Goal: Entertainment & Leisure: Consume media (video, audio)

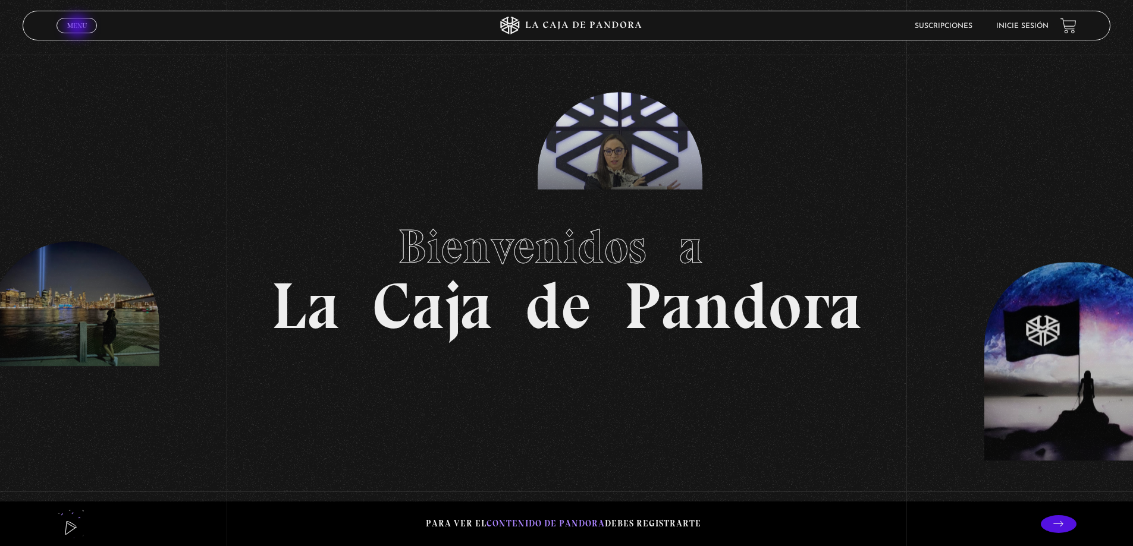
click at [78, 27] on span "Menu" at bounding box center [77, 25] width 20 height 7
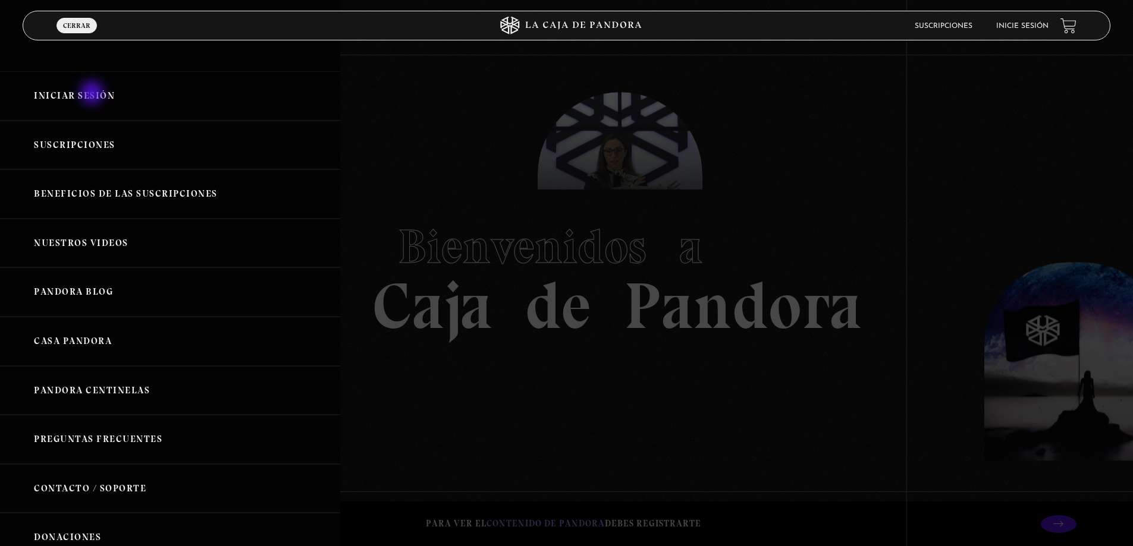
click at [93, 94] on link "Iniciar Sesión" at bounding box center [170, 95] width 340 height 49
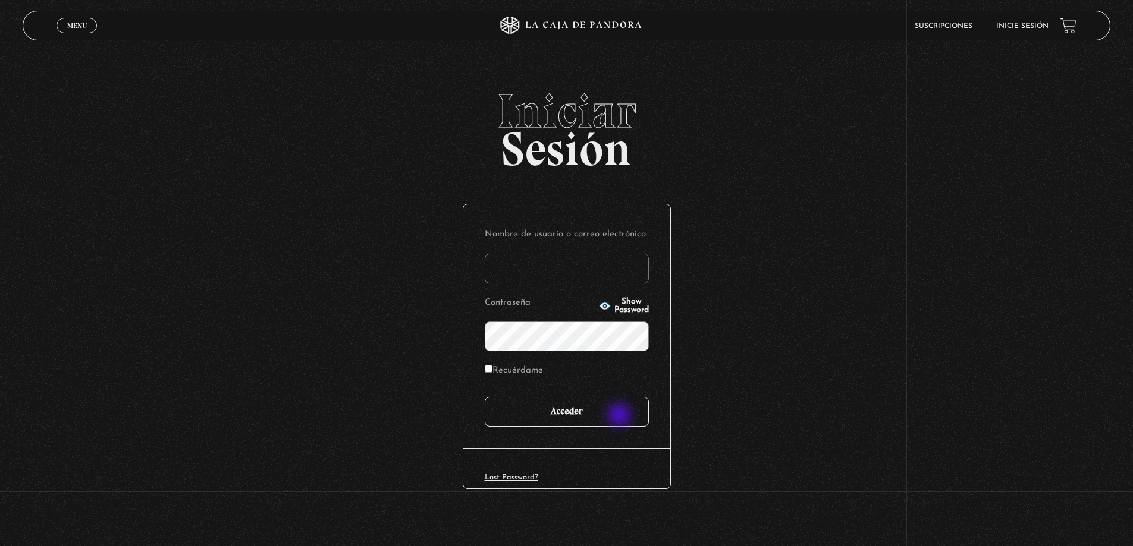
type input "elepenah@gmail.com"
click at [620, 416] on input "Acceder" at bounding box center [567, 412] width 164 height 30
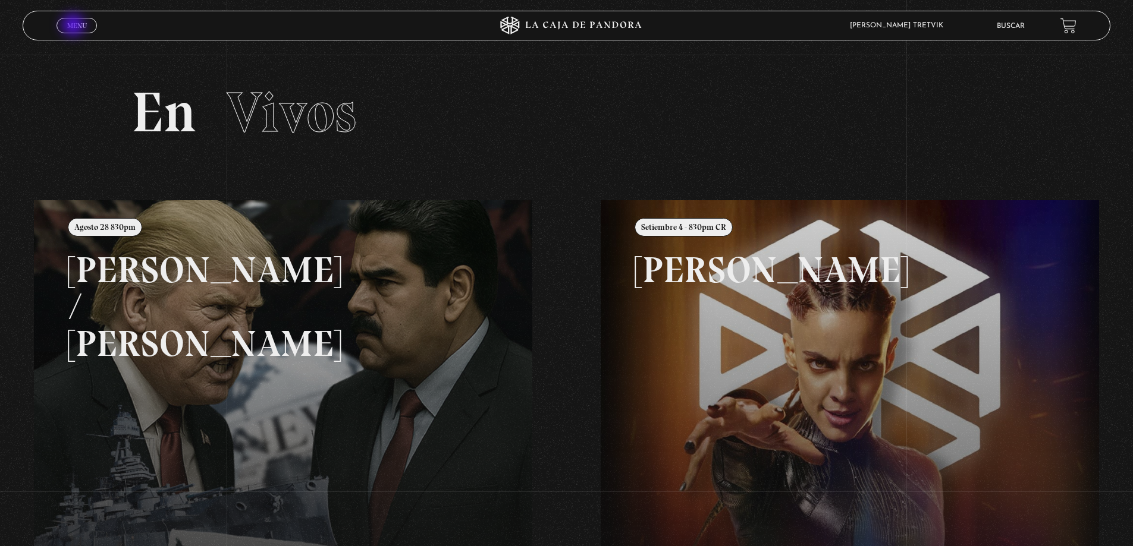
click at [74, 26] on span "Menu" at bounding box center [77, 25] width 20 height 7
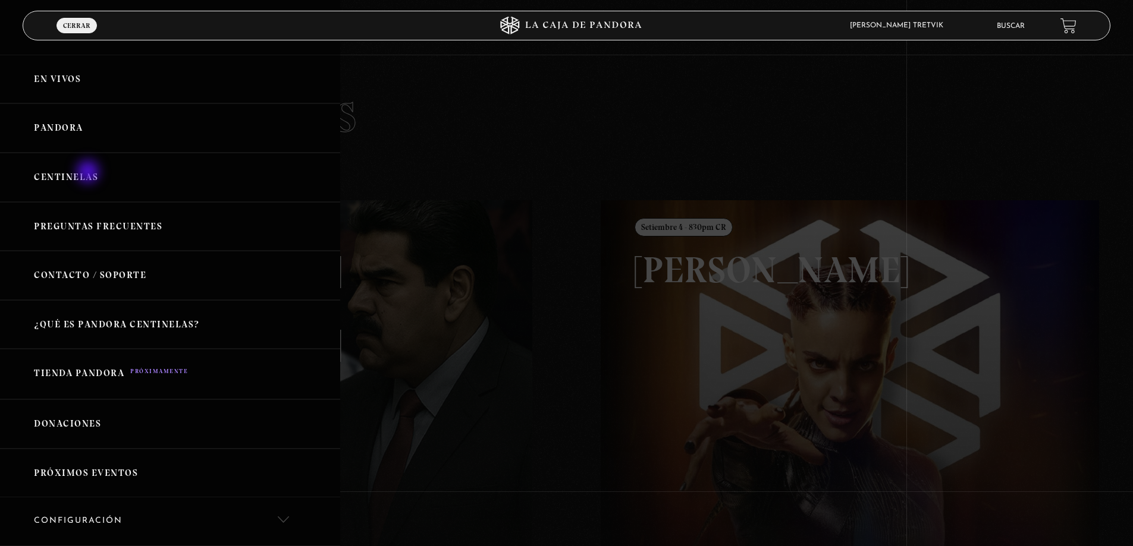
click at [89, 172] on link "Centinelas" at bounding box center [170, 177] width 340 height 49
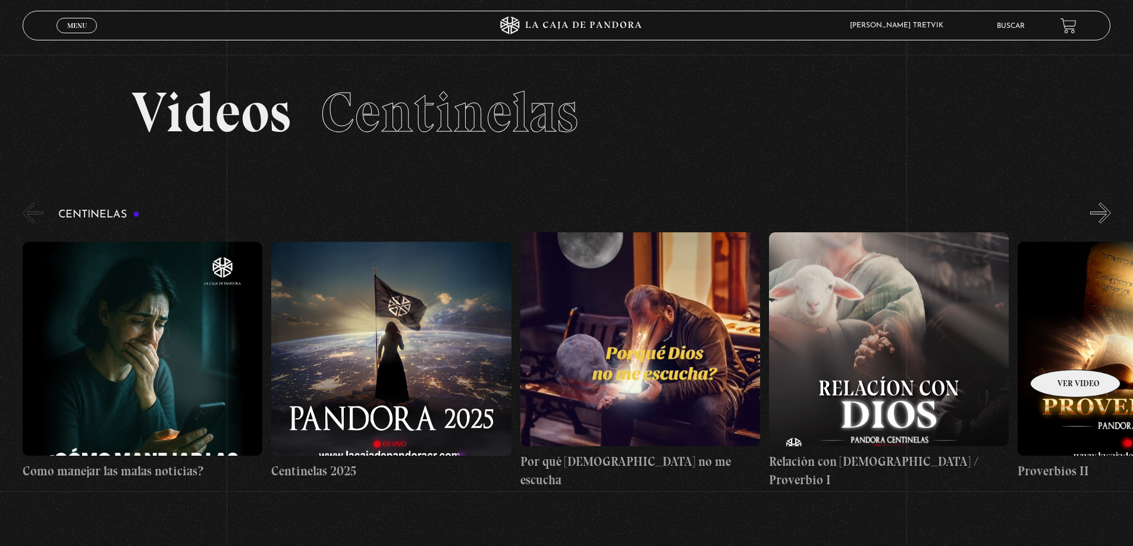
drag, startPoint x: 1060, startPoint y: 351, endPoint x: 984, endPoint y: 427, distance: 107.2
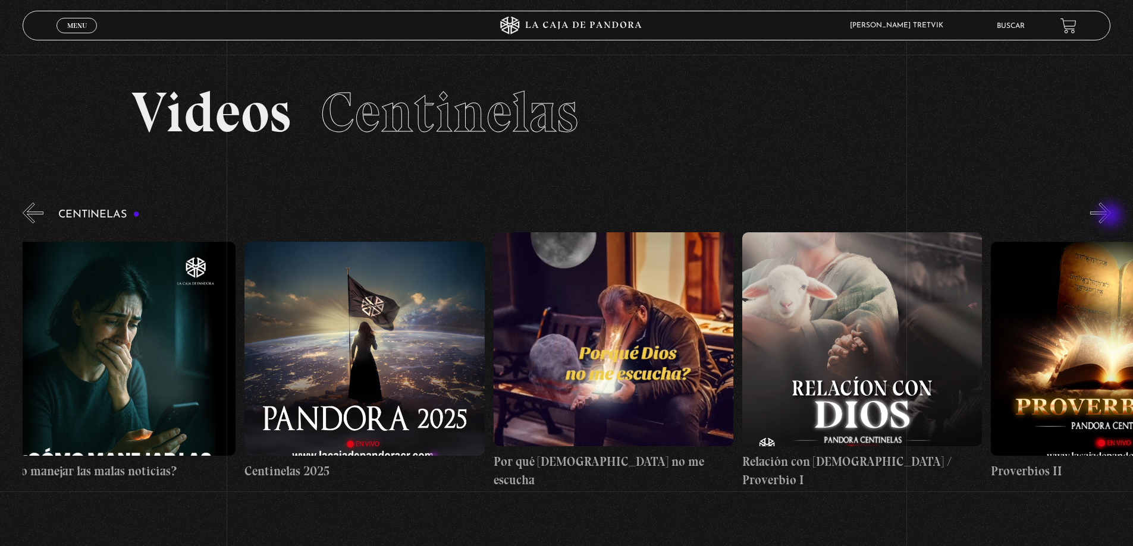
click at [1111, 216] on button "»" at bounding box center [1100, 213] width 21 height 21
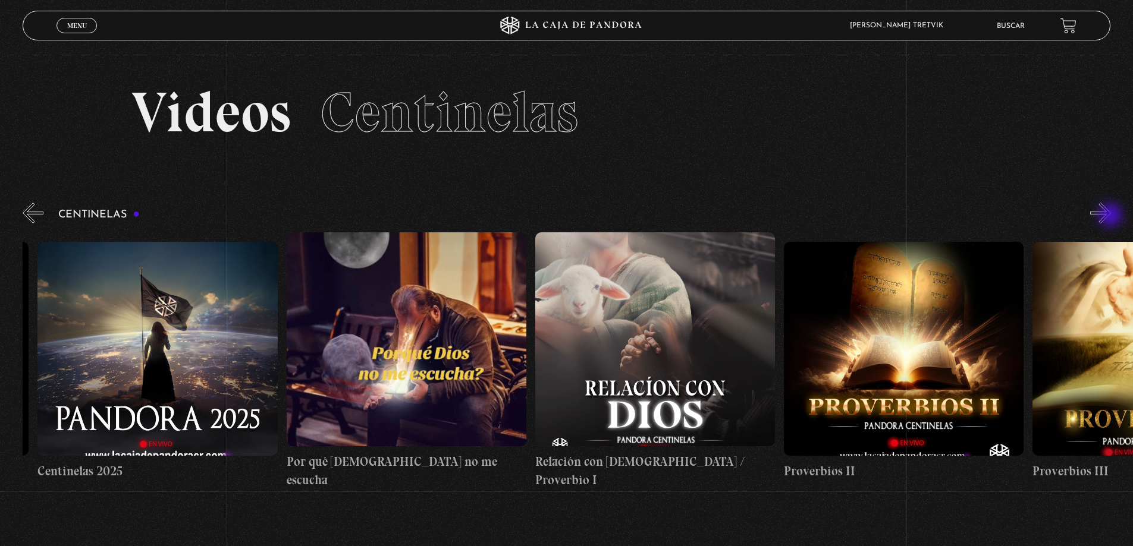
click at [1111, 216] on button "»" at bounding box center [1100, 213] width 21 height 21
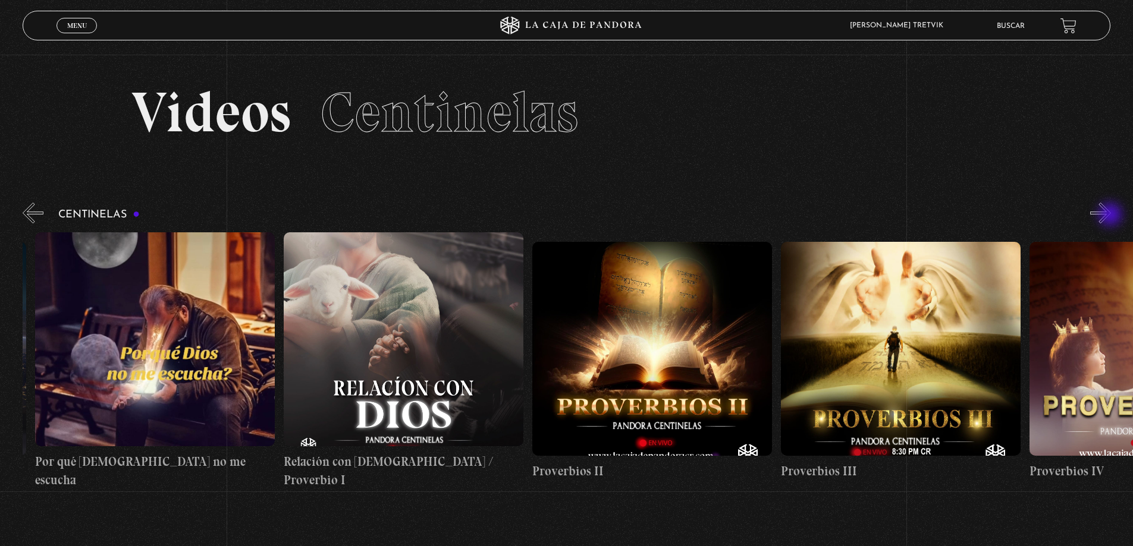
click at [1111, 215] on button "»" at bounding box center [1100, 213] width 21 height 21
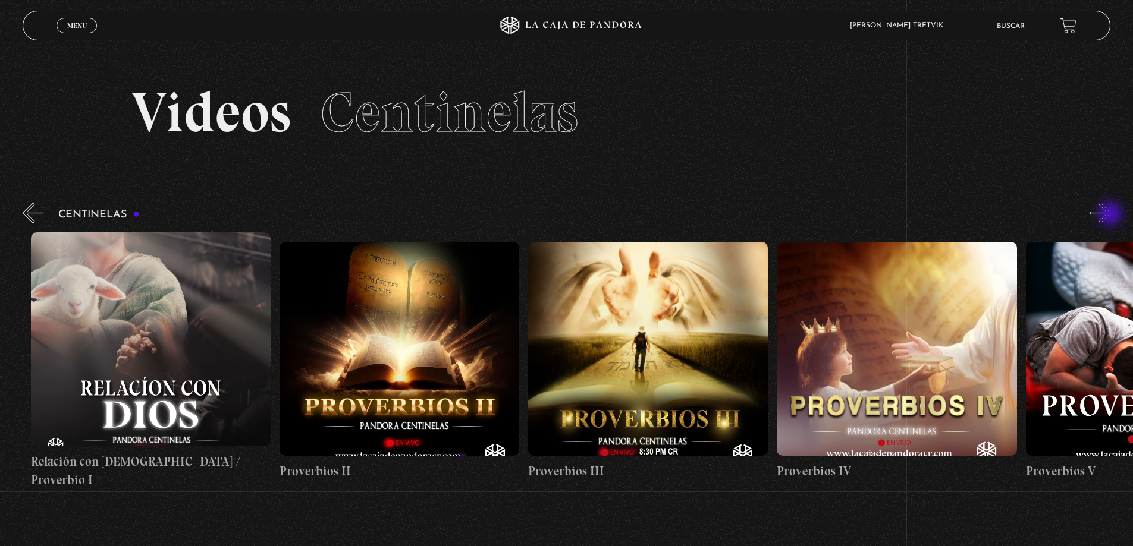
click at [1111, 215] on button "»" at bounding box center [1100, 213] width 21 height 21
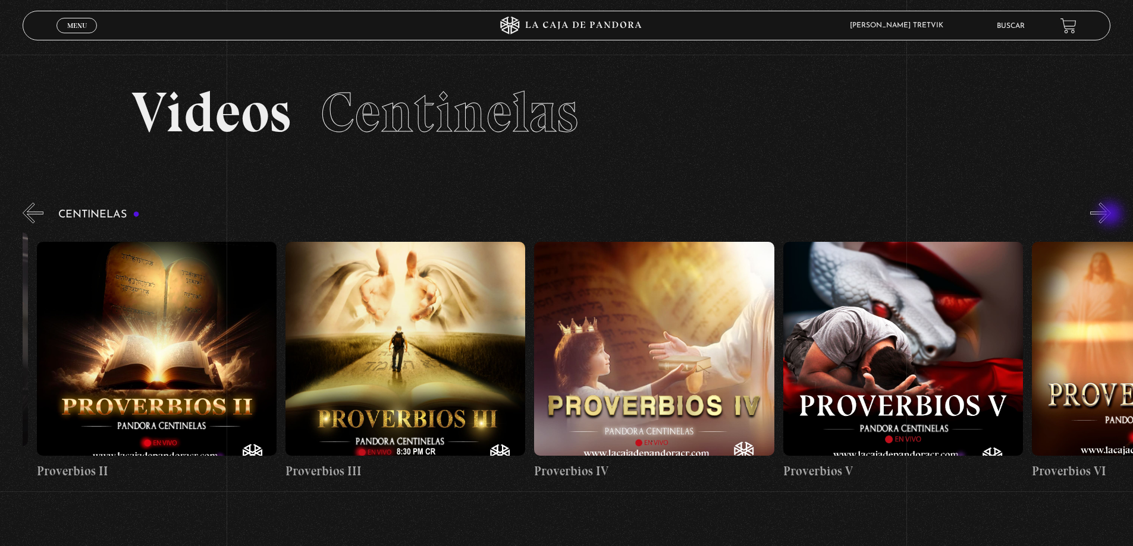
click at [1111, 215] on button "»" at bounding box center [1100, 213] width 21 height 21
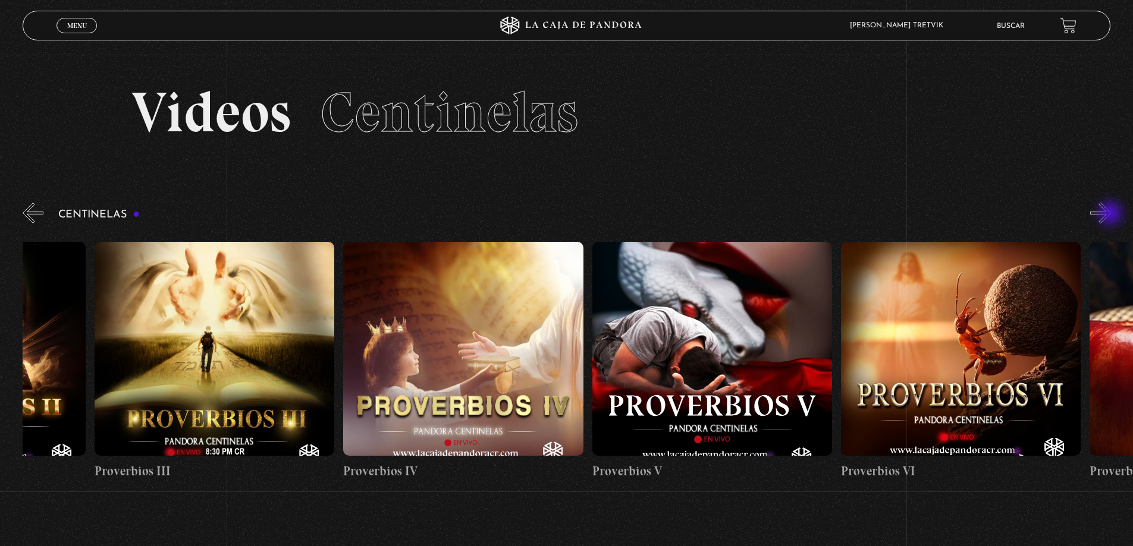
click at [1111, 215] on button "»" at bounding box center [1100, 213] width 21 height 21
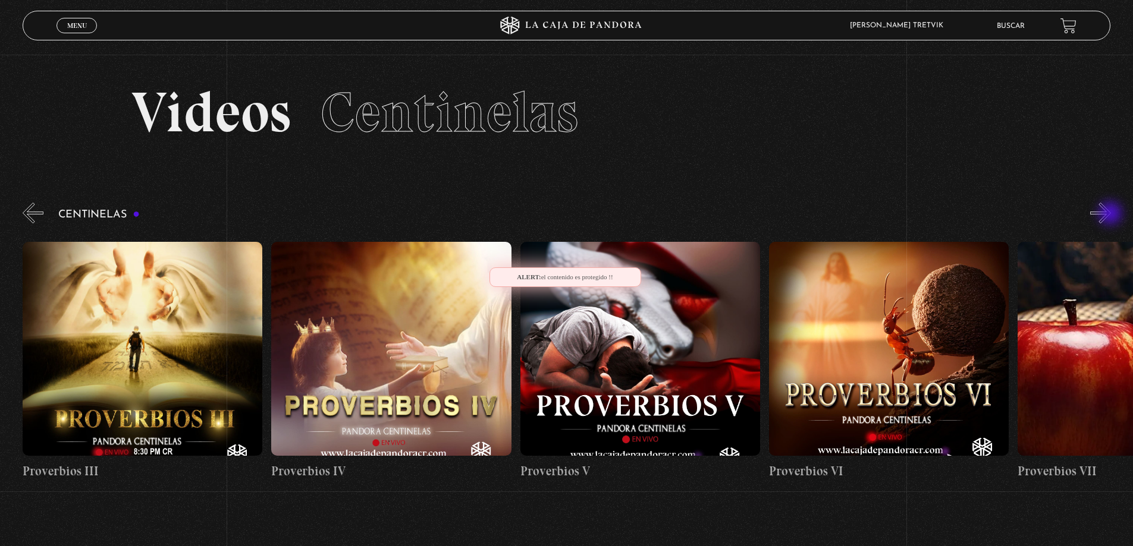
scroll to position [0, 1492]
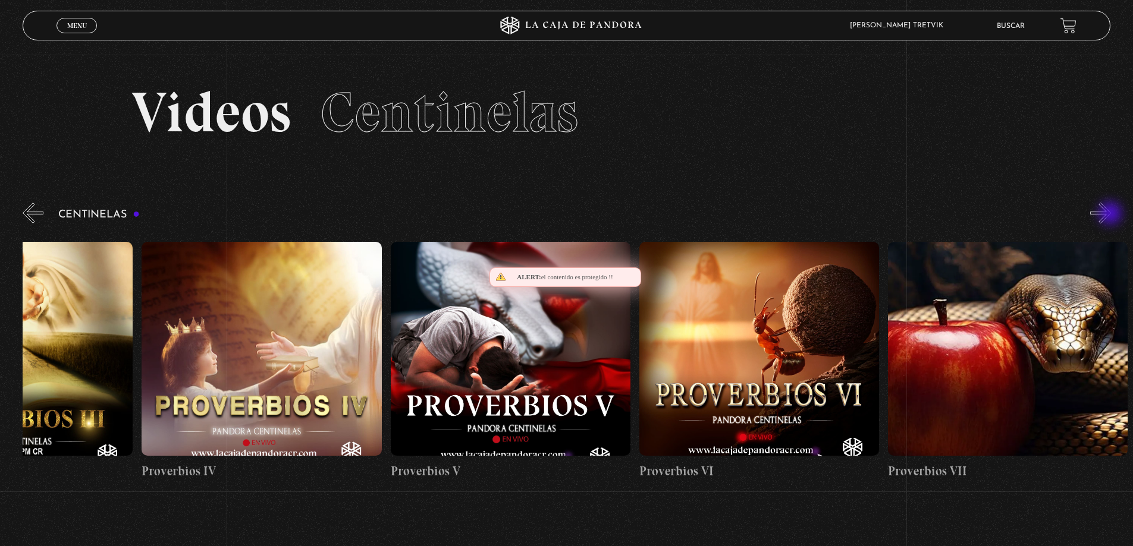
click at [1111, 215] on button "»" at bounding box center [1100, 213] width 21 height 21
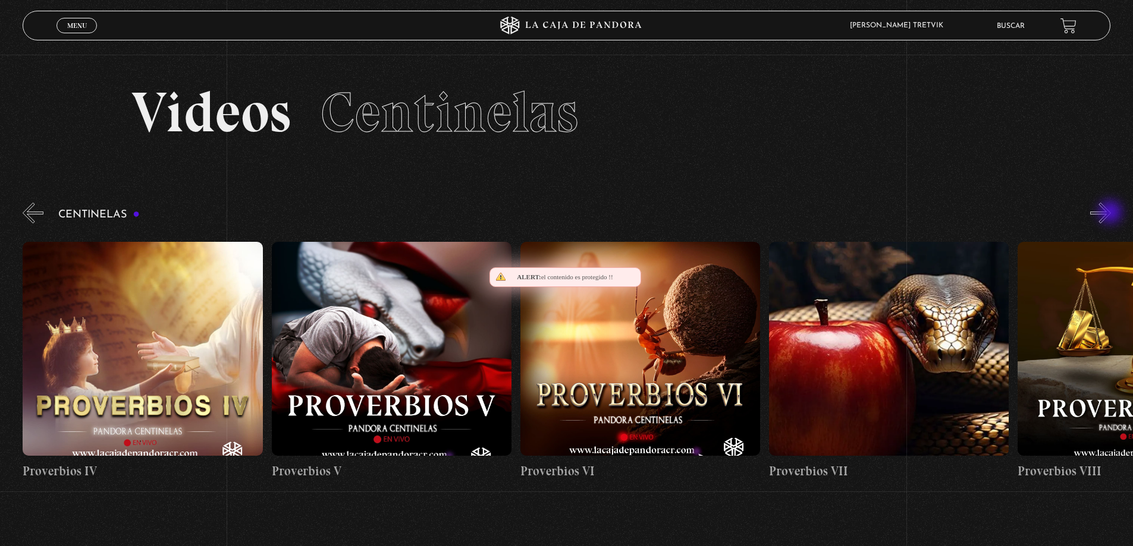
click at [1111, 213] on button "»" at bounding box center [1100, 213] width 21 height 21
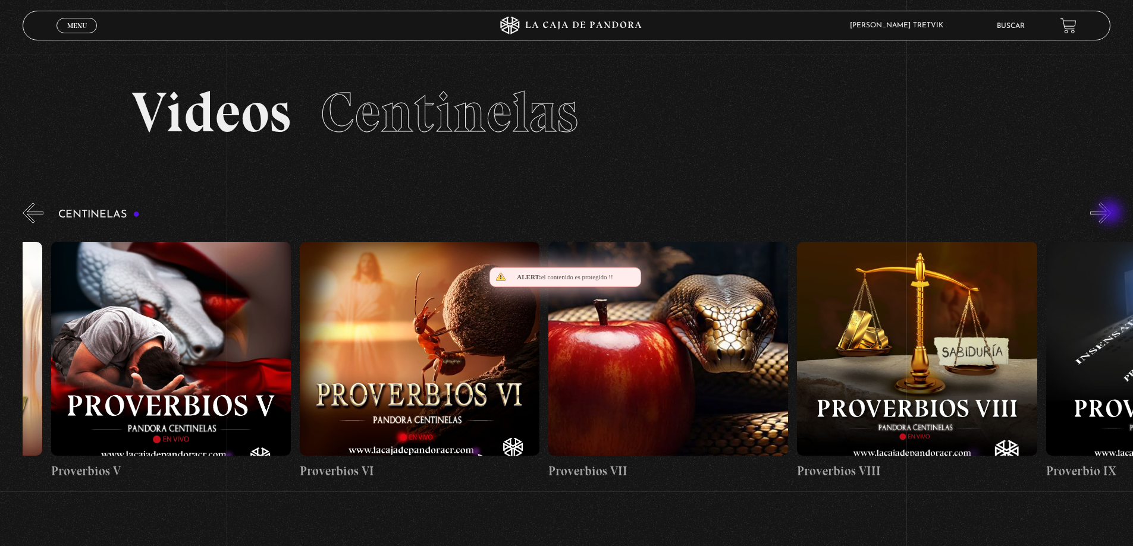
click at [1111, 213] on button "»" at bounding box center [1100, 213] width 21 height 21
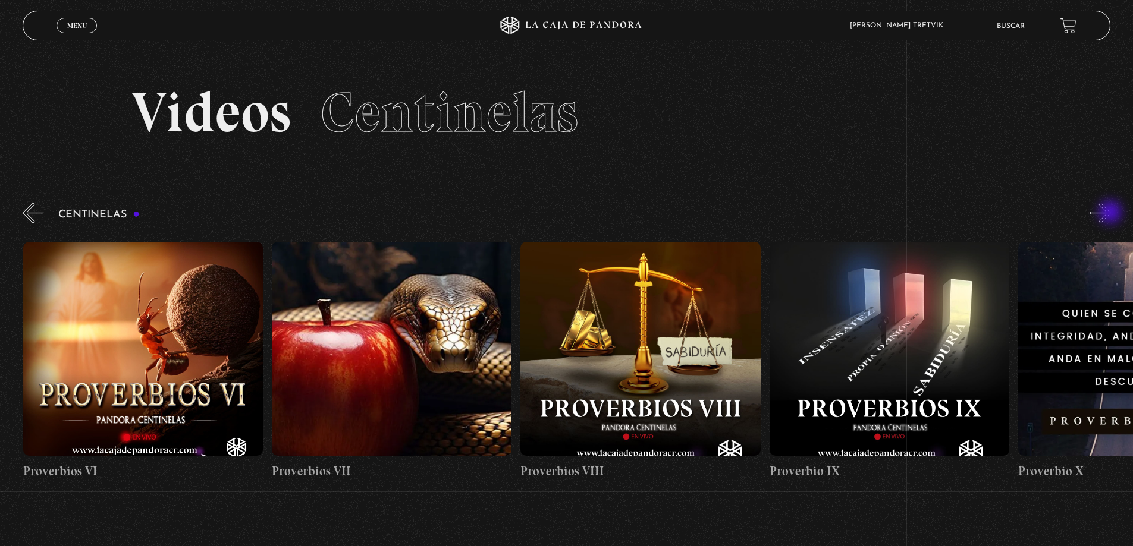
click at [1111, 213] on button "»" at bounding box center [1100, 213] width 21 height 21
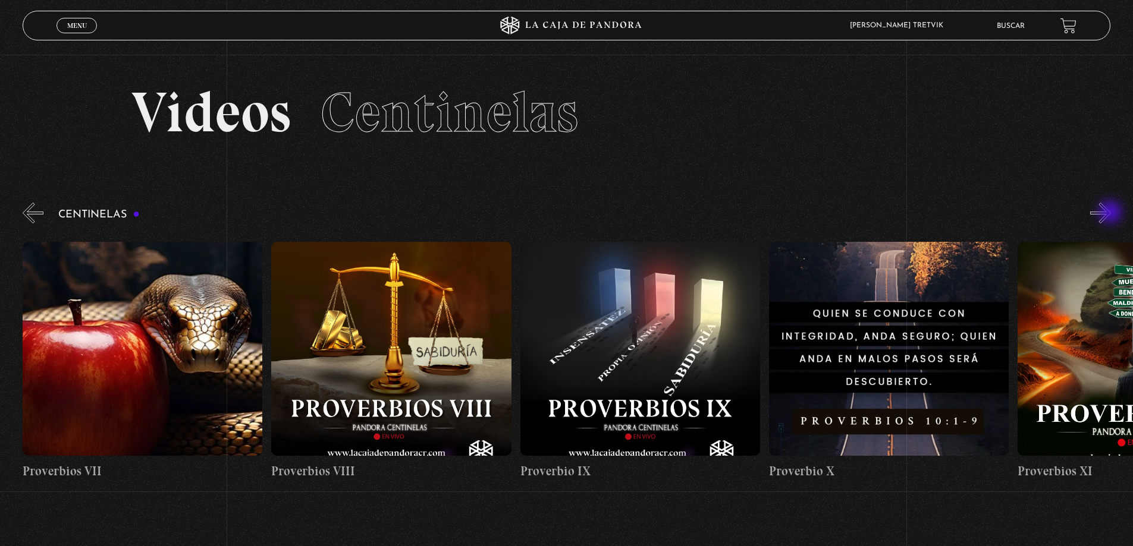
click at [1111, 213] on button "»" at bounding box center [1100, 213] width 21 height 21
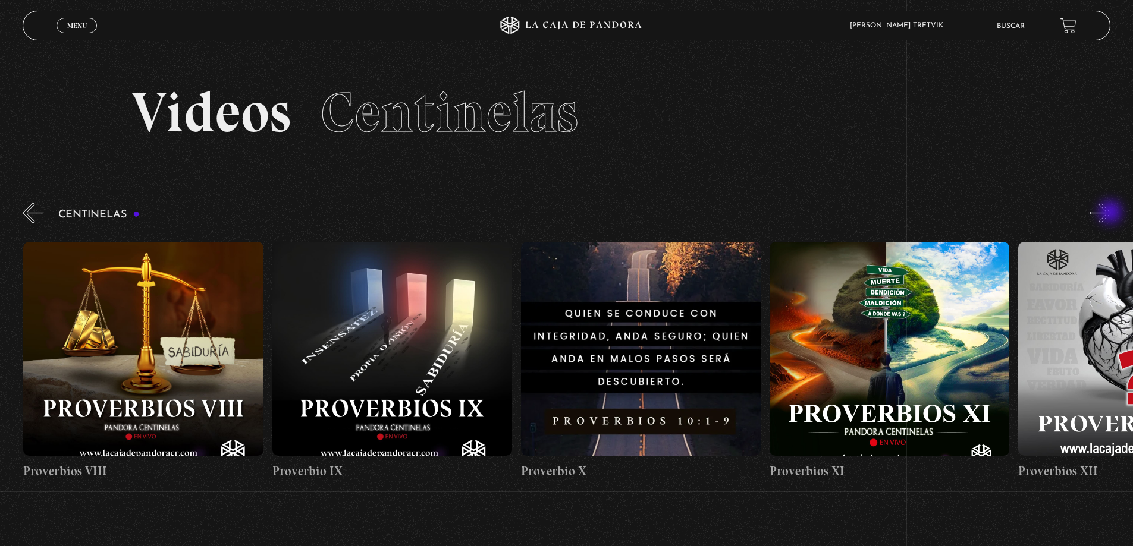
click at [1111, 213] on button "»" at bounding box center [1100, 213] width 21 height 21
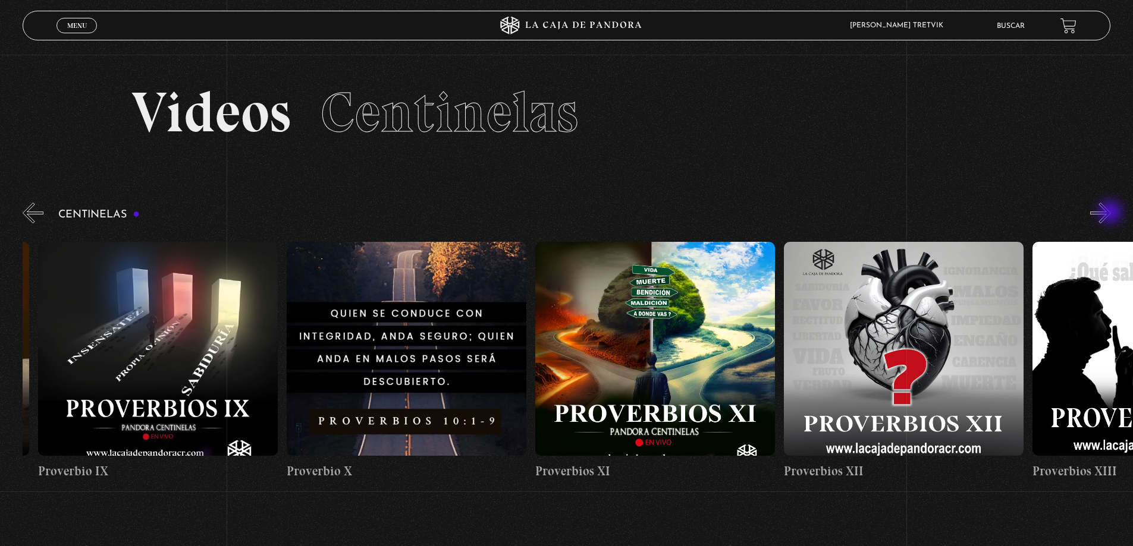
click at [1111, 213] on button "»" at bounding box center [1100, 213] width 21 height 21
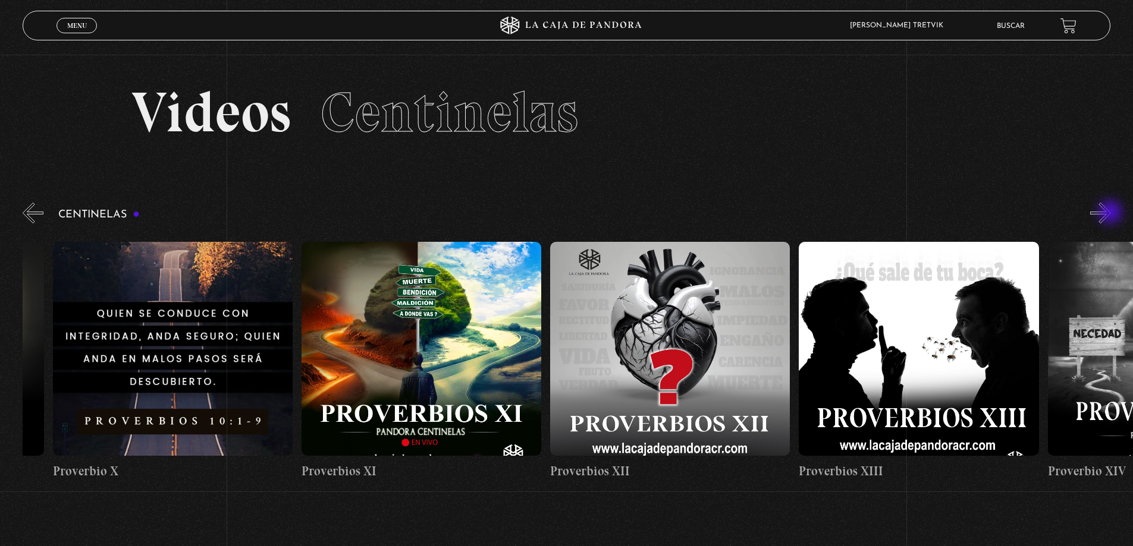
click at [1111, 213] on button "»" at bounding box center [1100, 213] width 21 height 21
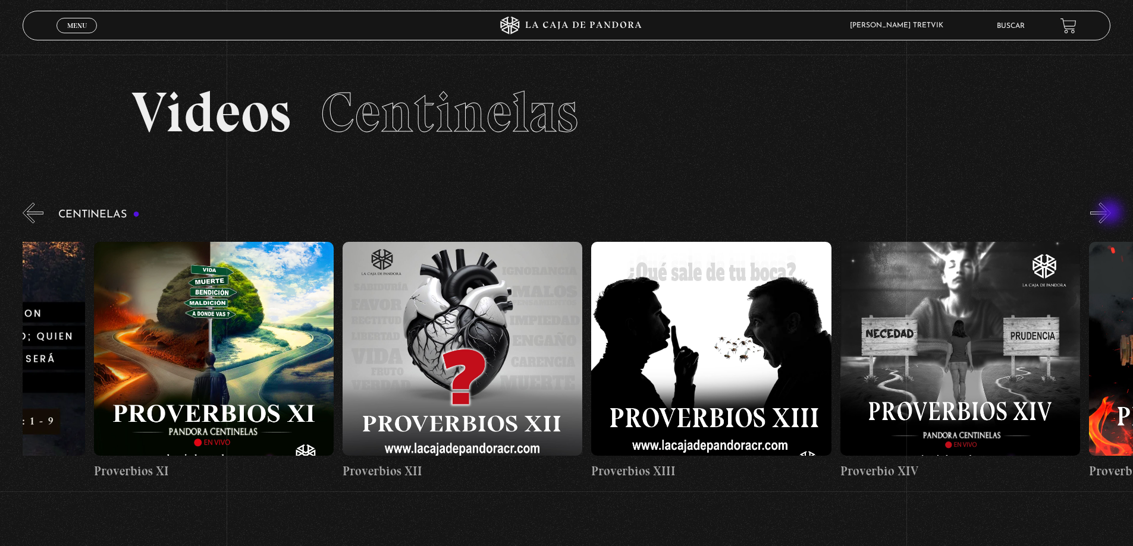
click at [1111, 213] on button "»" at bounding box center [1100, 213] width 21 height 21
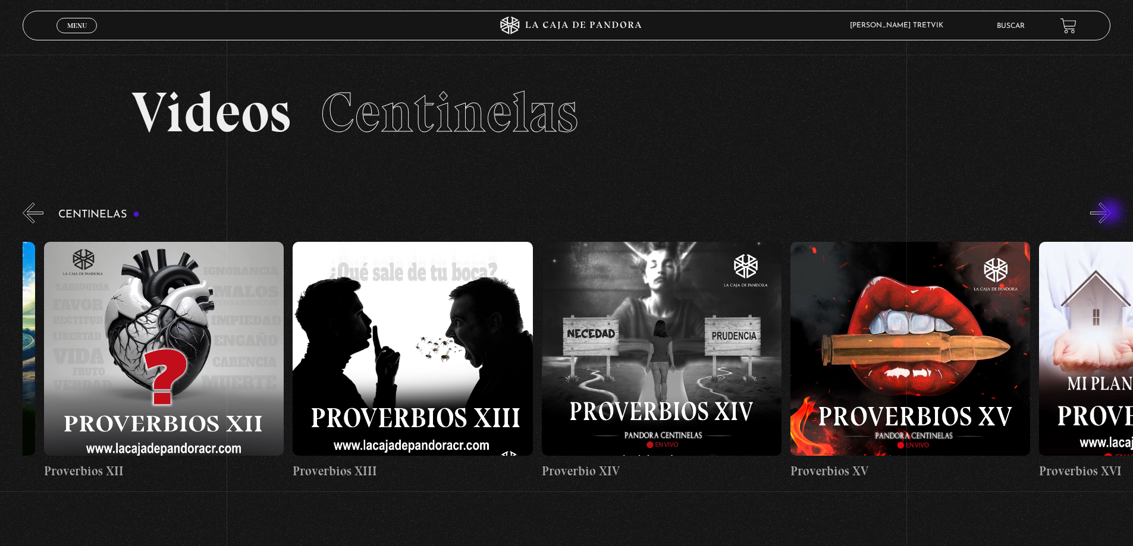
click at [1111, 213] on button "»" at bounding box center [1100, 213] width 21 height 21
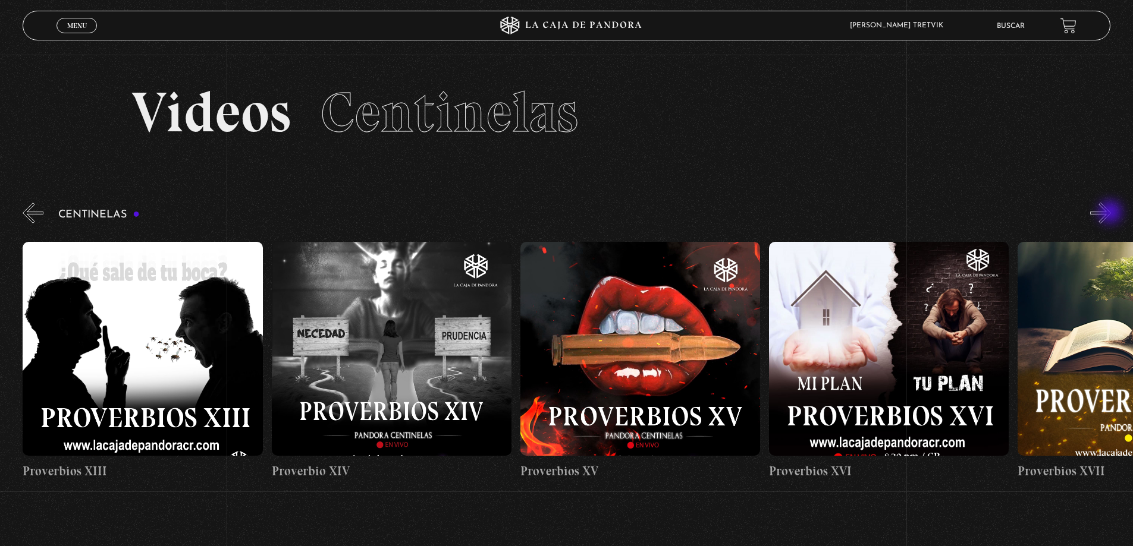
click at [1111, 213] on button "»" at bounding box center [1100, 213] width 21 height 21
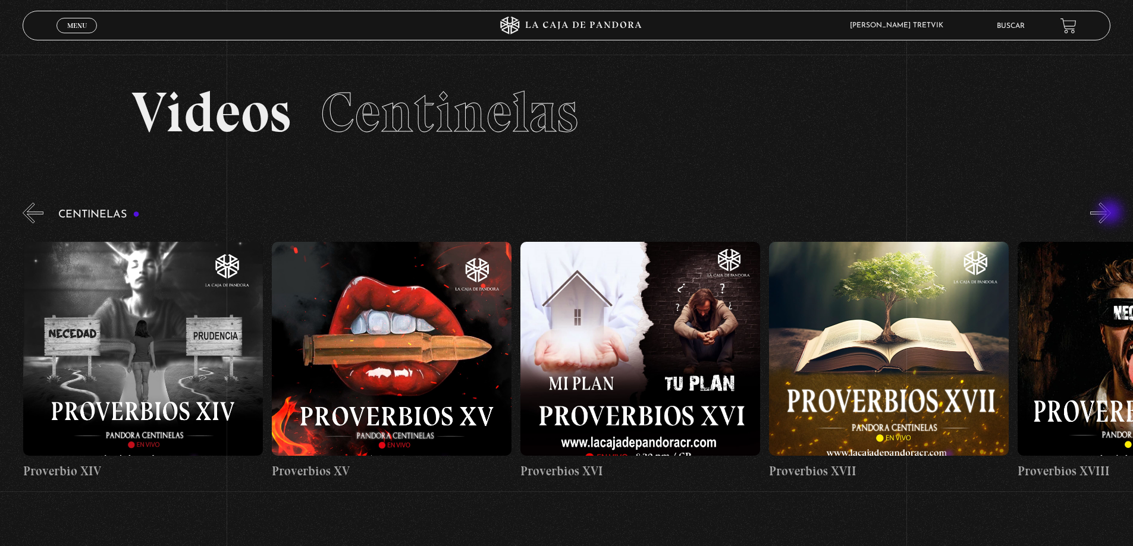
scroll to position [0, 3979]
click at [1111, 213] on button "»" at bounding box center [1100, 213] width 21 height 21
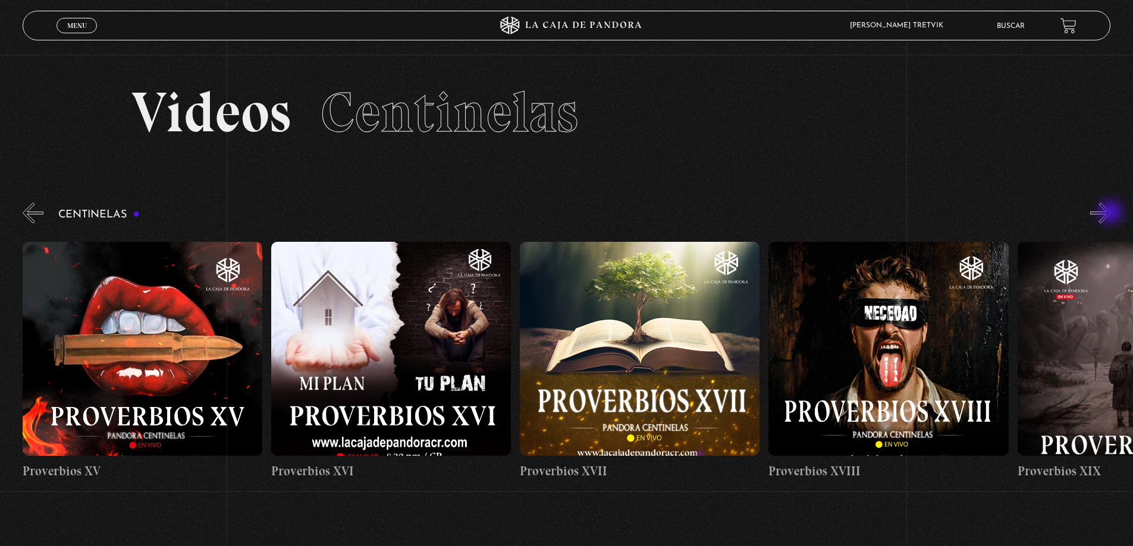
click at [1111, 213] on button "»" at bounding box center [1100, 213] width 21 height 21
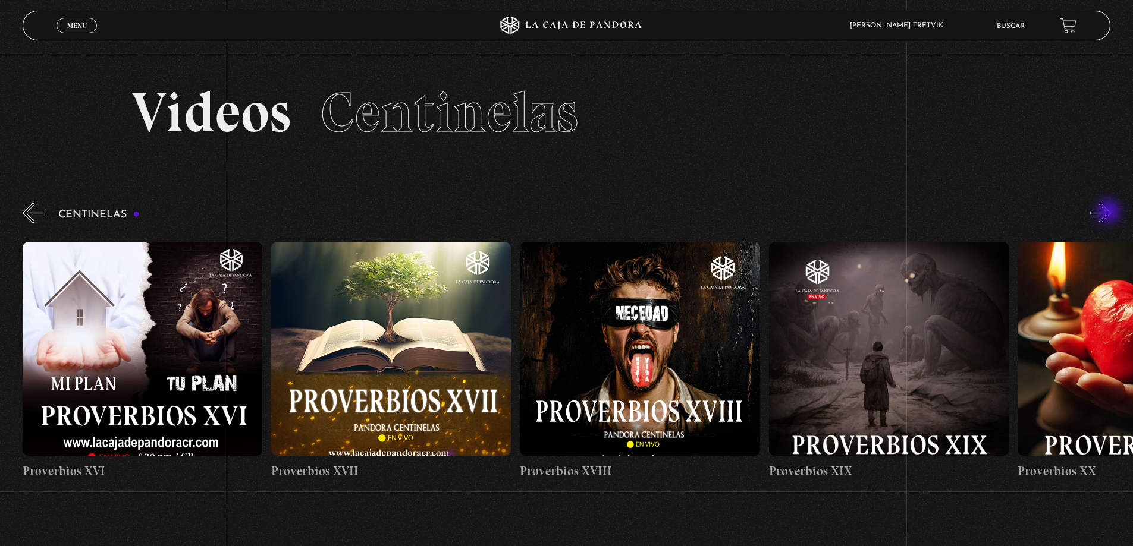
click at [1109, 213] on button "»" at bounding box center [1100, 213] width 21 height 21
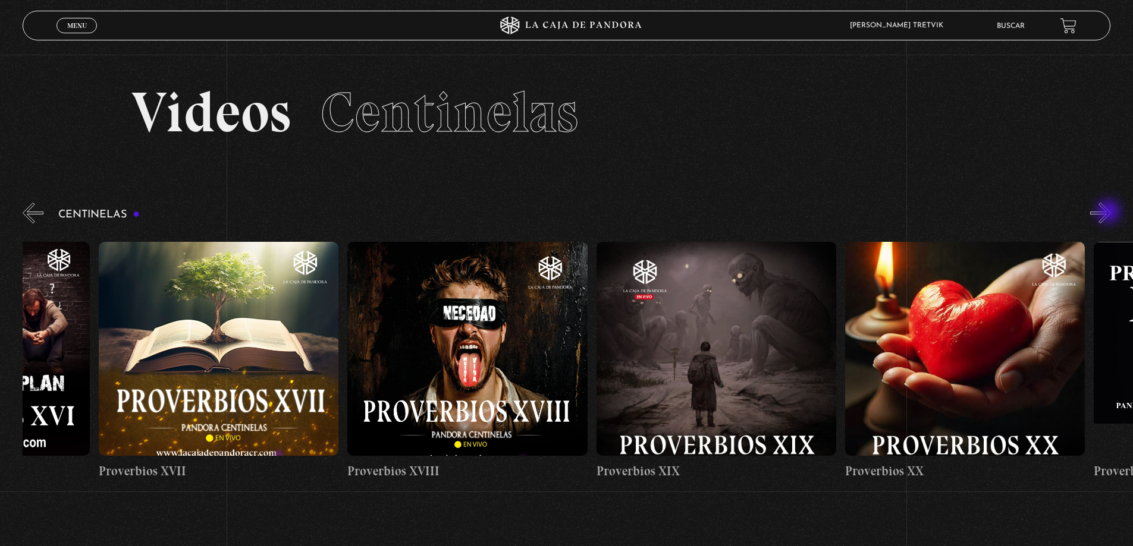
click at [1109, 213] on button "»" at bounding box center [1100, 213] width 21 height 21
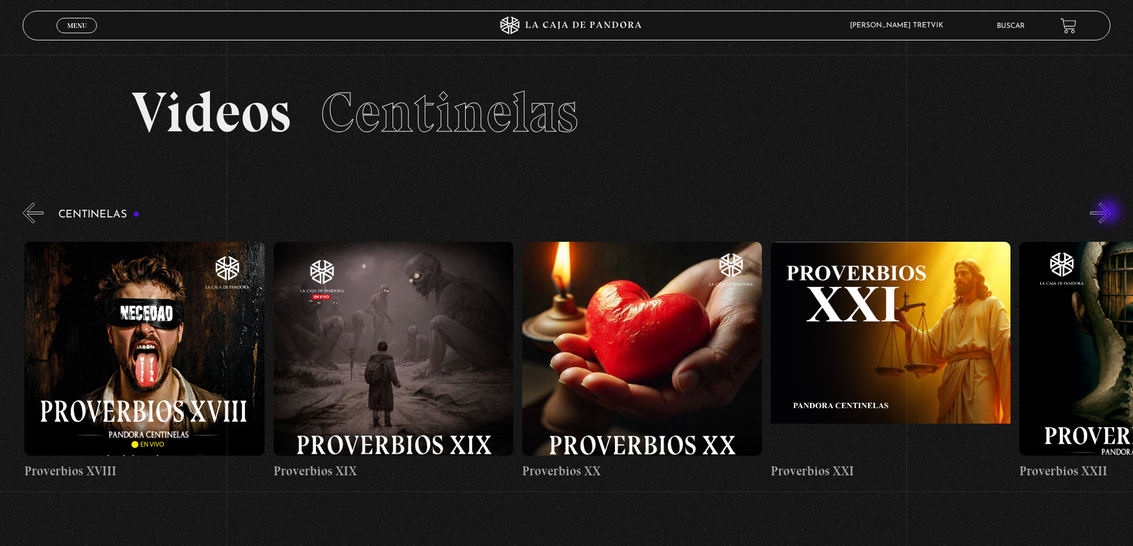
click at [1109, 213] on button "»" at bounding box center [1100, 213] width 21 height 21
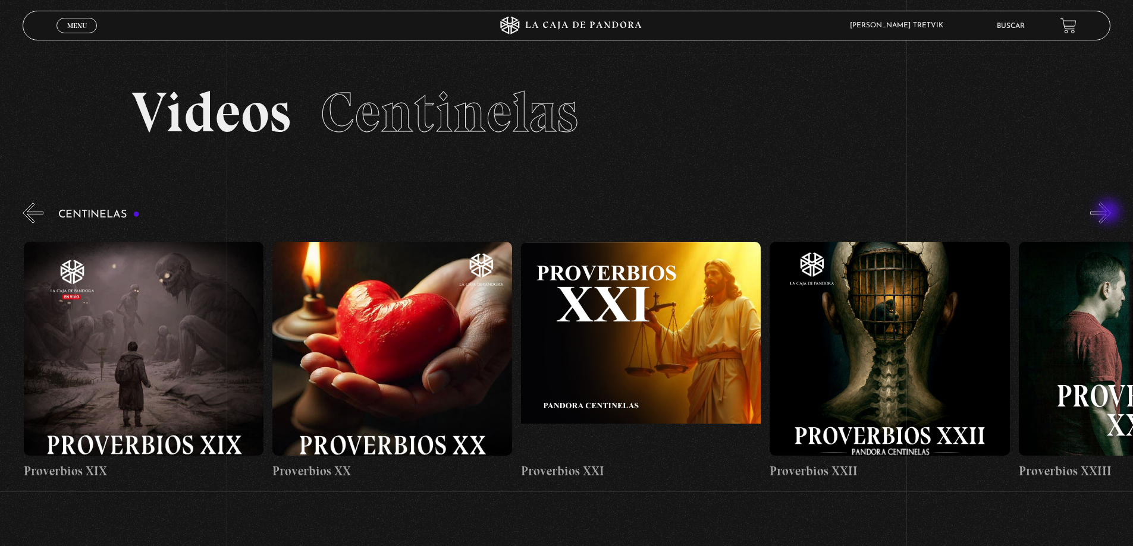
click at [1109, 213] on button "»" at bounding box center [1100, 213] width 21 height 21
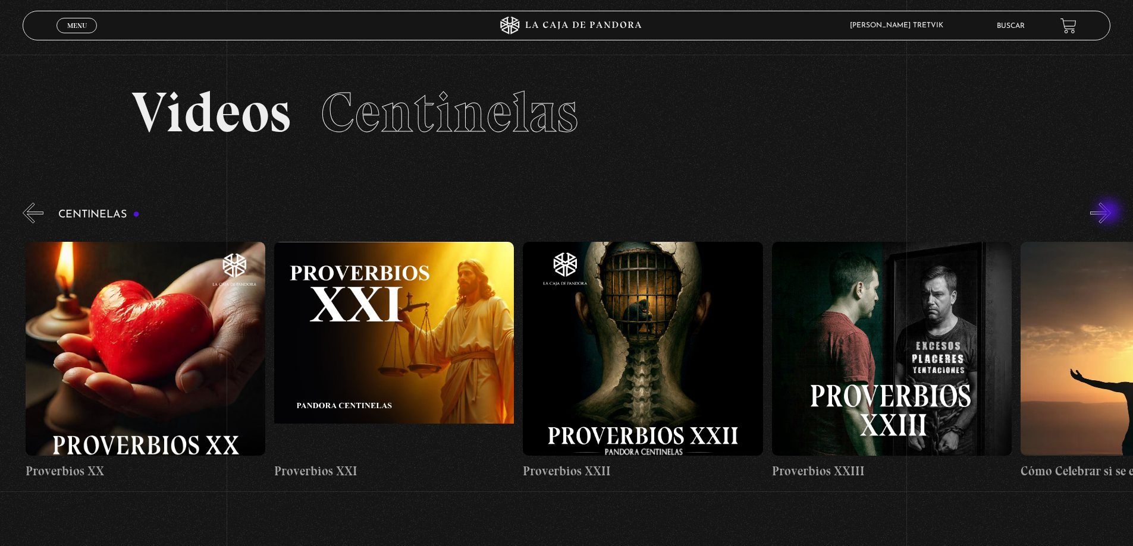
click at [1109, 213] on button "»" at bounding box center [1100, 213] width 21 height 21
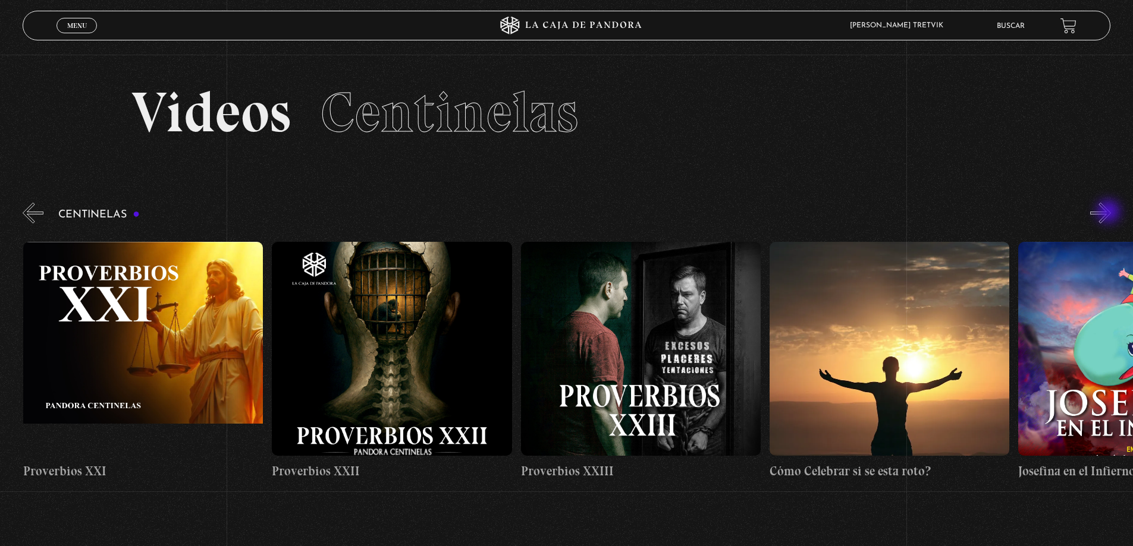
scroll to position [0, 5719]
click at [1109, 213] on button "»" at bounding box center [1100, 213] width 21 height 21
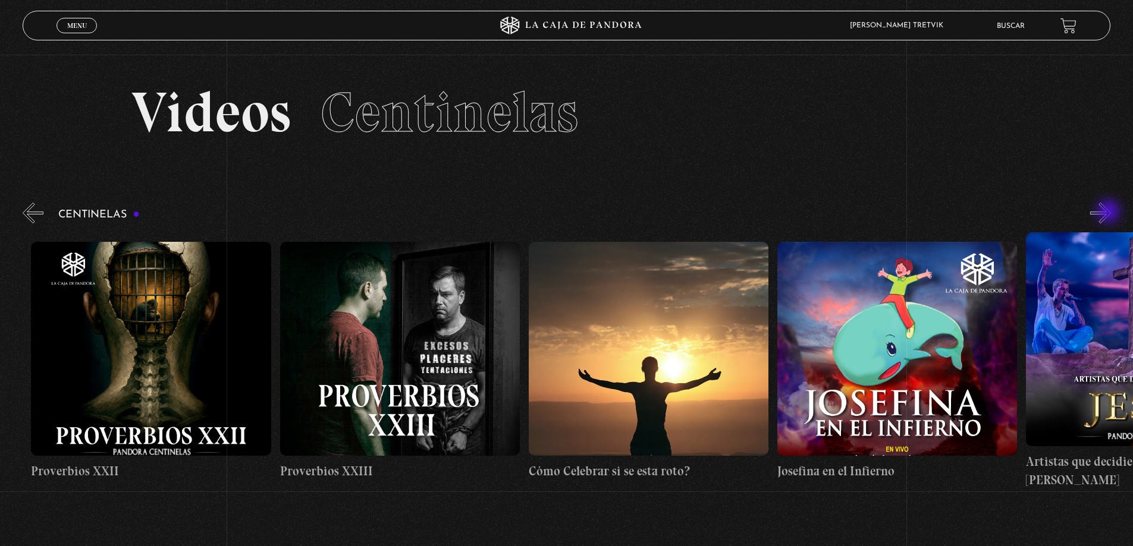
click at [1109, 213] on button "»" at bounding box center [1100, 213] width 21 height 21
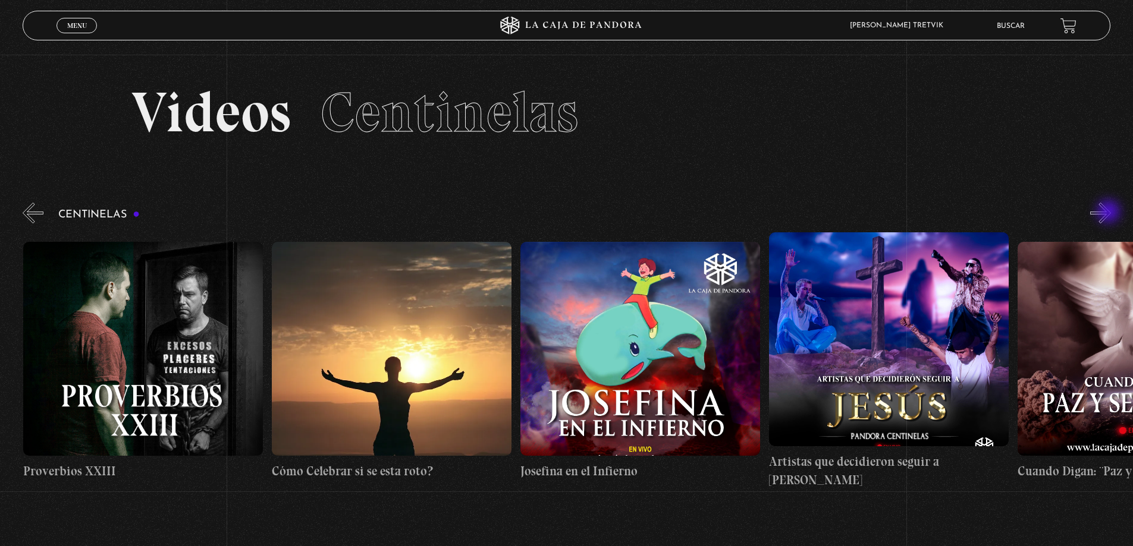
scroll to position [0, 6216]
click at [1109, 213] on button "»" at bounding box center [1100, 213] width 21 height 21
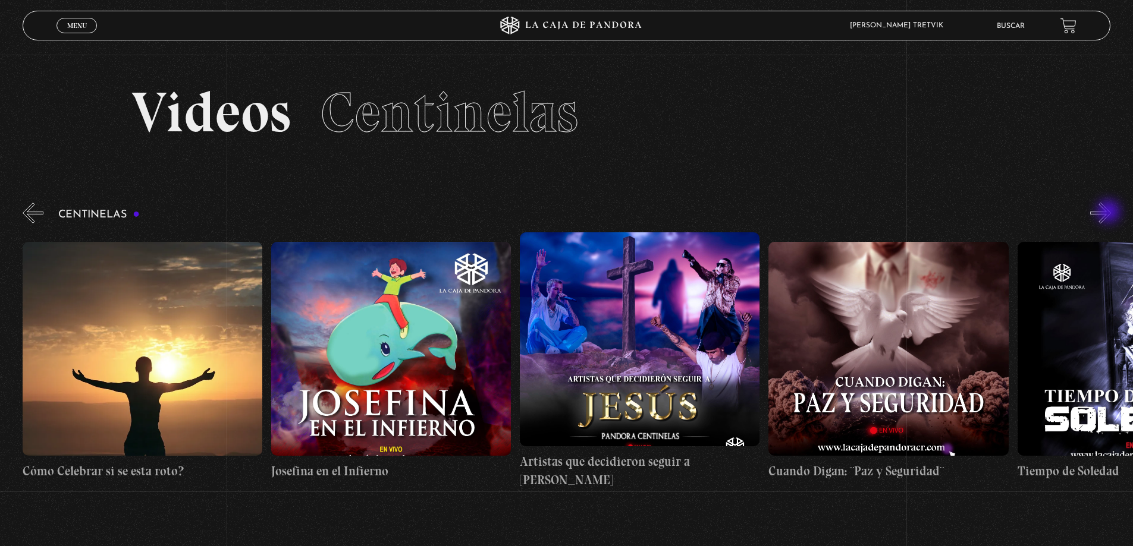
click at [1109, 213] on button "»" at bounding box center [1100, 213] width 21 height 21
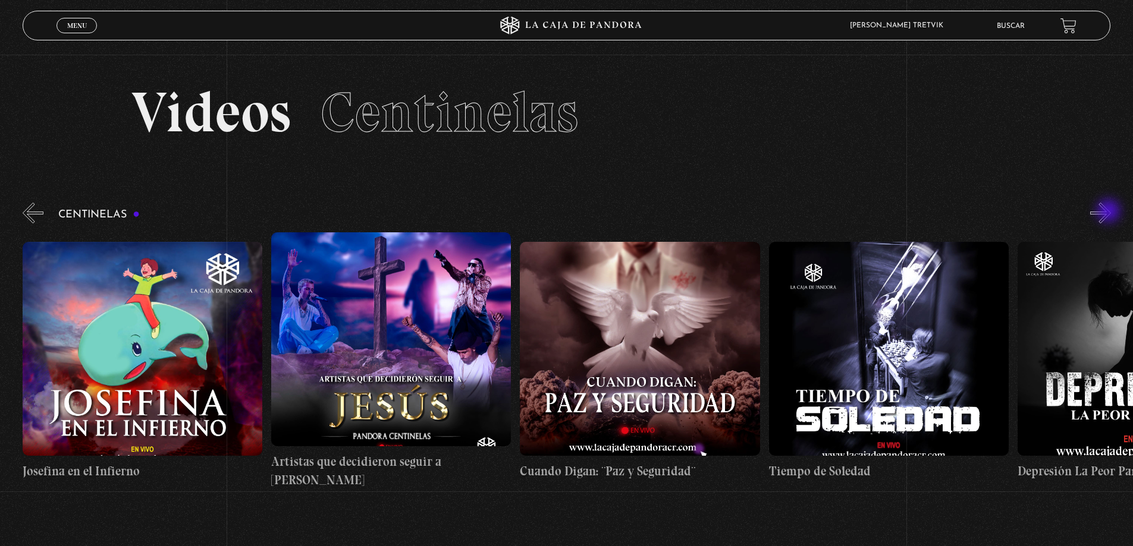
click at [1109, 212] on button "»" at bounding box center [1100, 213] width 21 height 21
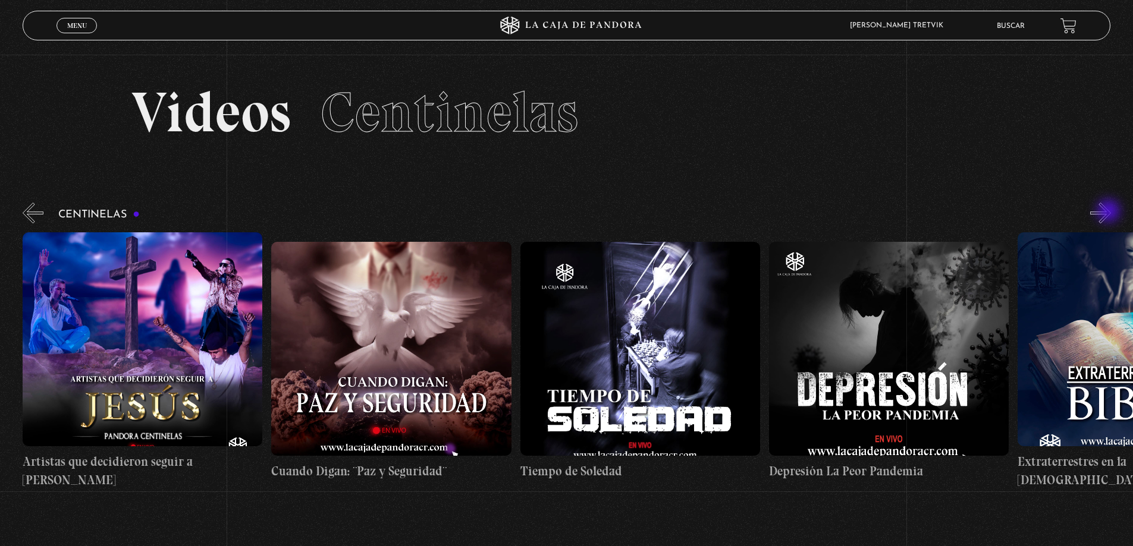
click at [1109, 212] on button "»" at bounding box center [1100, 213] width 21 height 21
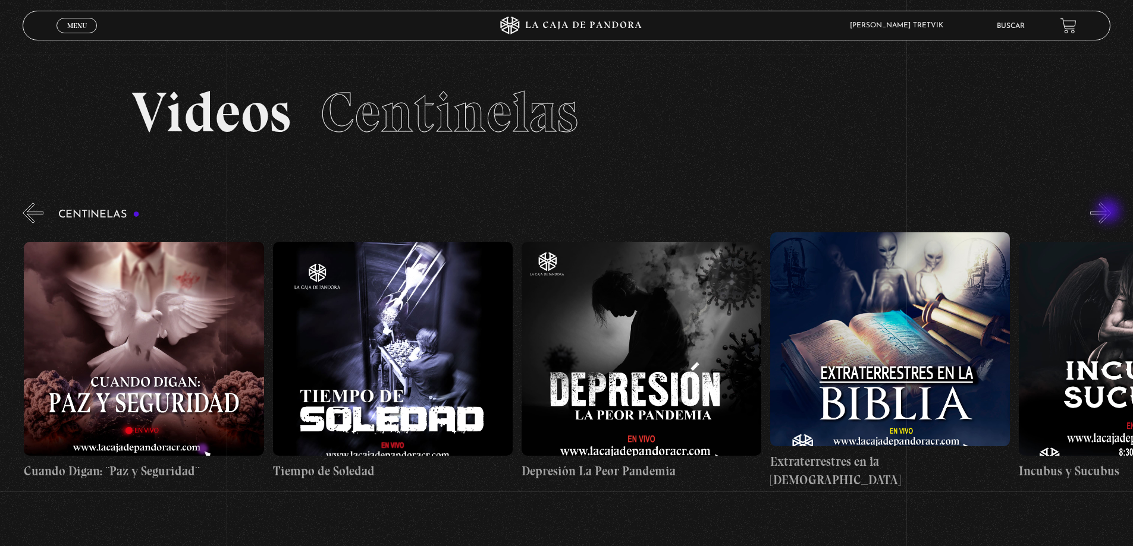
click at [1109, 212] on button "»" at bounding box center [1100, 213] width 21 height 21
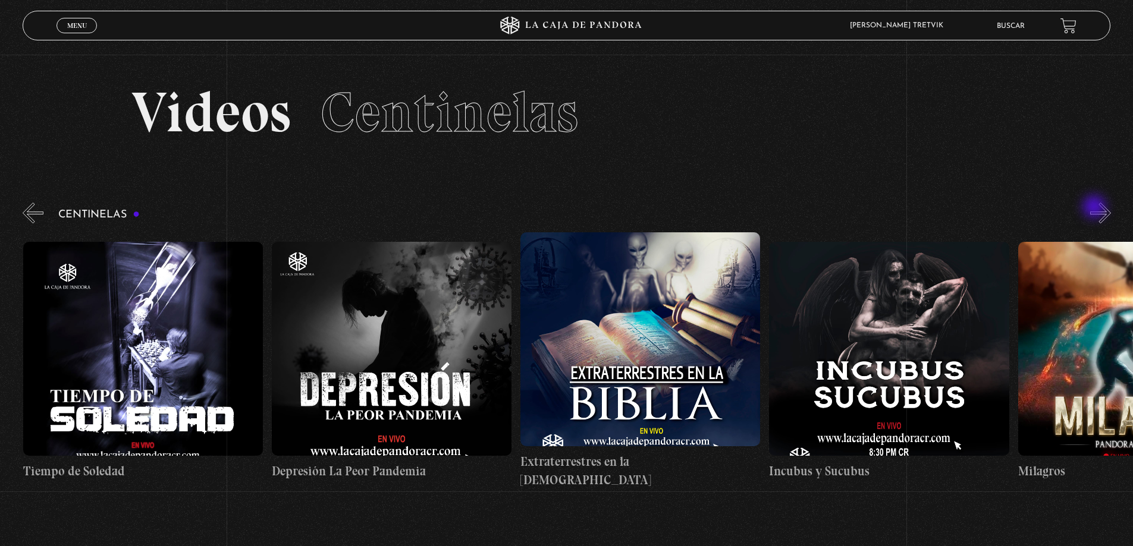
scroll to position [0, 7460]
click at [1095, 208] on div "Centinelas" at bounding box center [578, 345] width 1110 height 290
click at [1104, 210] on button "»" at bounding box center [1100, 213] width 21 height 21
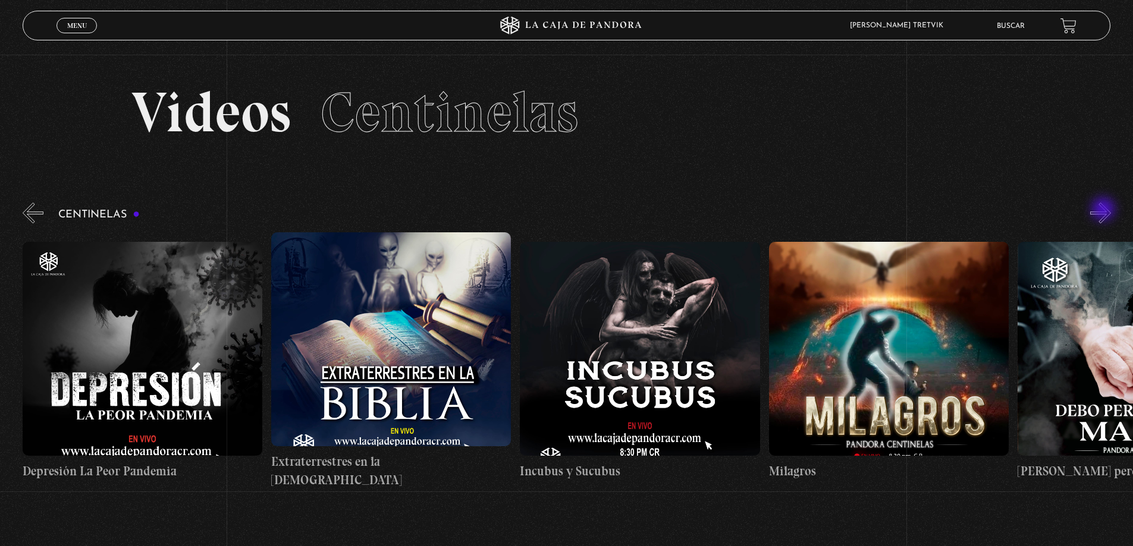
click at [1104, 210] on button "»" at bounding box center [1100, 213] width 21 height 21
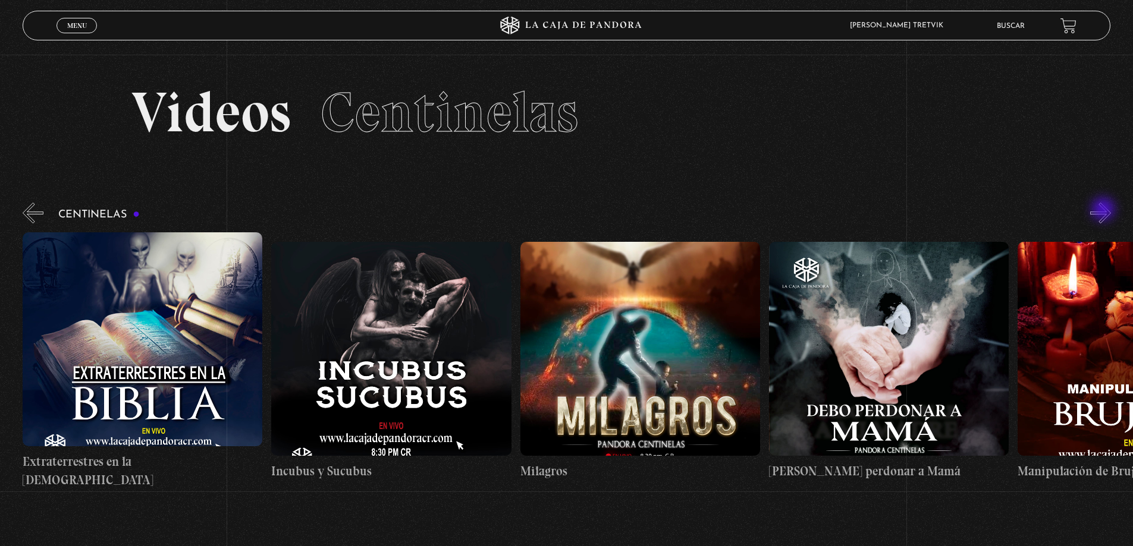
click at [1104, 210] on button "»" at bounding box center [1100, 213] width 21 height 21
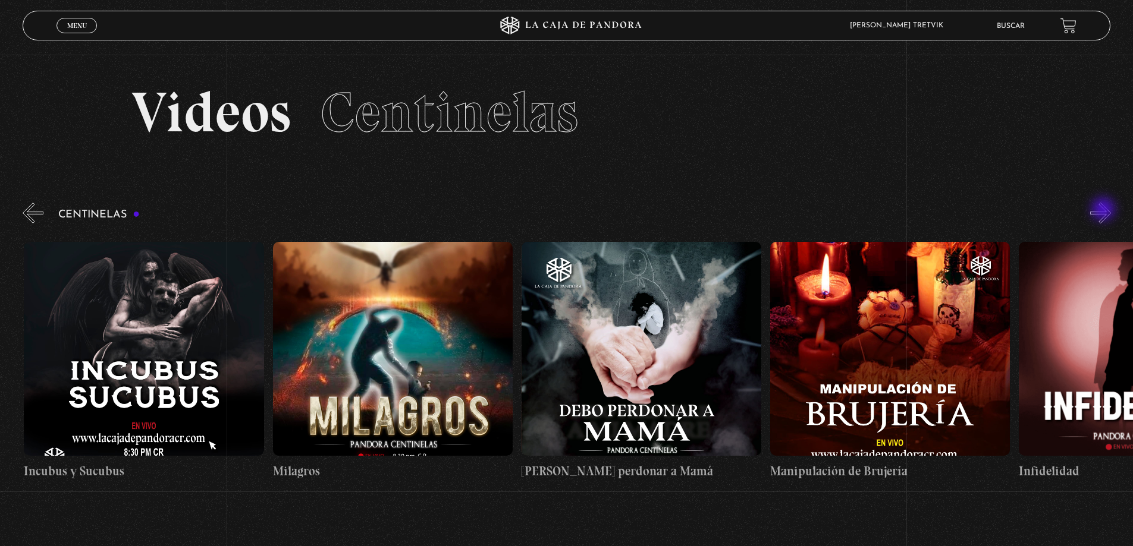
click at [1104, 210] on button "»" at bounding box center [1100, 213] width 21 height 21
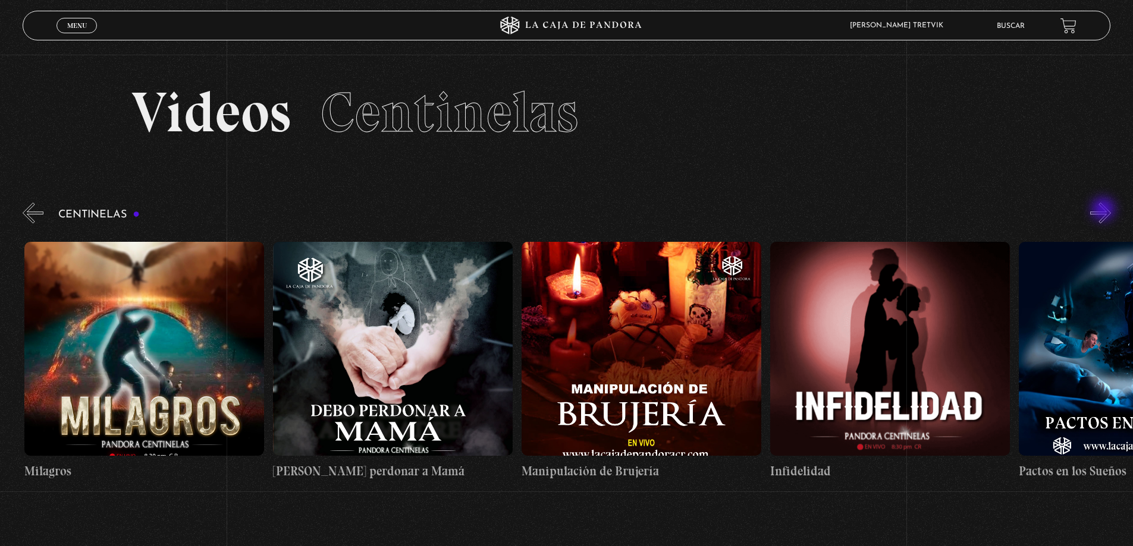
click at [1104, 210] on button "»" at bounding box center [1100, 213] width 21 height 21
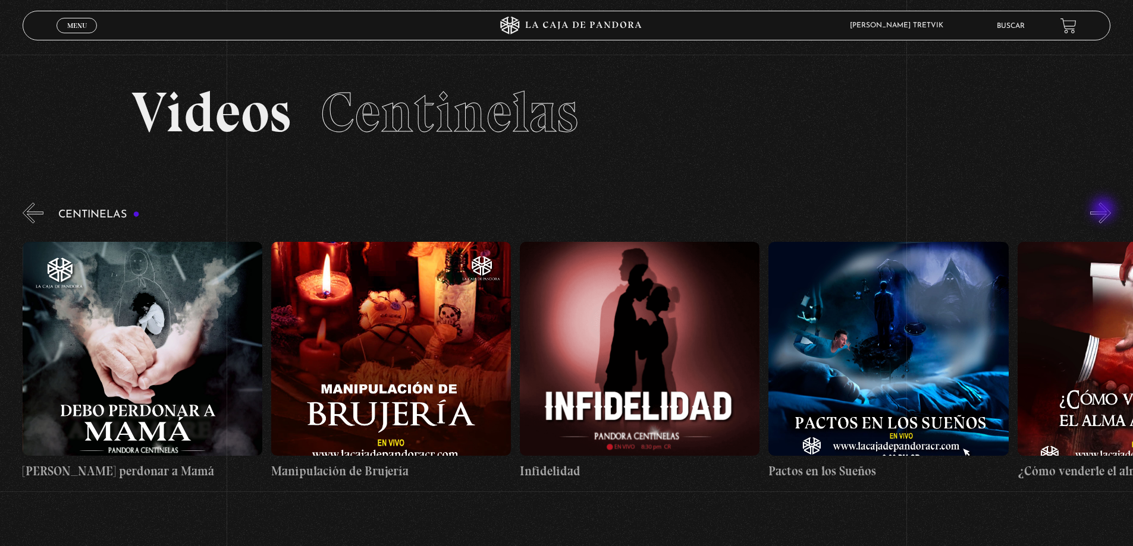
click at [1104, 210] on button "»" at bounding box center [1100, 213] width 21 height 21
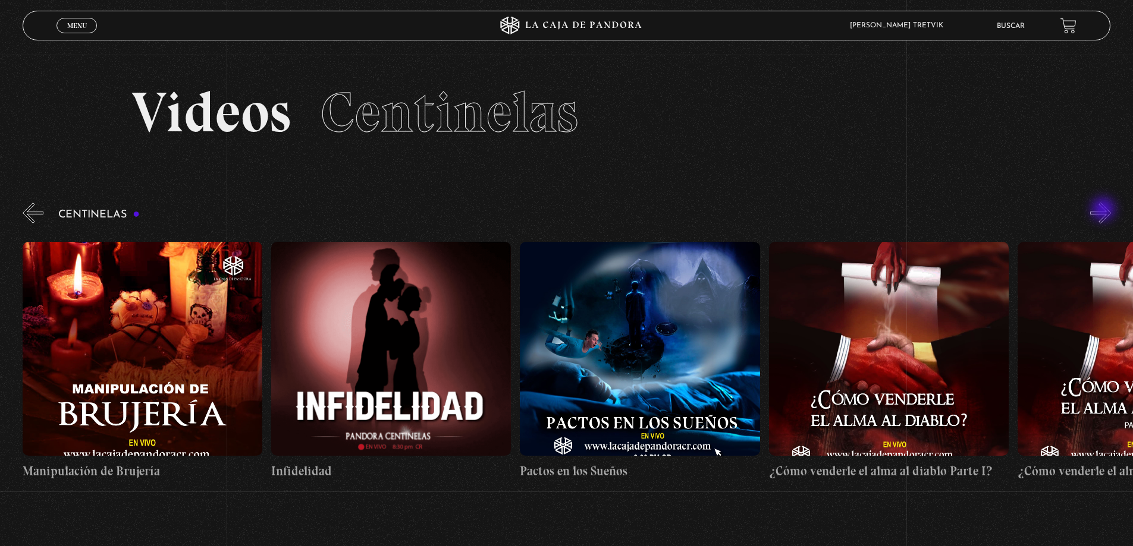
click at [1104, 210] on button "»" at bounding box center [1100, 213] width 21 height 21
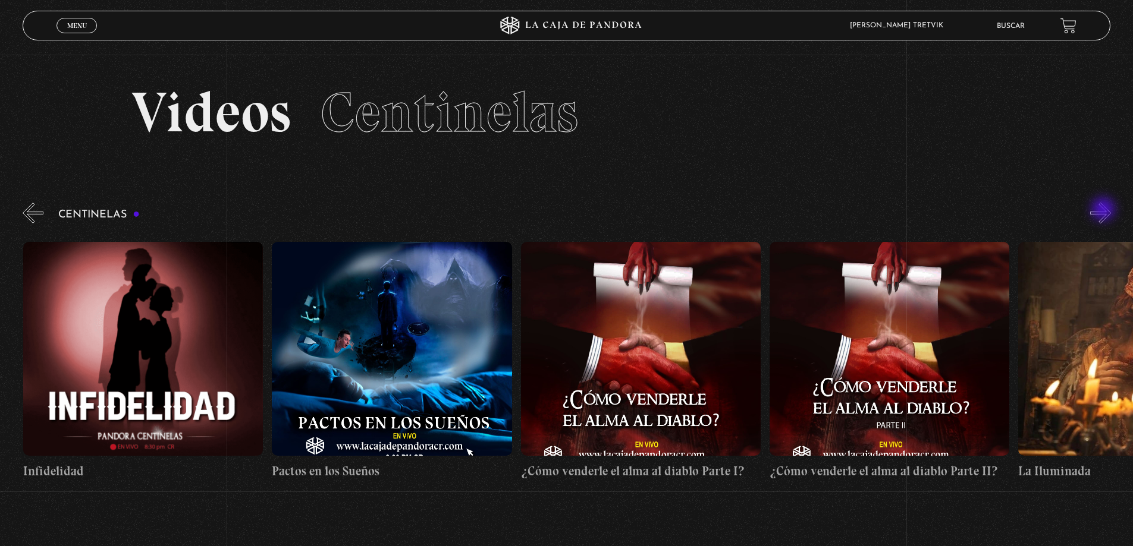
click at [1104, 210] on button "»" at bounding box center [1100, 213] width 21 height 21
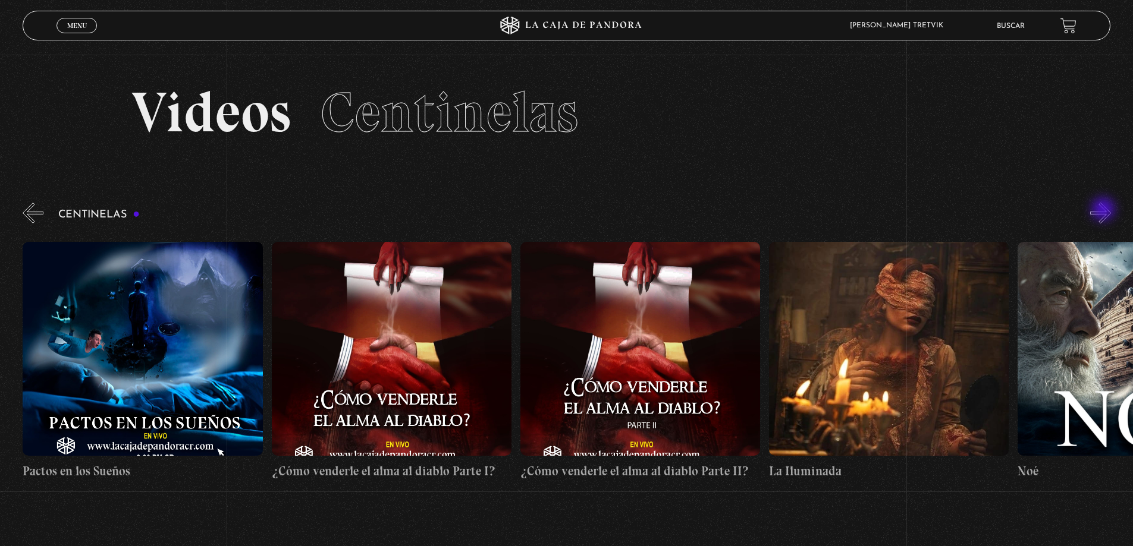
click at [1104, 210] on button "»" at bounding box center [1100, 213] width 21 height 21
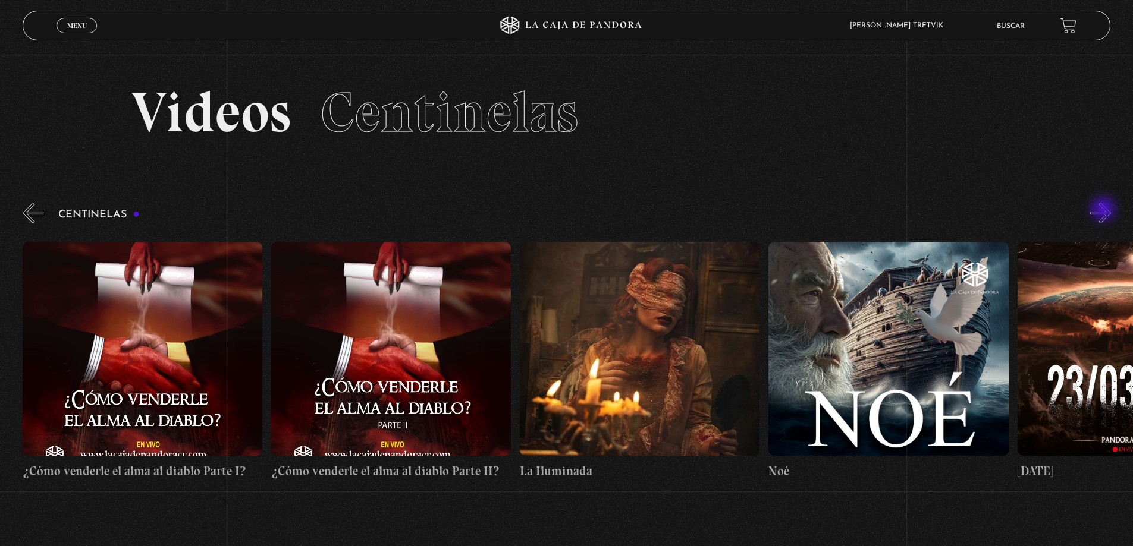
click at [1104, 210] on button "»" at bounding box center [1100, 213] width 21 height 21
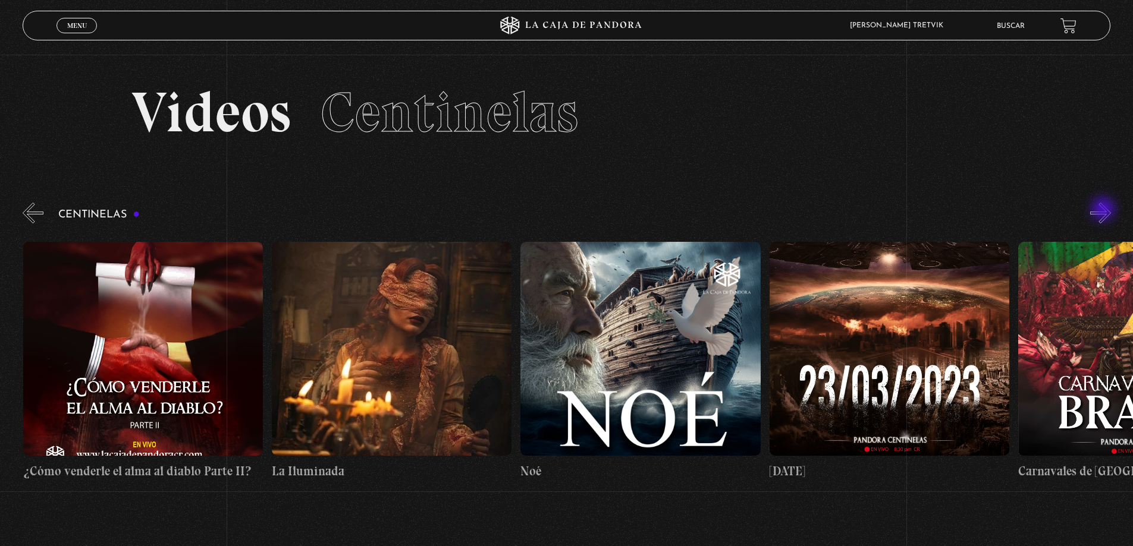
click at [1104, 210] on button "»" at bounding box center [1100, 213] width 21 height 21
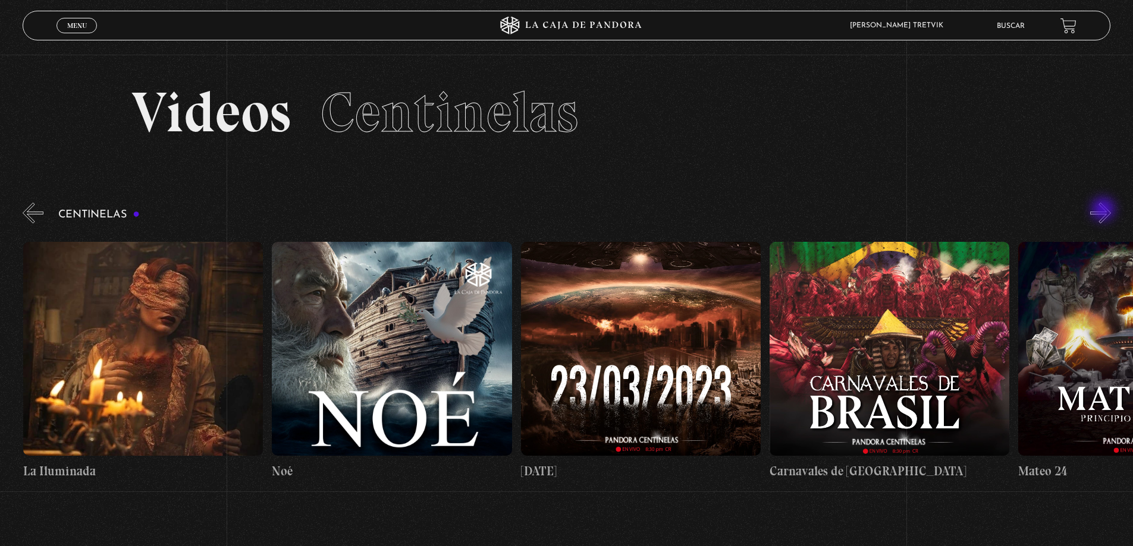
click at [1104, 210] on button "»" at bounding box center [1100, 213] width 21 height 21
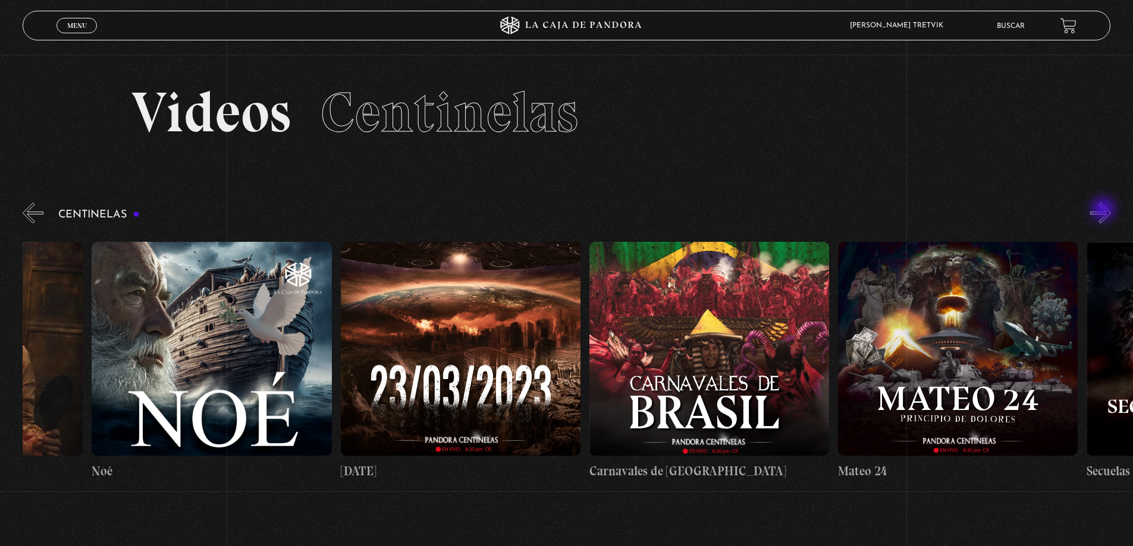
click at [1104, 210] on button "»" at bounding box center [1100, 213] width 21 height 21
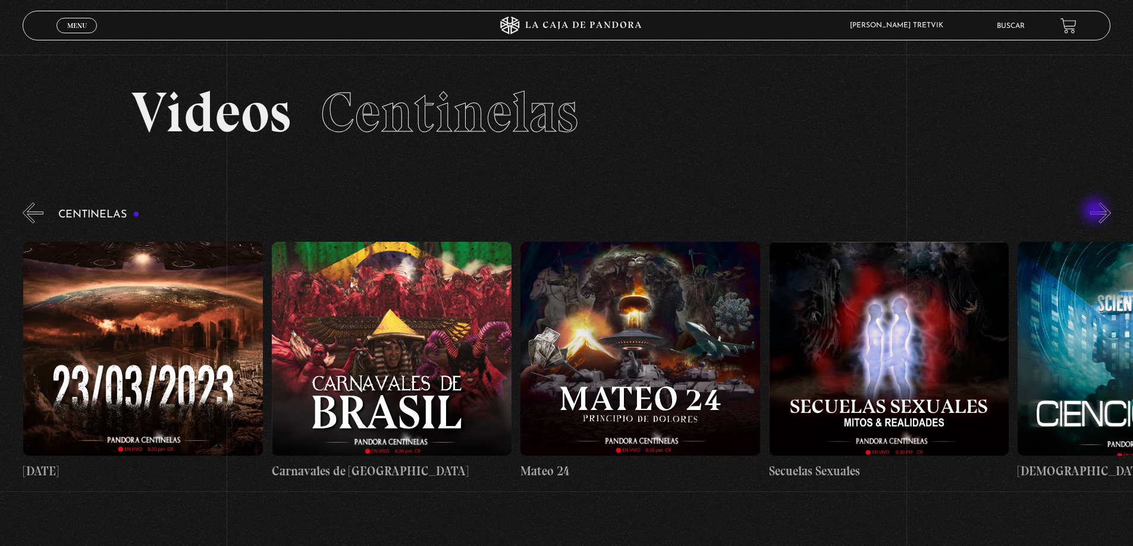
click at [1096, 212] on div "Centinelas" at bounding box center [578, 345] width 1110 height 290
click at [1103, 213] on button "»" at bounding box center [1100, 213] width 21 height 21
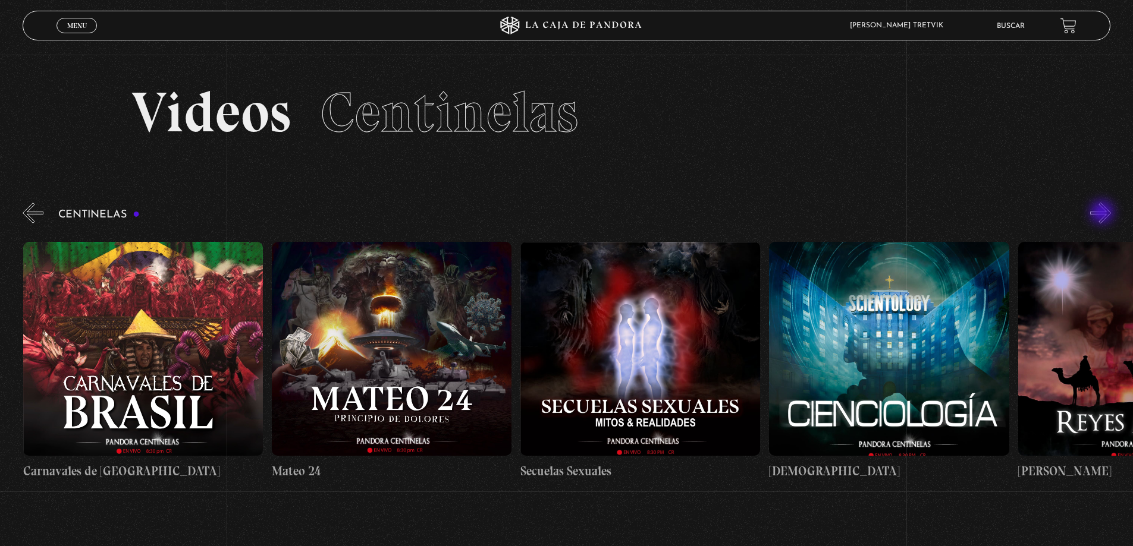
click at [1103, 213] on button "»" at bounding box center [1100, 213] width 21 height 21
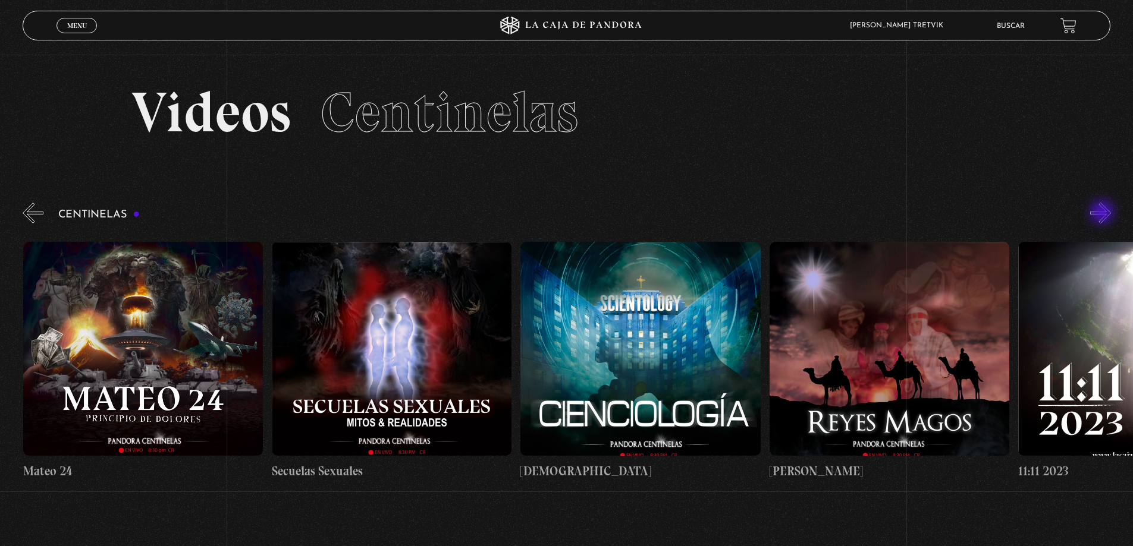
click at [1103, 213] on button "»" at bounding box center [1100, 213] width 21 height 21
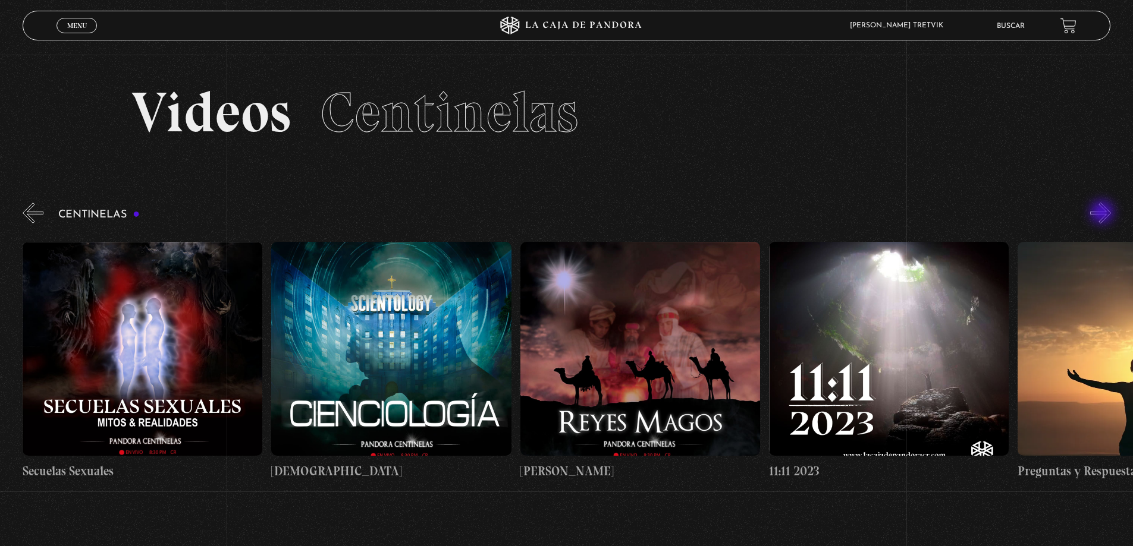
click at [1103, 213] on button "»" at bounding box center [1100, 213] width 21 height 21
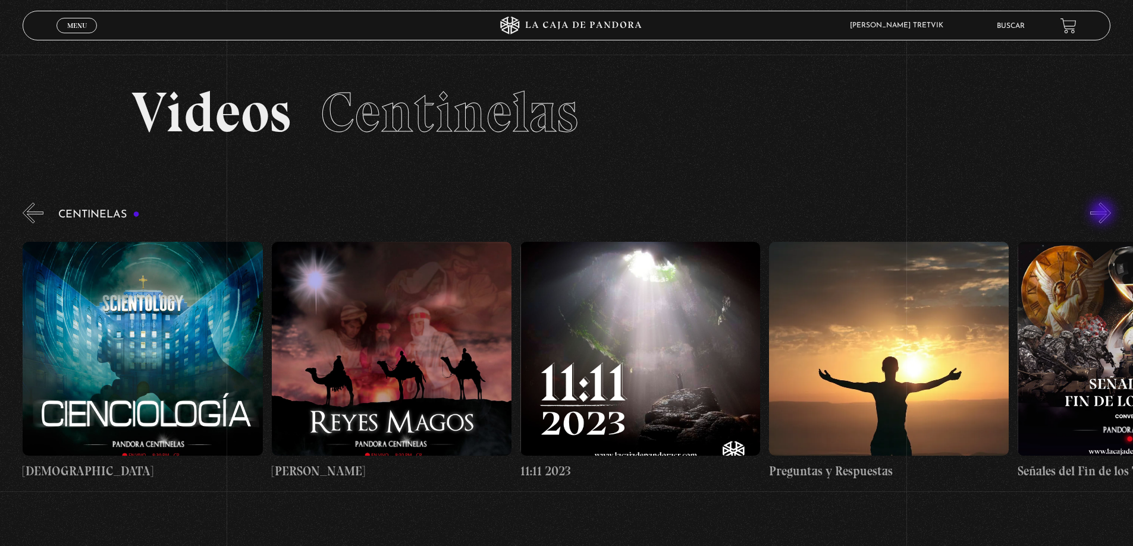
click at [1103, 213] on button "»" at bounding box center [1100, 213] width 21 height 21
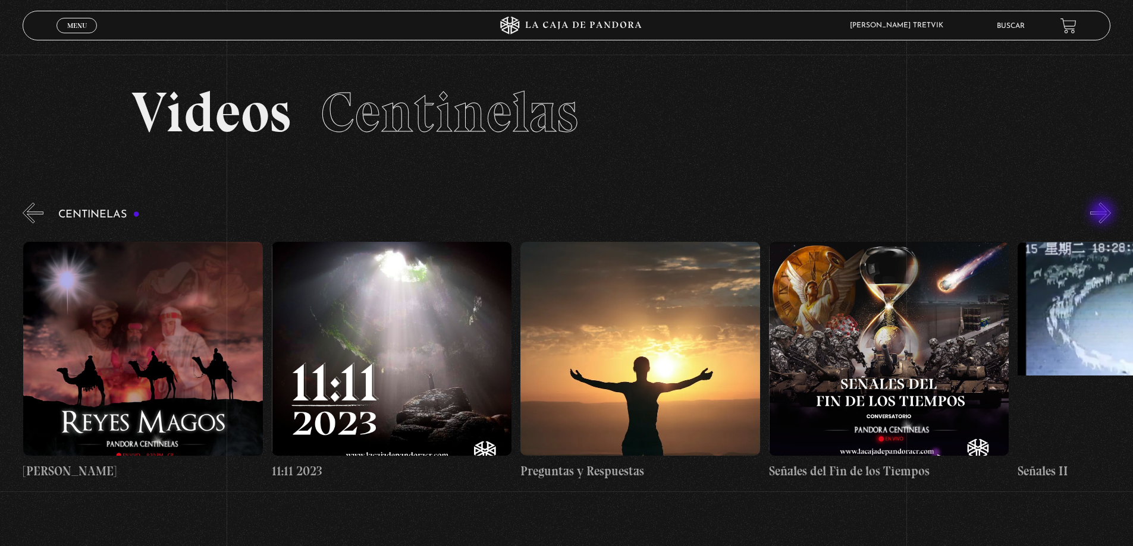
scroll to position [0, 11935]
click at [1103, 213] on button "»" at bounding box center [1100, 213] width 21 height 21
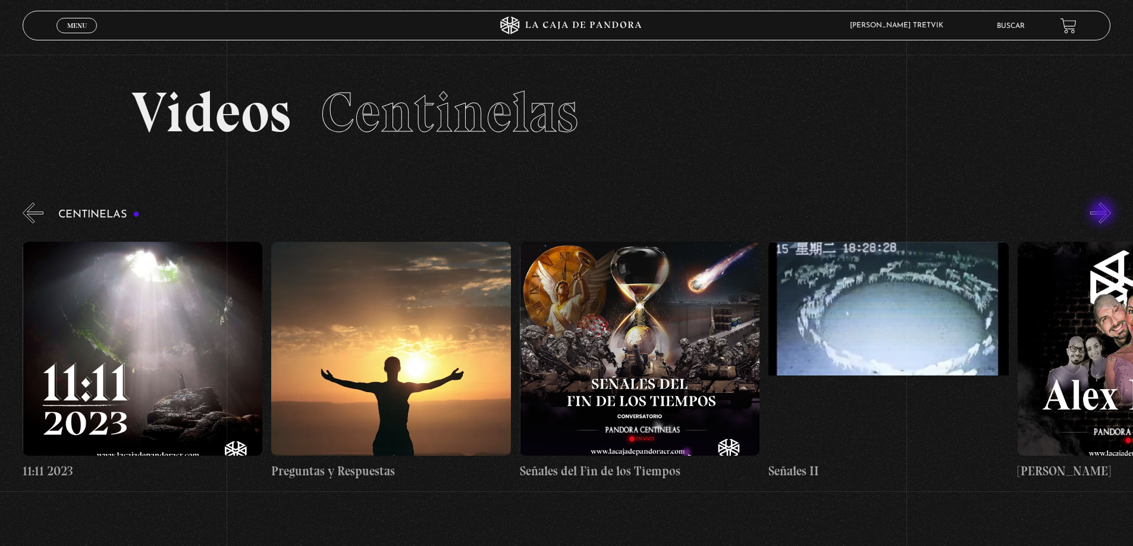
click at [1103, 213] on button "»" at bounding box center [1100, 213] width 21 height 21
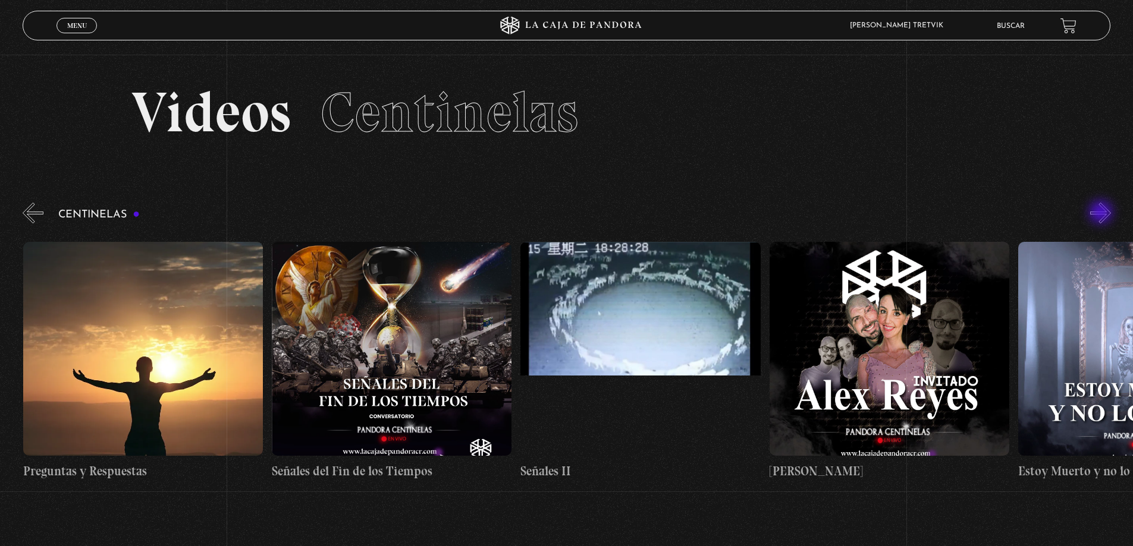
scroll to position [0, 12432]
click at [1095, 217] on div "Centinelas" at bounding box center [578, 345] width 1110 height 290
click at [1109, 213] on button "»" at bounding box center [1100, 213] width 21 height 21
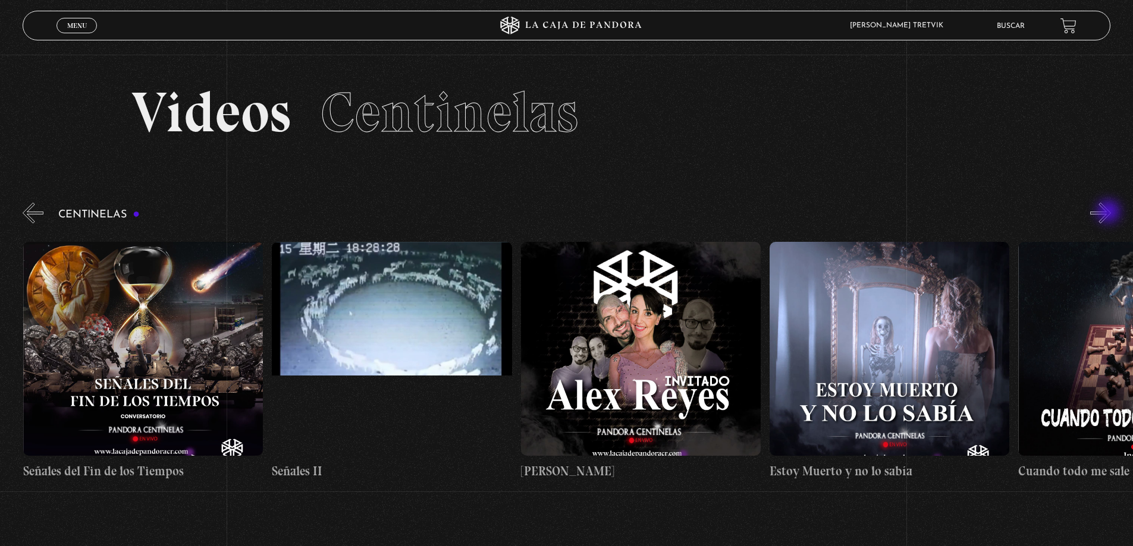
scroll to position [0, 12681]
click at [1109, 213] on button "»" at bounding box center [1100, 213] width 21 height 21
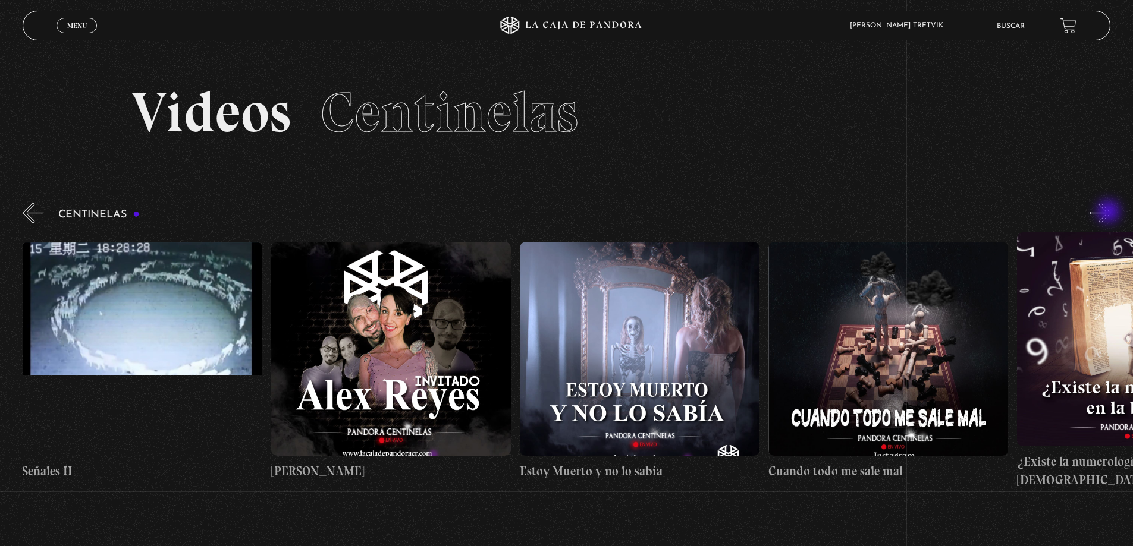
click at [1109, 213] on button "»" at bounding box center [1100, 213] width 21 height 21
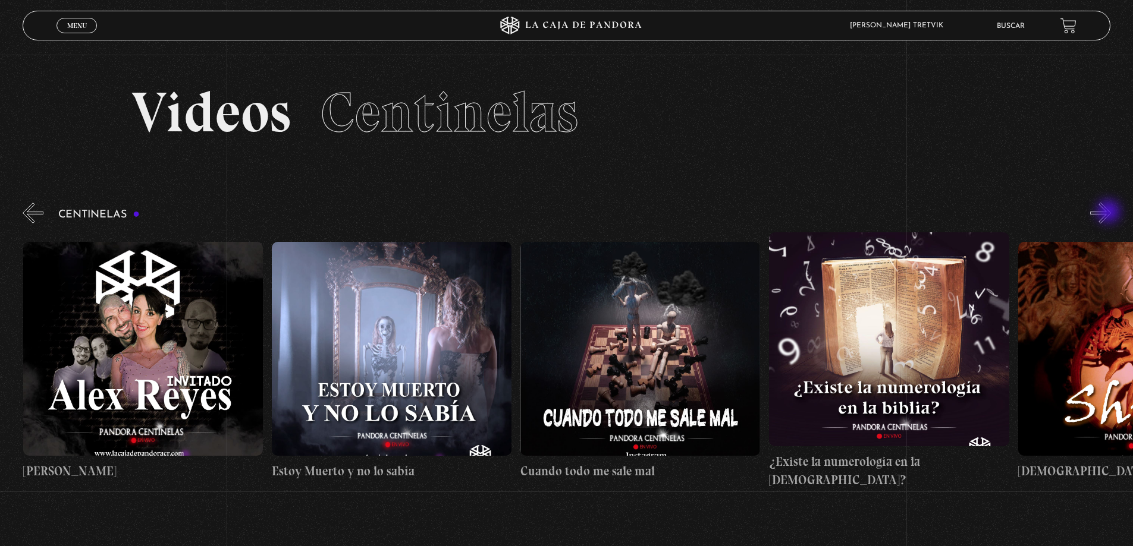
click at [1109, 213] on button "»" at bounding box center [1100, 213] width 21 height 21
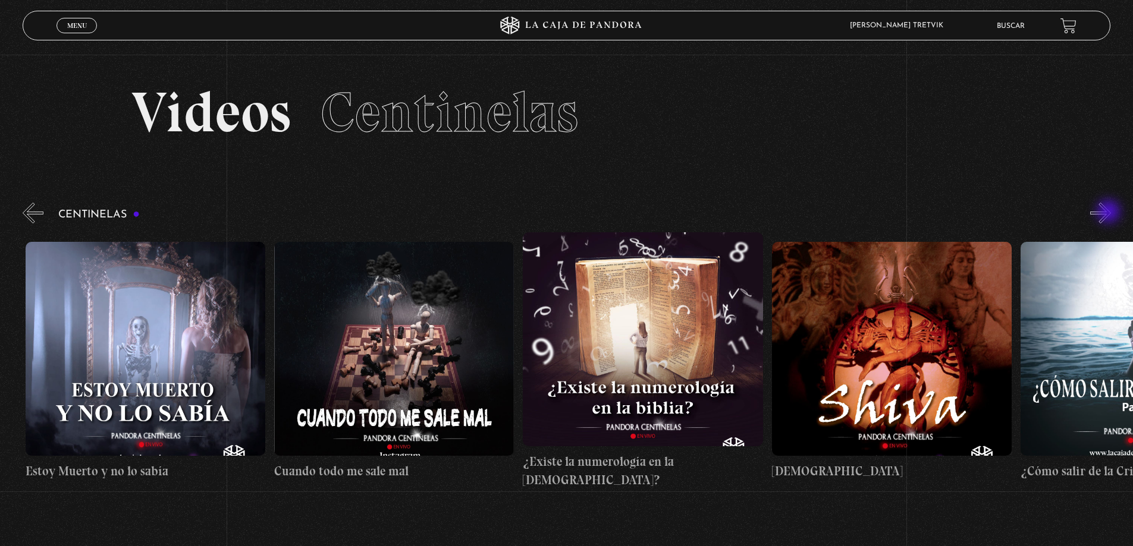
click at [1109, 213] on button "»" at bounding box center [1100, 213] width 21 height 21
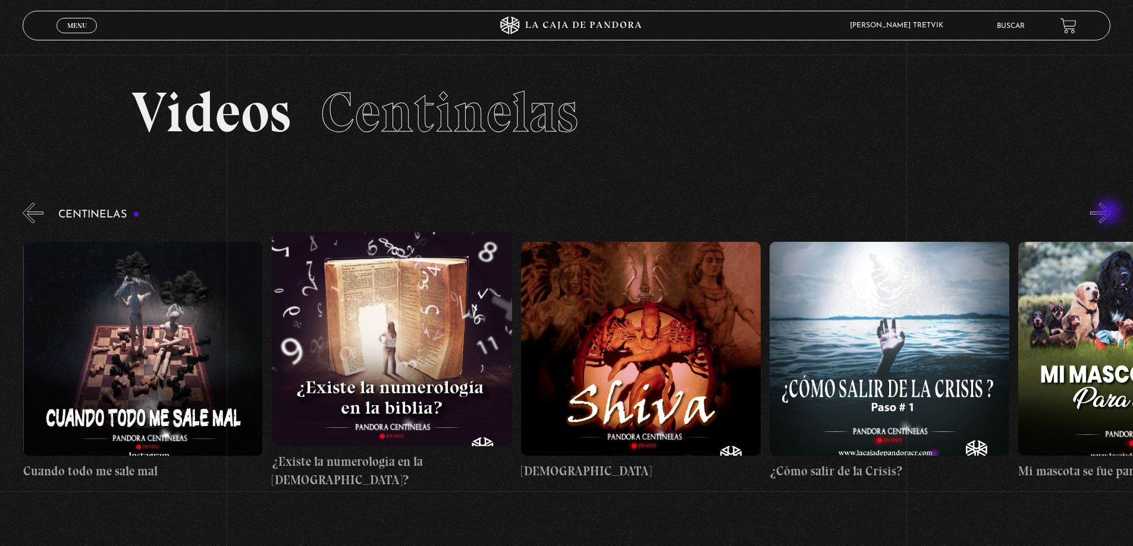
click at [1109, 213] on button "»" at bounding box center [1100, 213] width 21 height 21
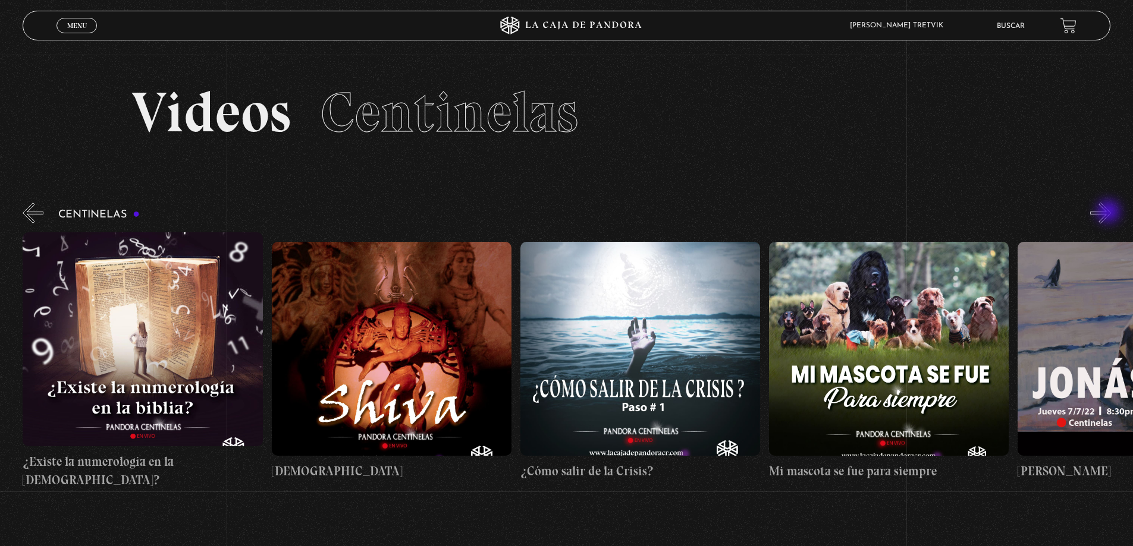
click at [1109, 213] on button "»" at bounding box center [1100, 213] width 21 height 21
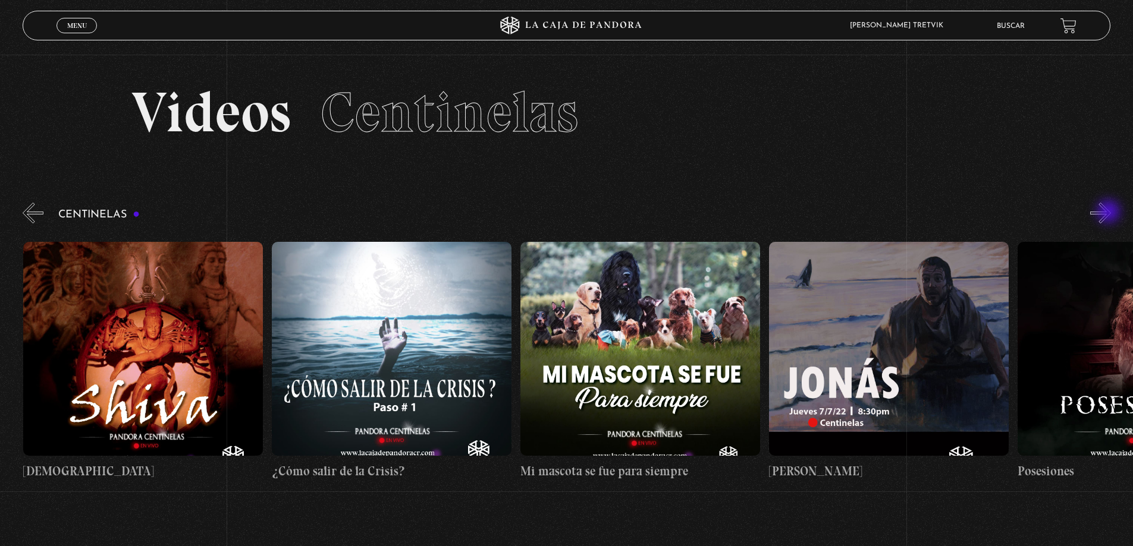
click at [1109, 213] on button "»" at bounding box center [1100, 213] width 21 height 21
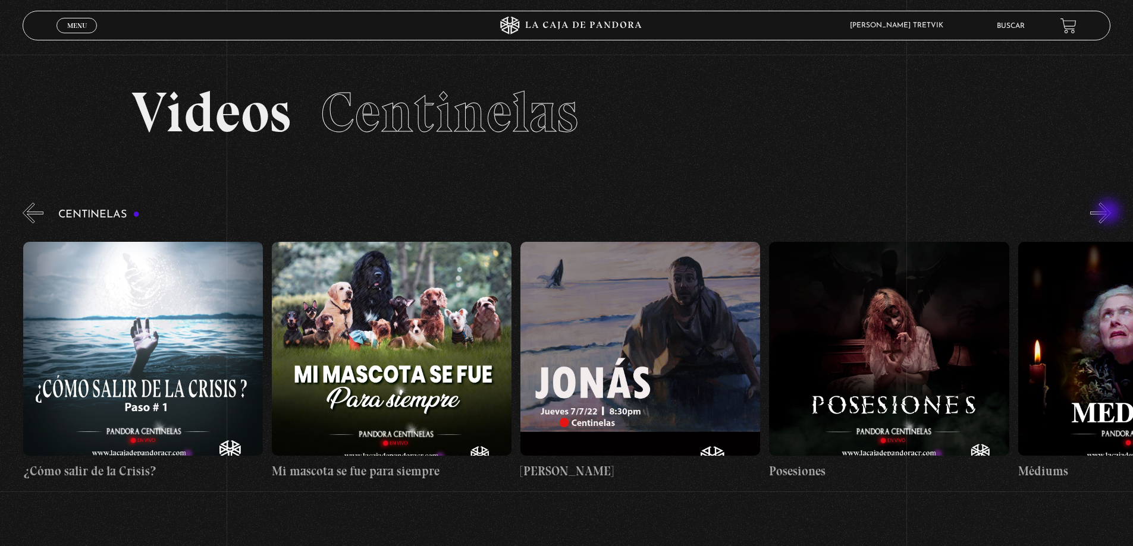
click at [1109, 213] on button "»" at bounding box center [1100, 213] width 21 height 21
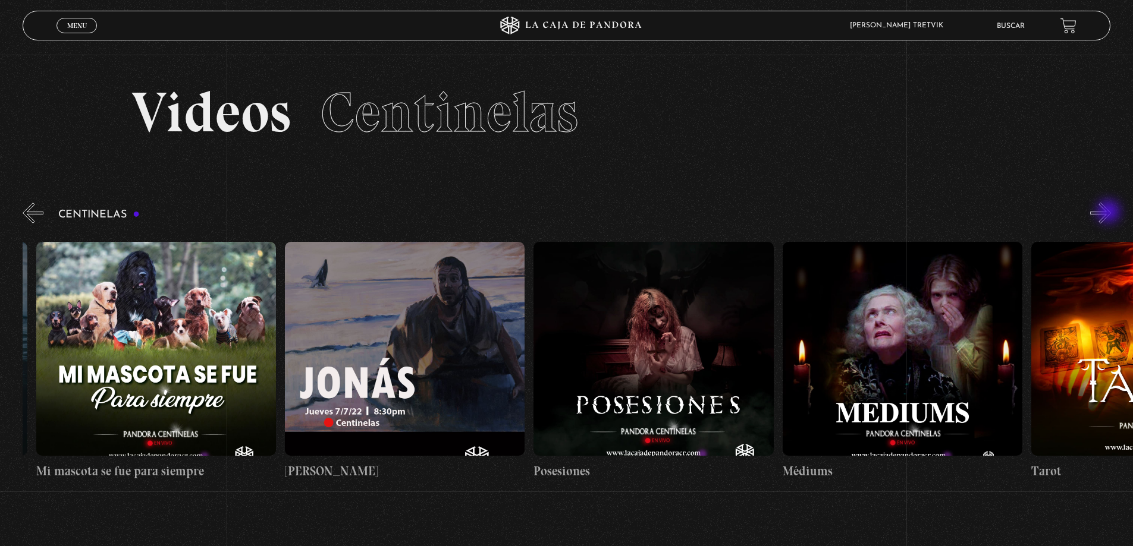
click at [1109, 213] on button "»" at bounding box center [1100, 213] width 21 height 21
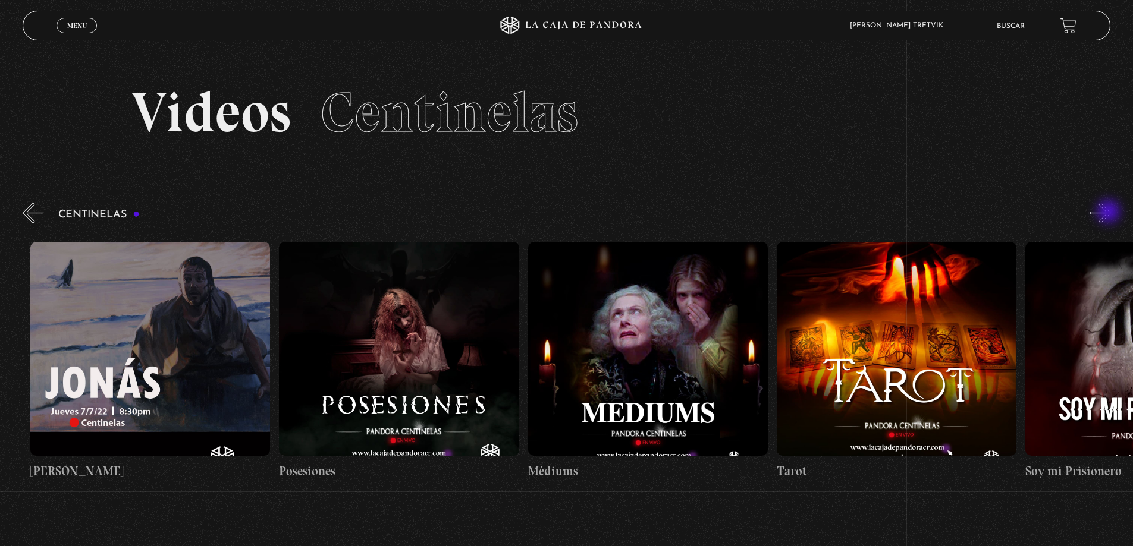
click at [1109, 213] on button "»" at bounding box center [1100, 213] width 21 height 21
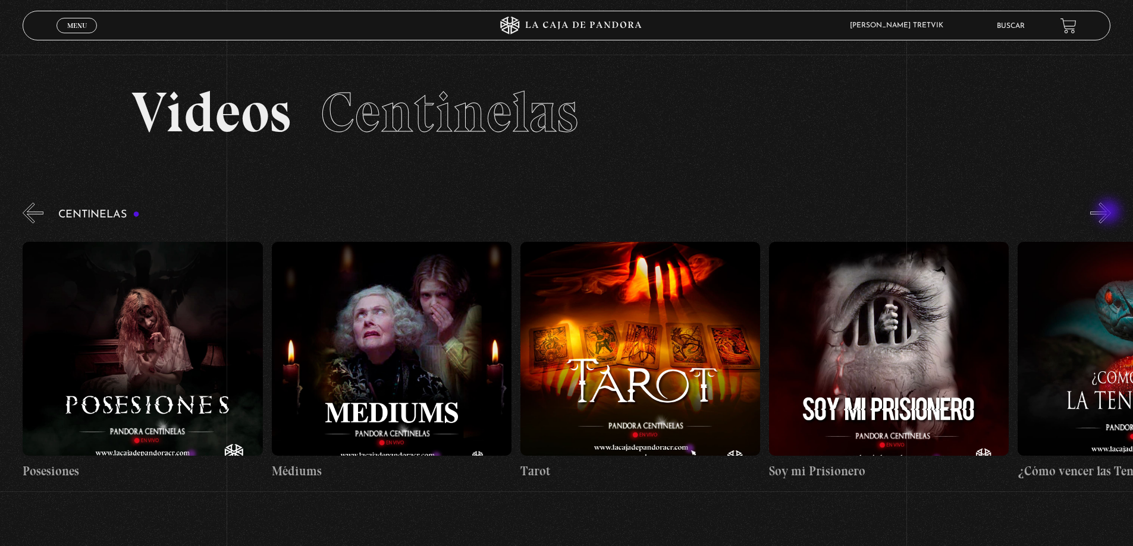
click at [1109, 213] on button "»" at bounding box center [1100, 213] width 21 height 21
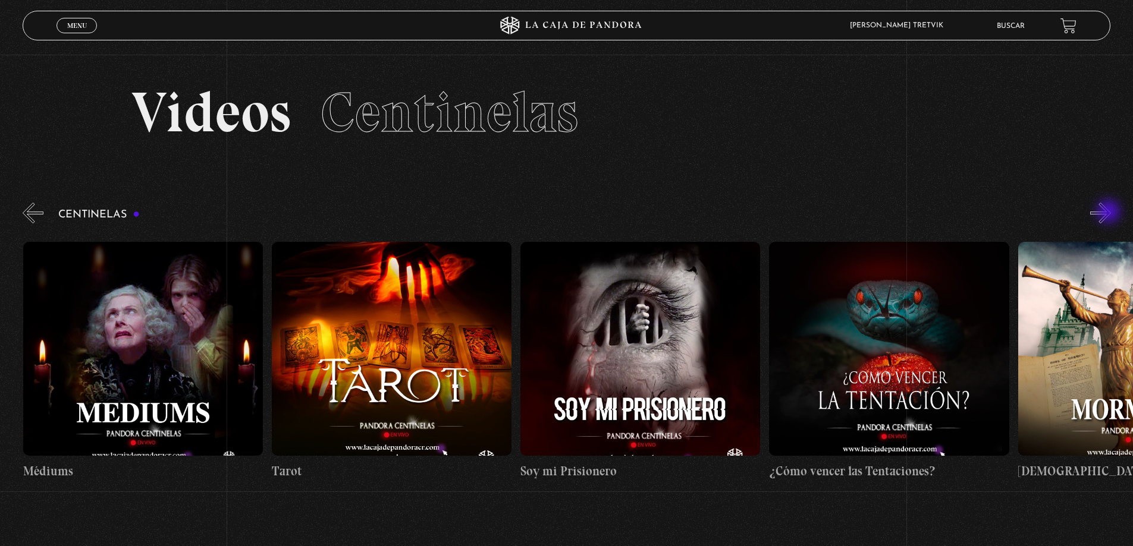
click at [1109, 213] on button "»" at bounding box center [1100, 213] width 21 height 21
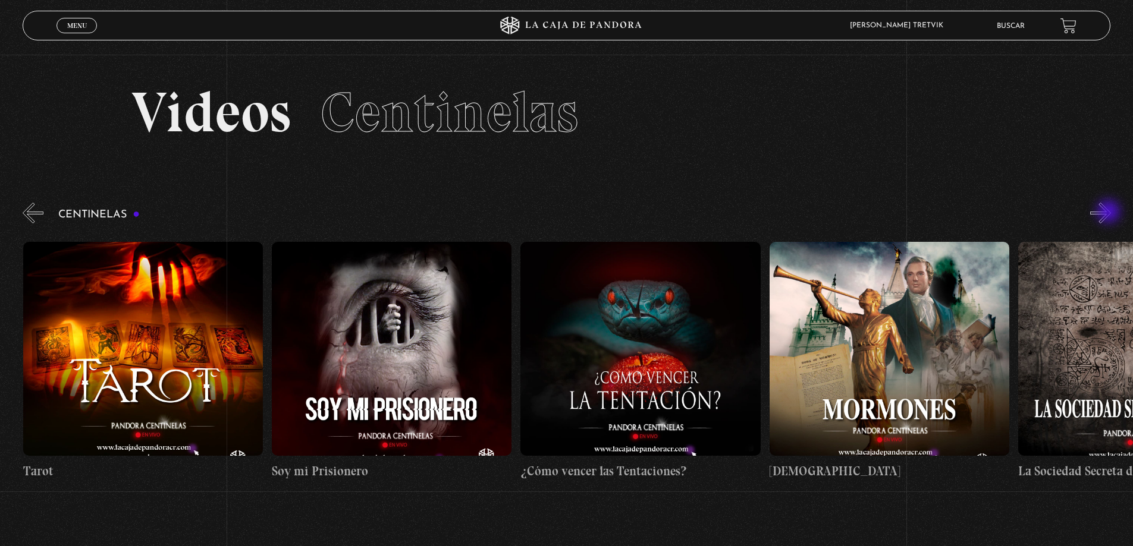
click at [1109, 213] on button "»" at bounding box center [1100, 213] width 21 height 21
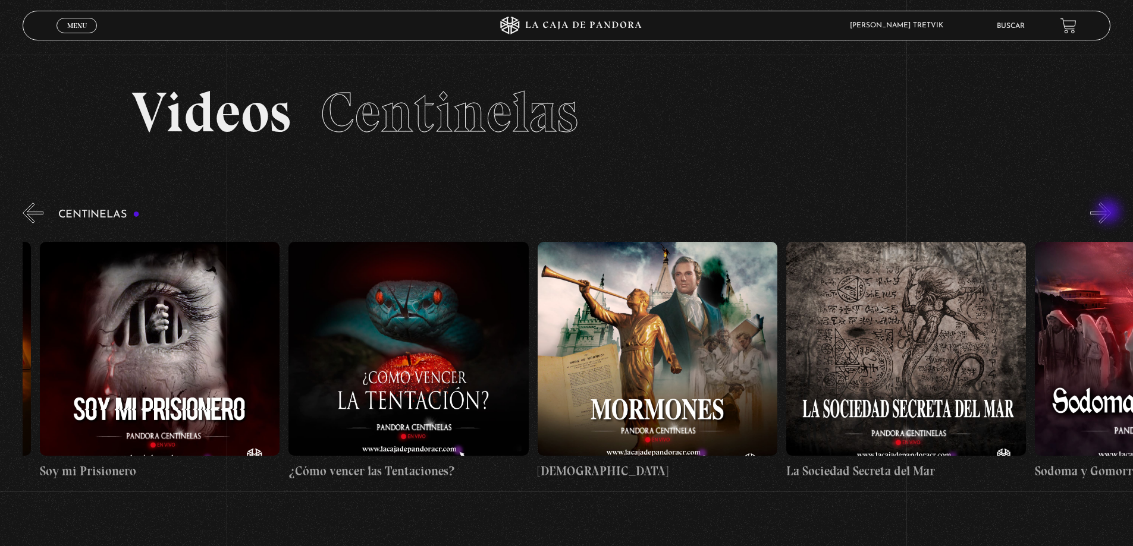
click at [1109, 213] on button "»" at bounding box center [1100, 213] width 21 height 21
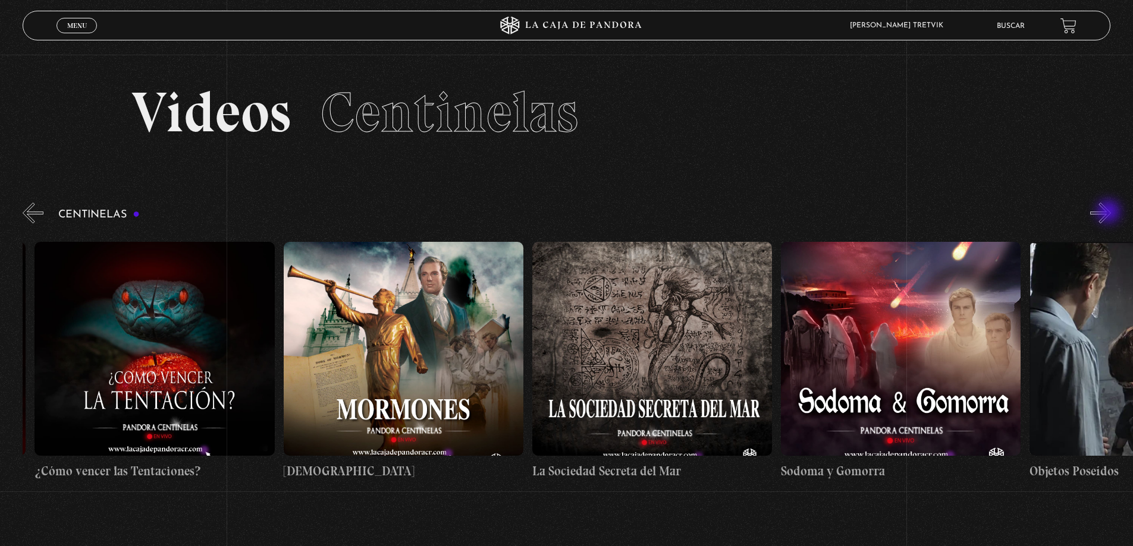
click at [1109, 213] on button "»" at bounding box center [1100, 213] width 21 height 21
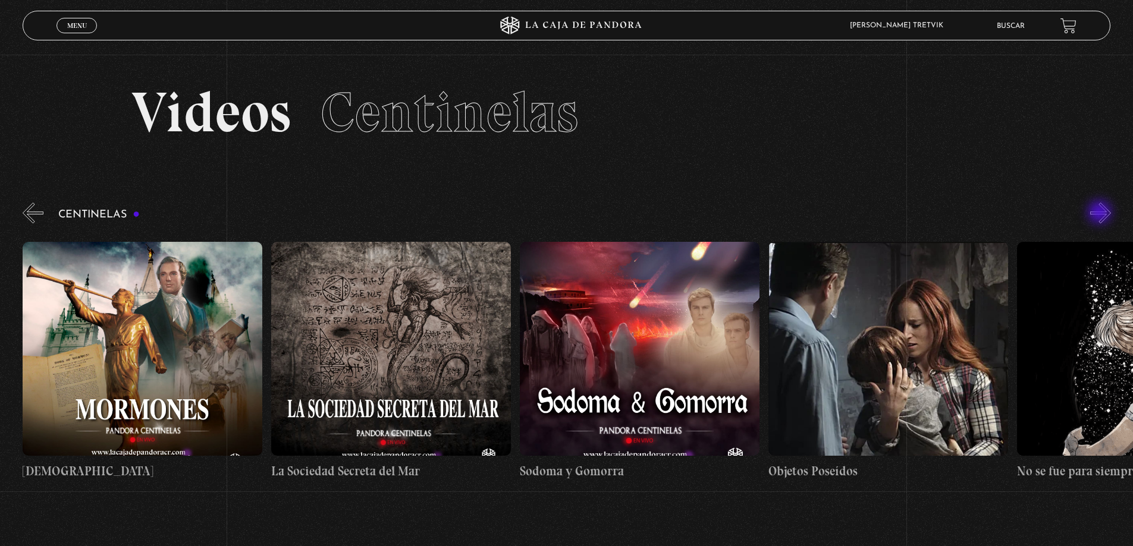
click at [1100, 213] on button "»" at bounding box center [1100, 213] width 21 height 21
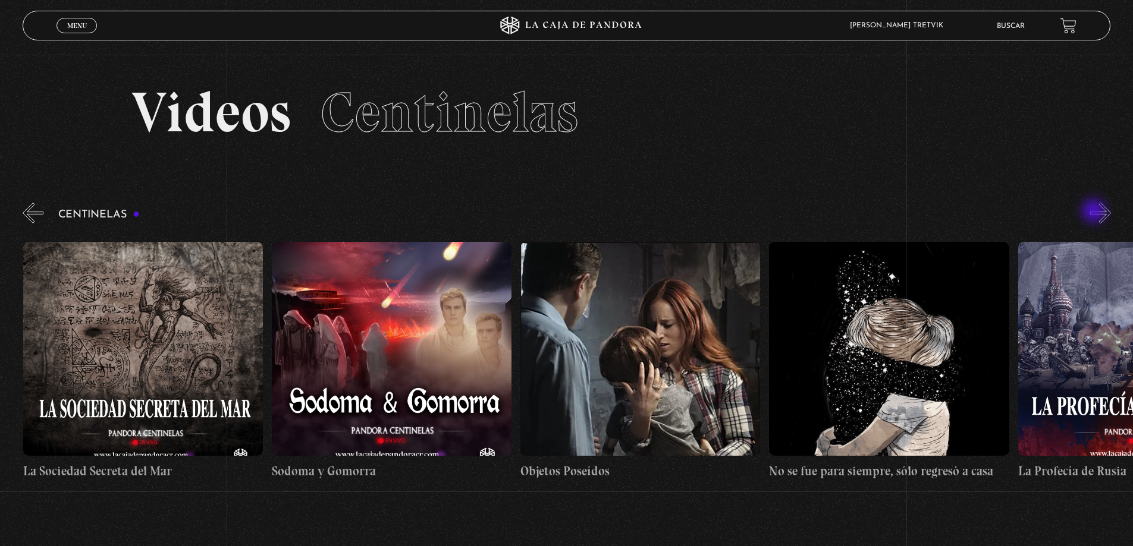
scroll to position [0, 16659]
click at [1095, 212] on div "Centinelas" at bounding box center [578, 345] width 1110 height 290
click at [1111, 212] on button "»" at bounding box center [1100, 213] width 21 height 21
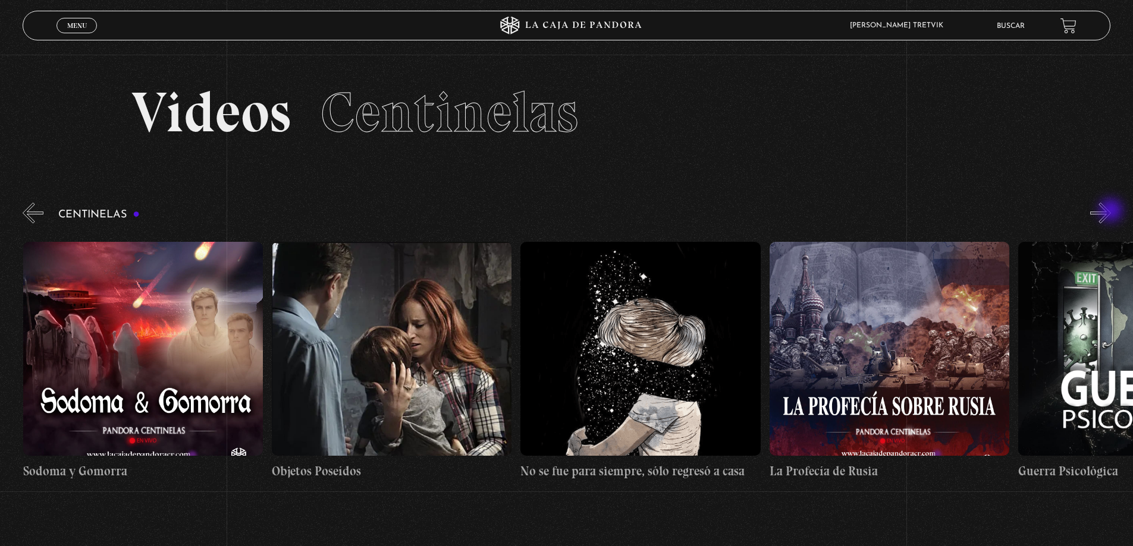
click at [1111, 212] on button "»" at bounding box center [1100, 213] width 21 height 21
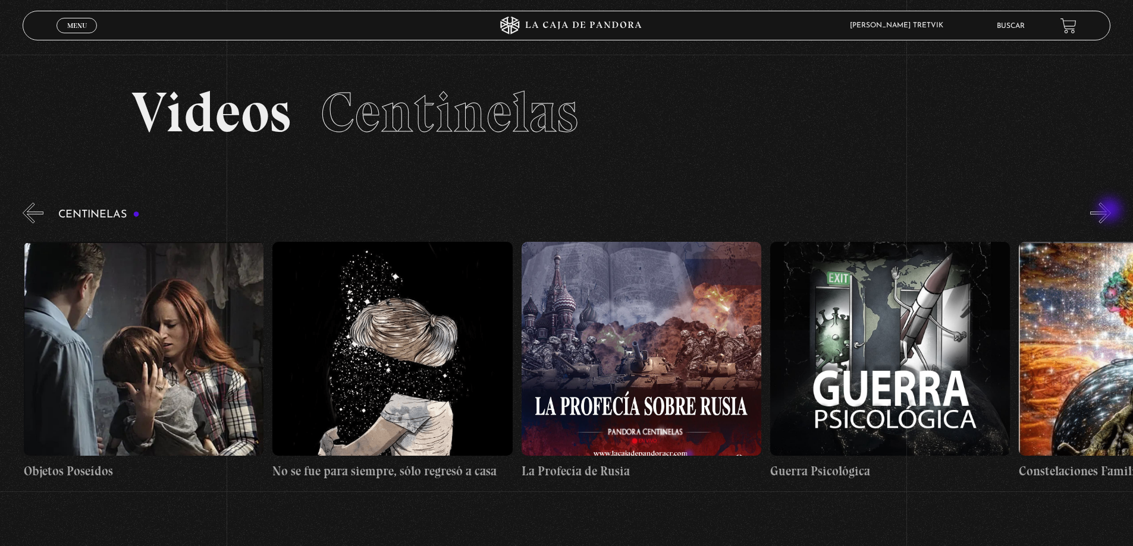
click at [1111, 211] on button "»" at bounding box center [1100, 213] width 21 height 21
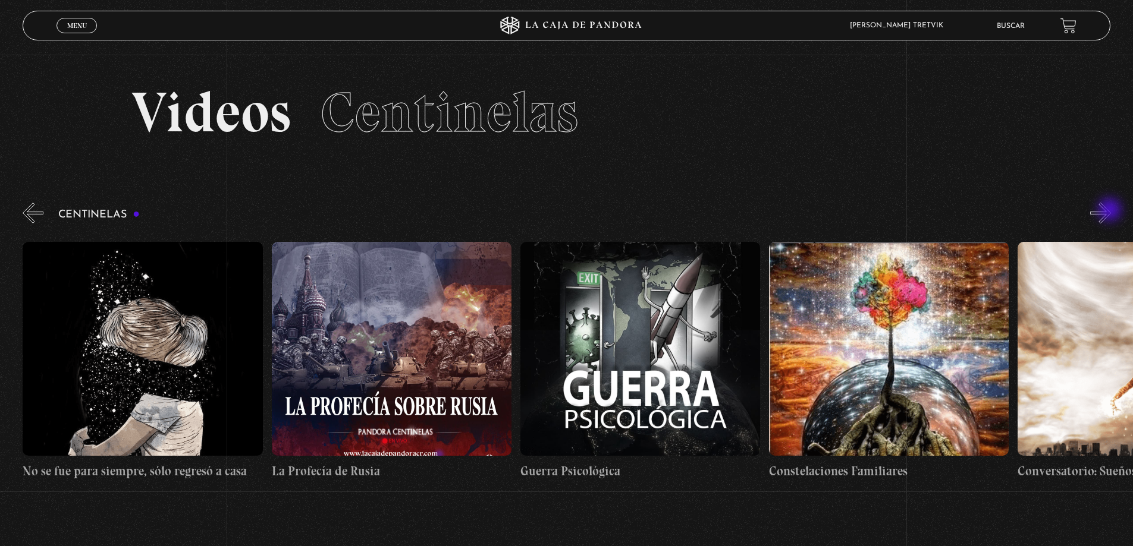
click at [1111, 211] on button "»" at bounding box center [1100, 213] width 21 height 21
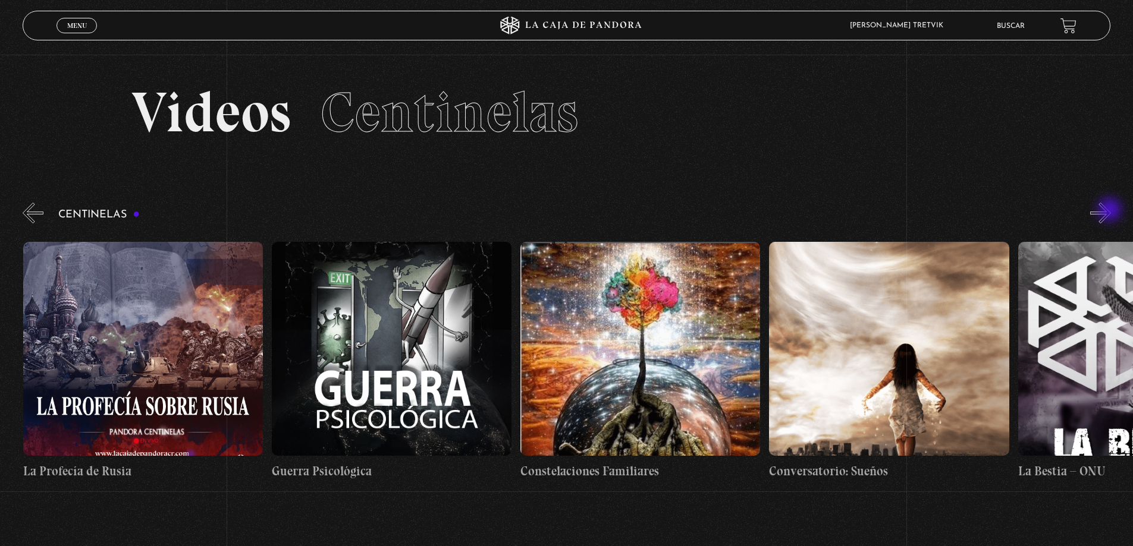
click at [1111, 211] on button "»" at bounding box center [1100, 213] width 21 height 21
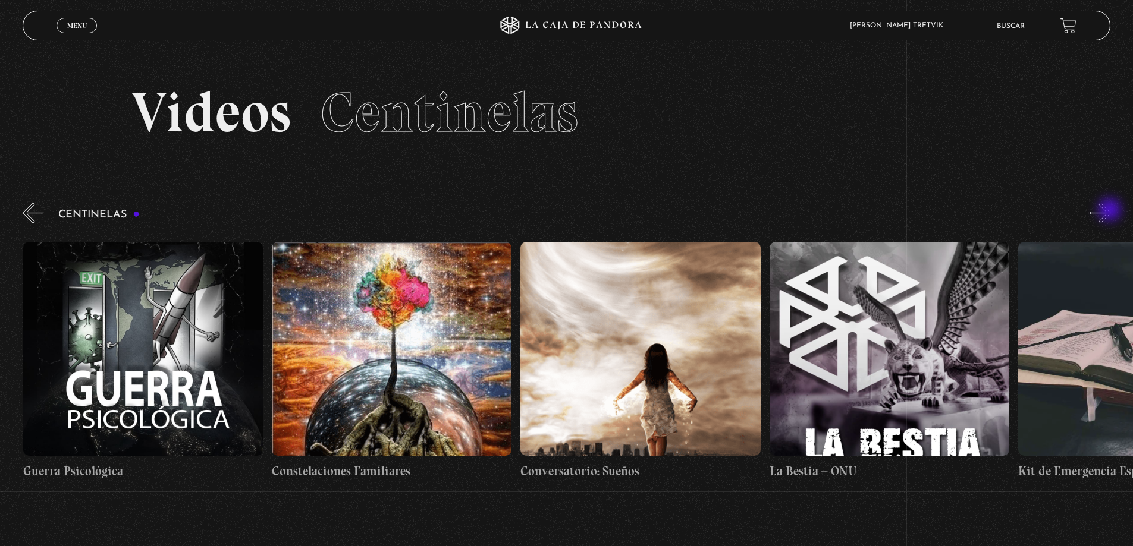
click at [1111, 211] on button "»" at bounding box center [1100, 213] width 21 height 21
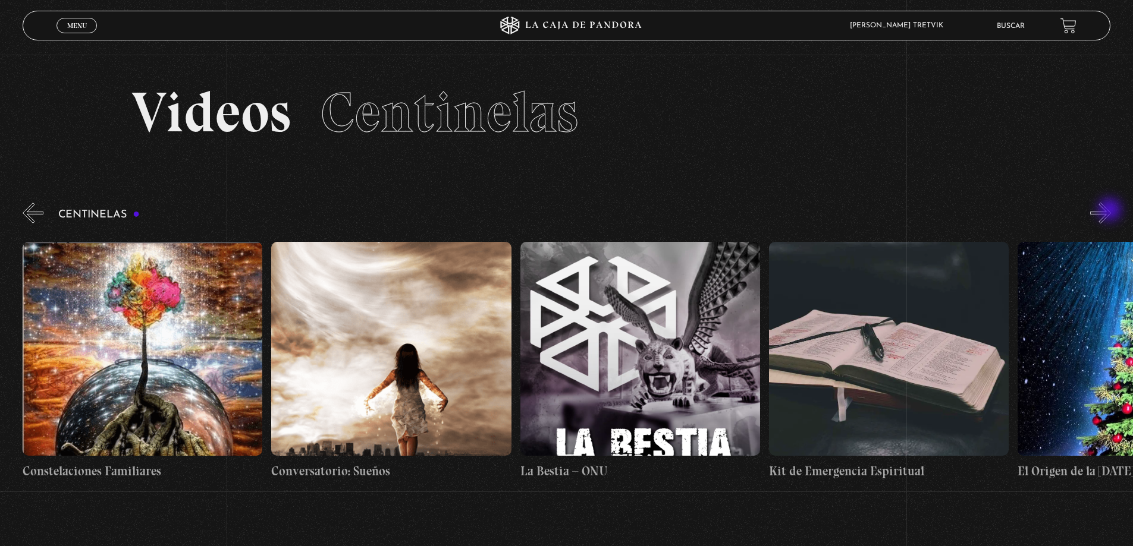
click at [1111, 211] on button "»" at bounding box center [1100, 213] width 21 height 21
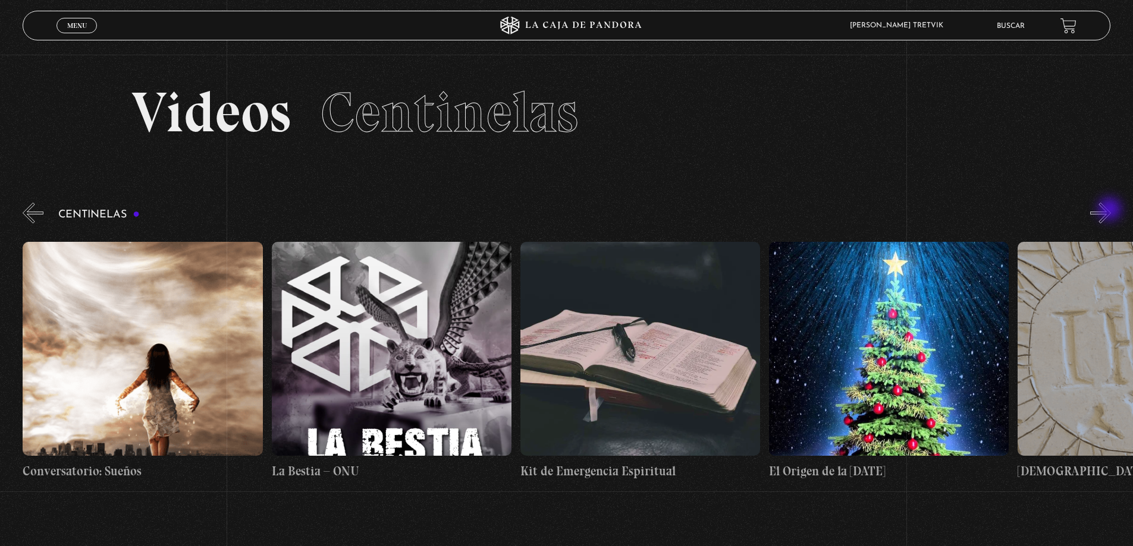
click at [1111, 210] on button "»" at bounding box center [1100, 213] width 21 height 21
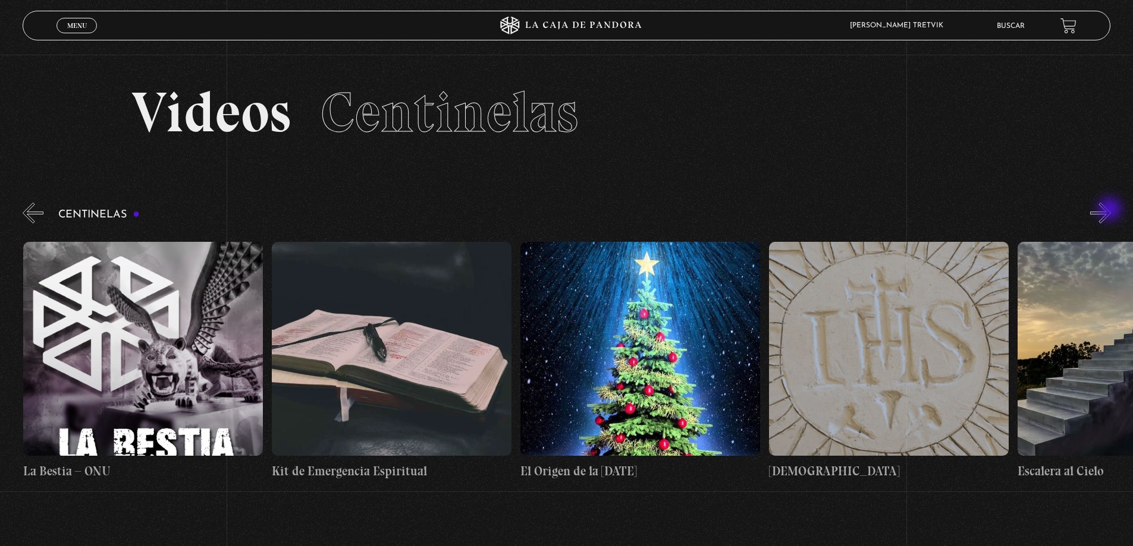
click at [1111, 210] on button "»" at bounding box center [1100, 213] width 21 height 21
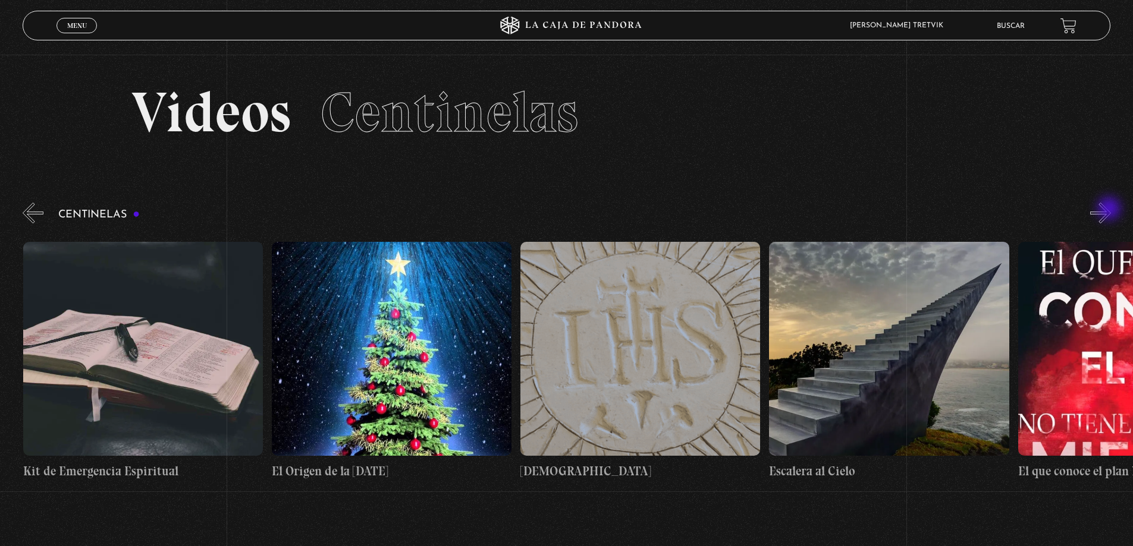
click at [1110, 210] on button "»" at bounding box center [1100, 213] width 21 height 21
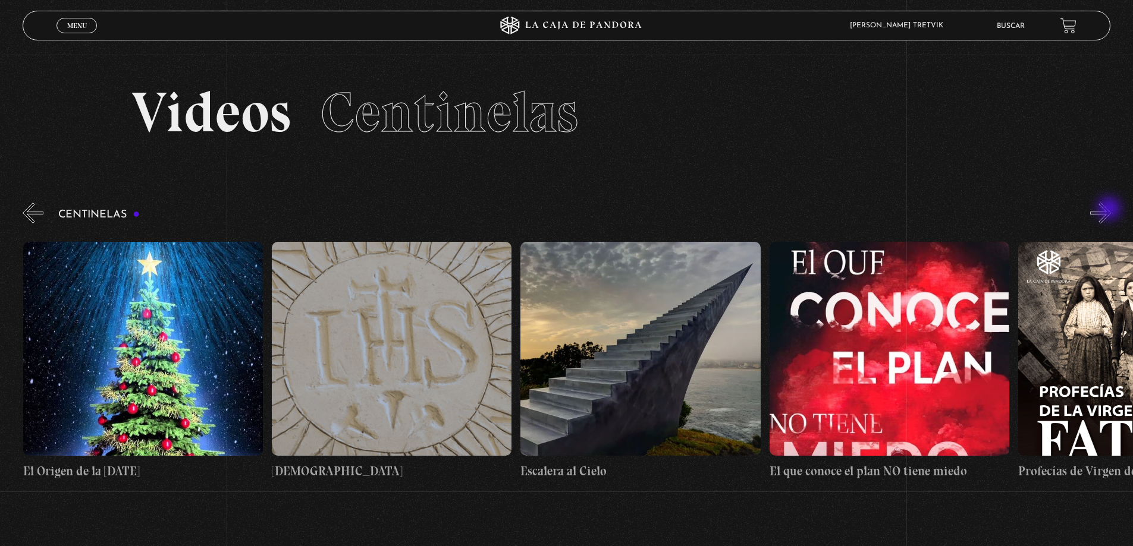
scroll to position [0, 19146]
click at [1110, 210] on button "»" at bounding box center [1100, 213] width 21 height 21
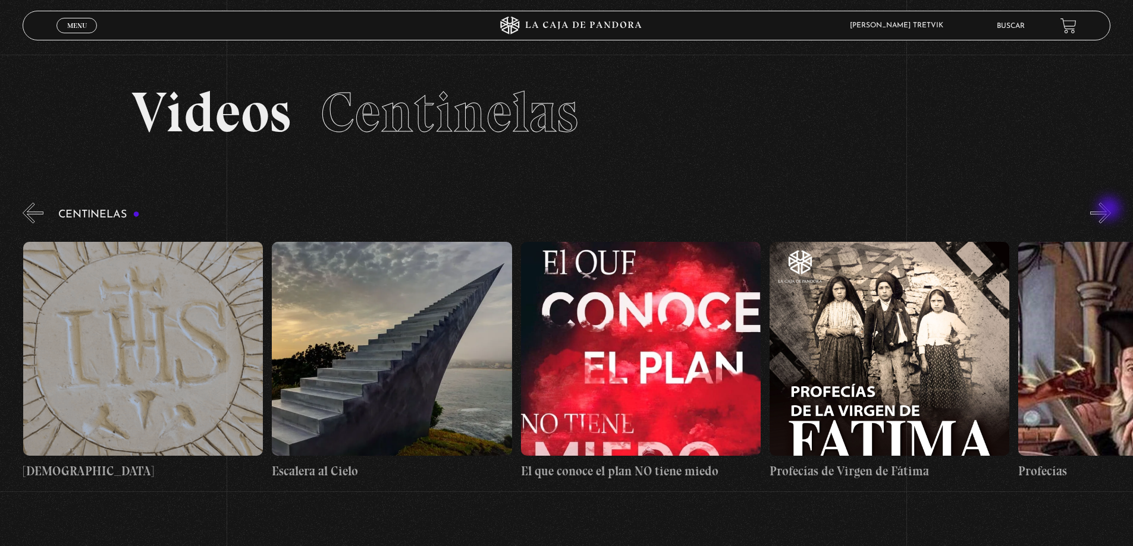
click at [1110, 210] on button "»" at bounding box center [1100, 213] width 21 height 21
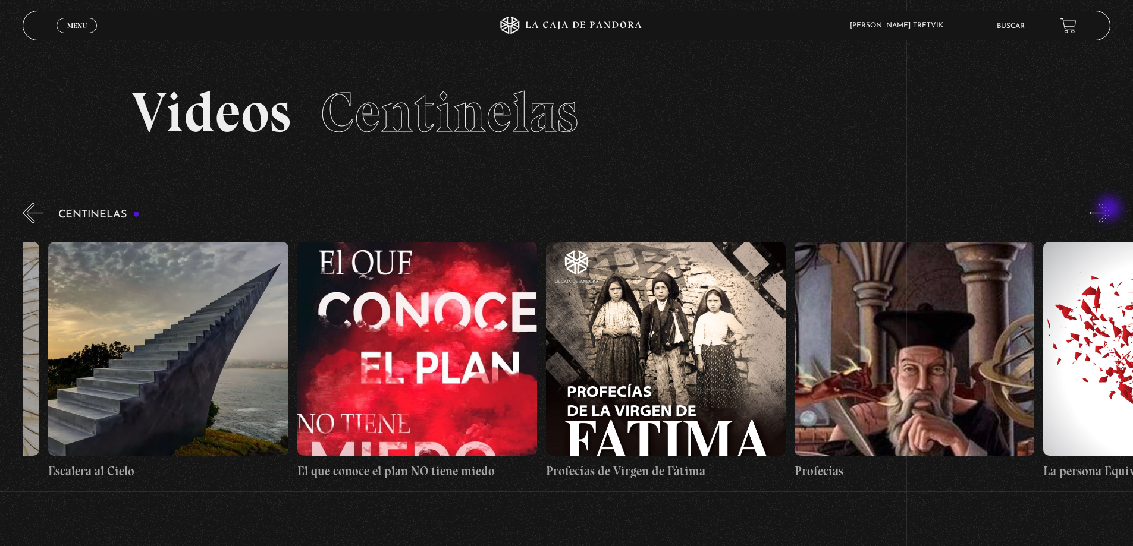
click at [1110, 210] on button "»" at bounding box center [1100, 213] width 21 height 21
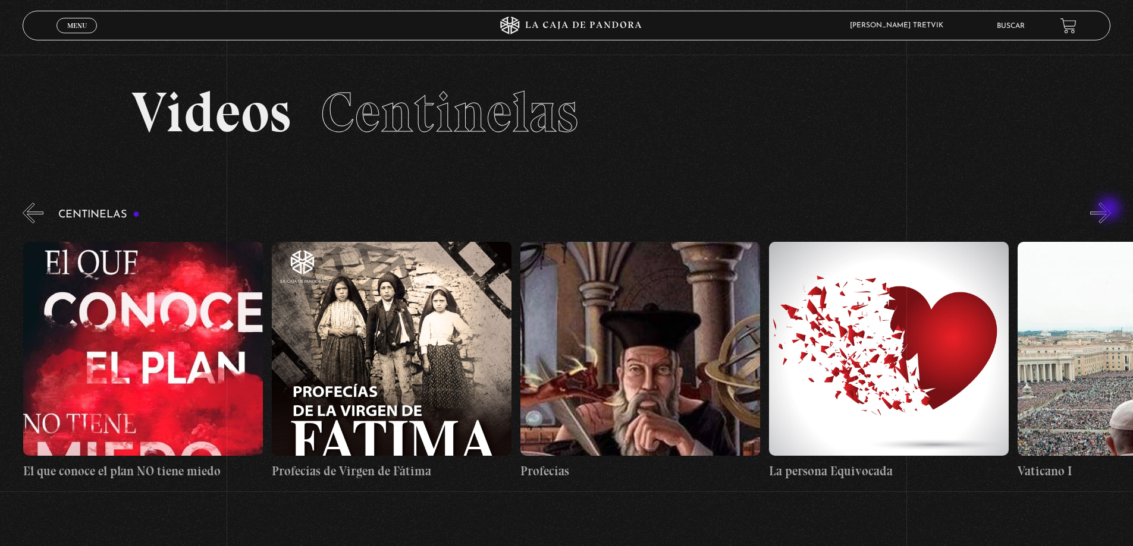
click at [1110, 209] on button "»" at bounding box center [1100, 213] width 21 height 21
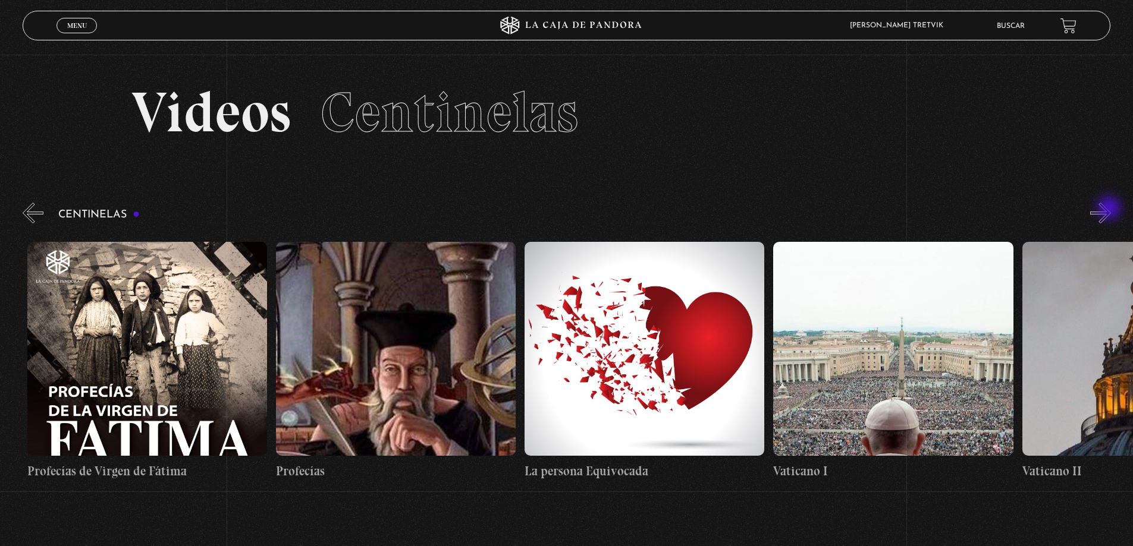
click at [1110, 209] on button "»" at bounding box center [1100, 213] width 21 height 21
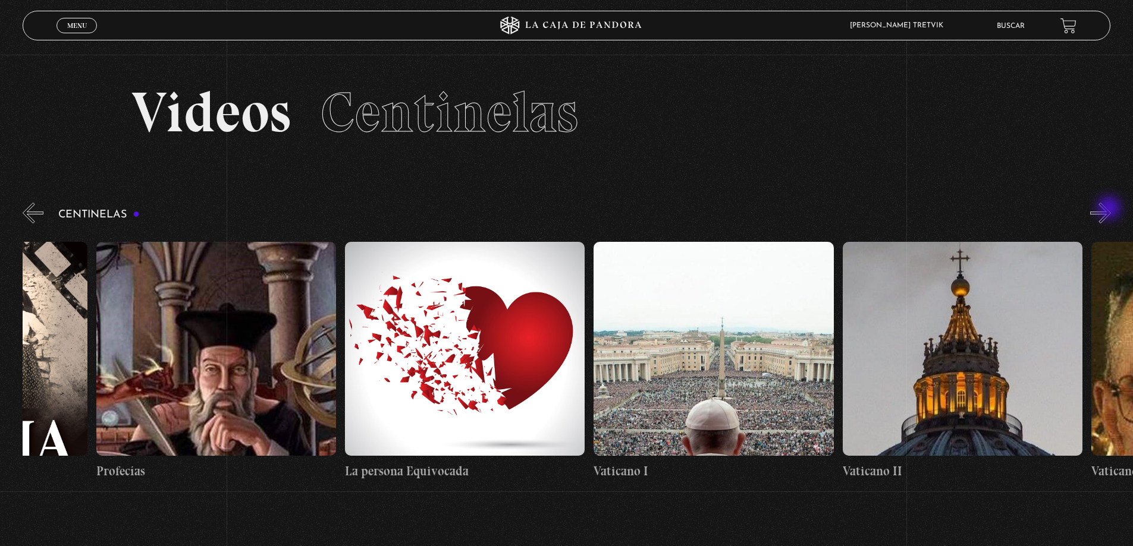
click at [1110, 209] on button "»" at bounding box center [1100, 213] width 21 height 21
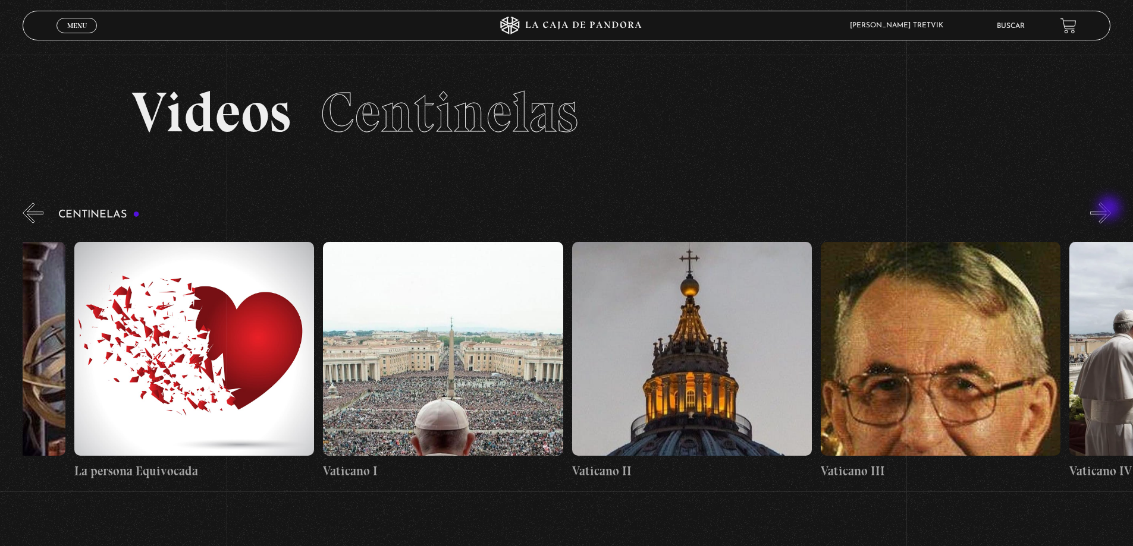
click at [1110, 209] on button "»" at bounding box center [1100, 213] width 21 height 21
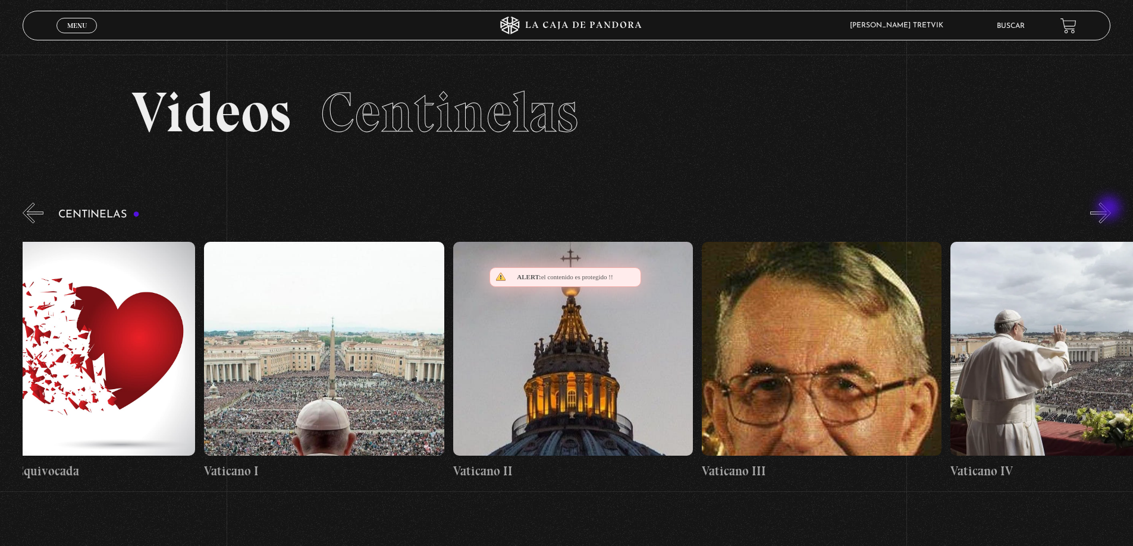
click at [1110, 209] on button "»" at bounding box center [1100, 213] width 21 height 21
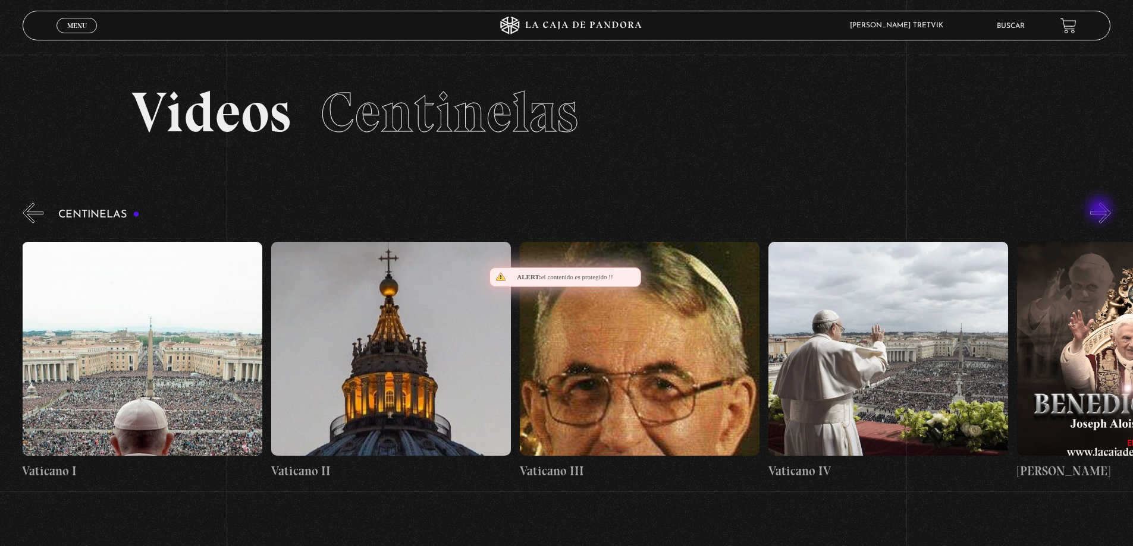
click at [1100, 210] on button "»" at bounding box center [1100, 213] width 21 height 21
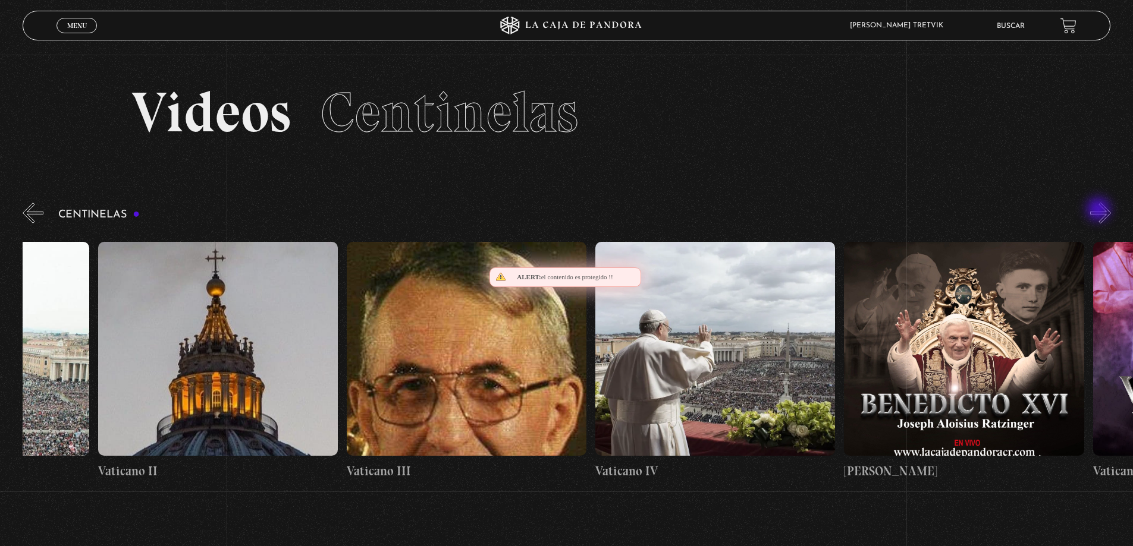
click at [1099, 210] on button "»" at bounding box center [1100, 213] width 21 height 21
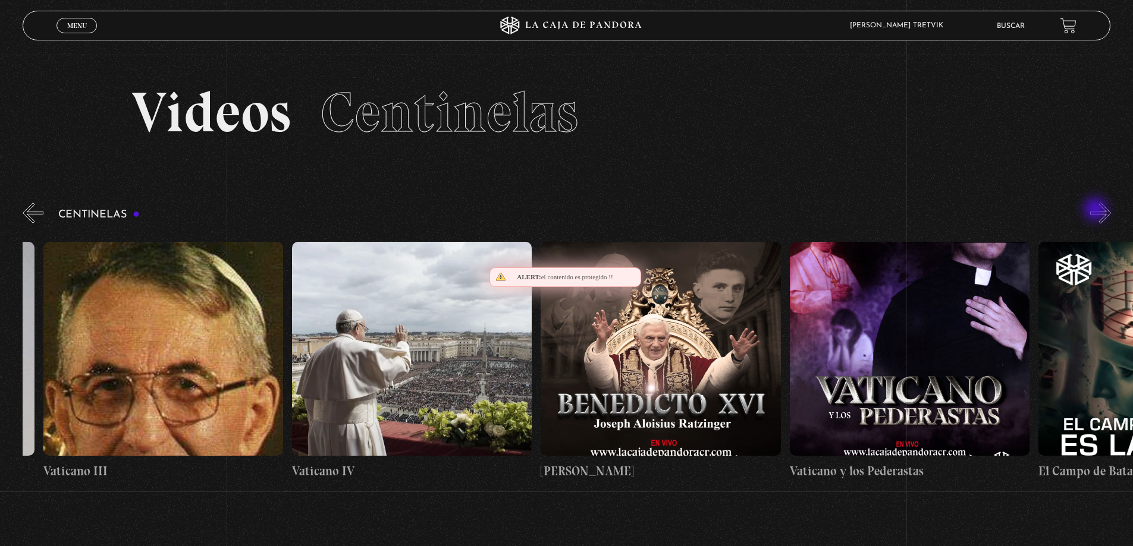
click at [1096, 210] on div "Centinelas" at bounding box center [578, 345] width 1110 height 290
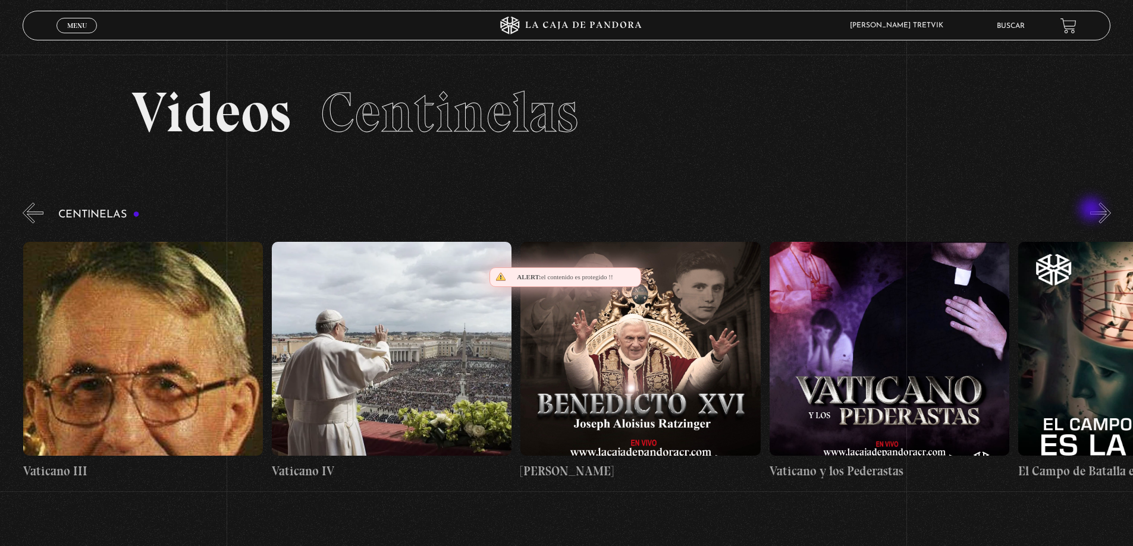
scroll to position [0, 21383]
click at [1092, 210] on div "Centinelas" at bounding box center [578, 345] width 1110 height 290
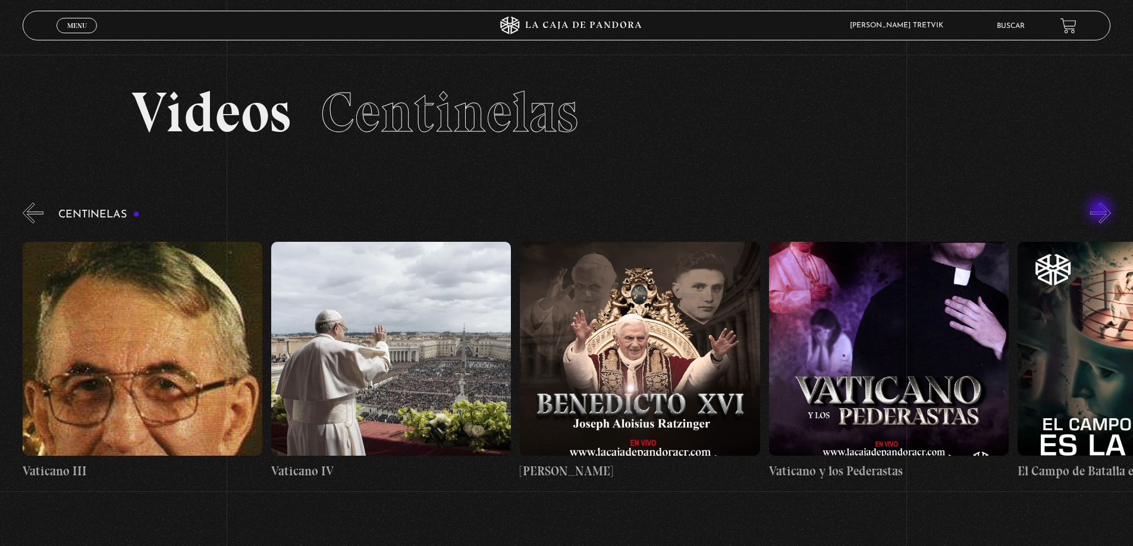
click at [1100, 211] on button "»" at bounding box center [1100, 213] width 21 height 21
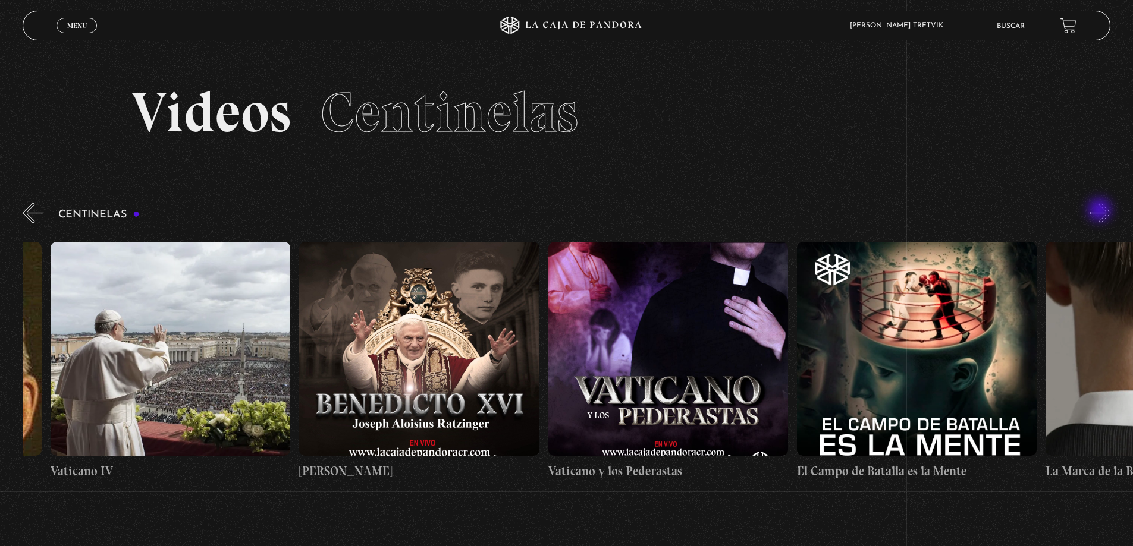
click at [1100, 211] on button "»" at bounding box center [1100, 213] width 21 height 21
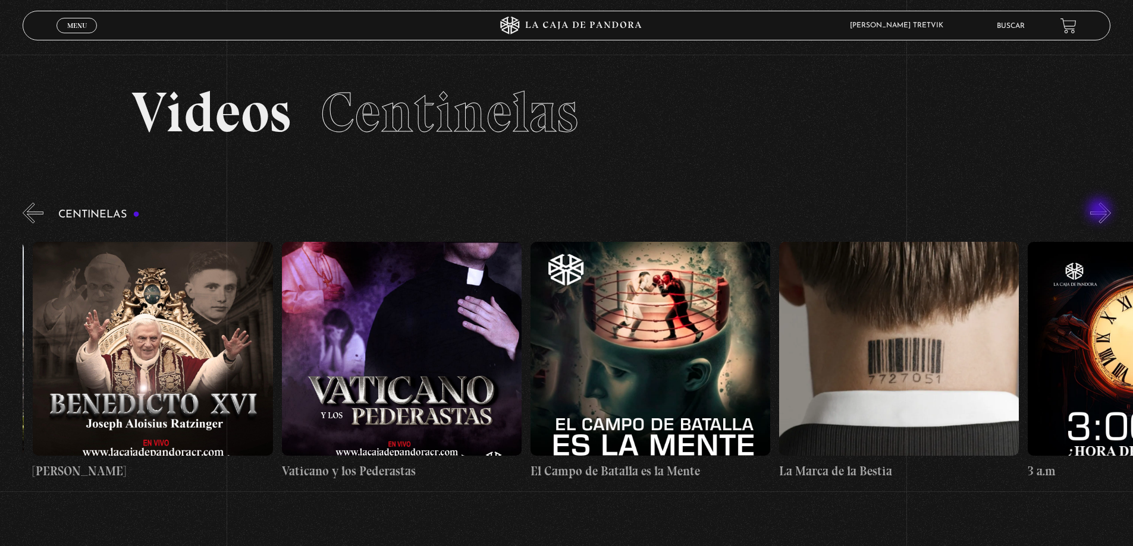
click at [1100, 211] on button "»" at bounding box center [1100, 213] width 21 height 21
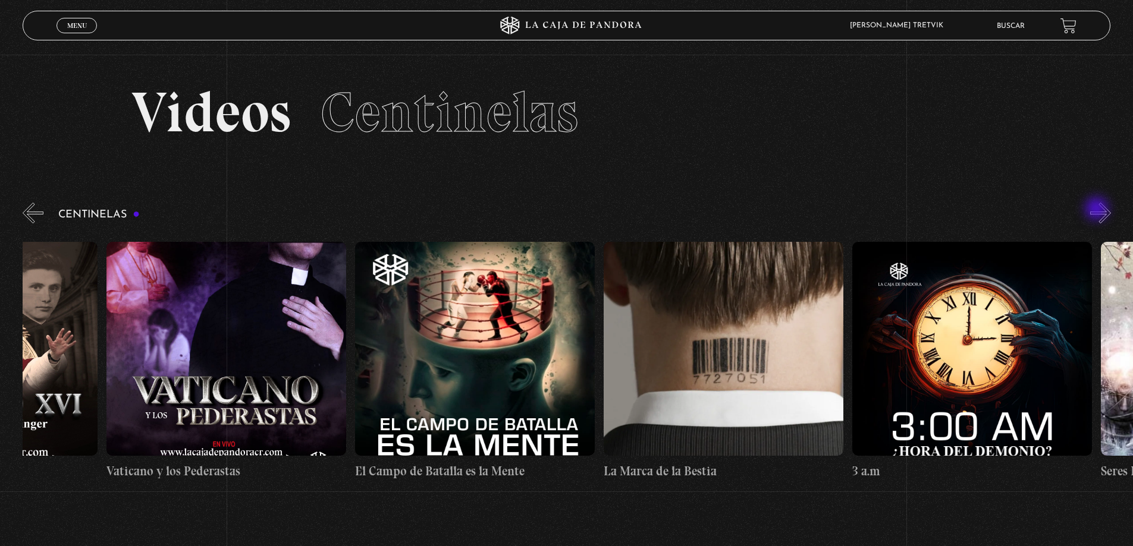
click at [1097, 210] on div "Centinelas" at bounding box center [578, 345] width 1110 height 290
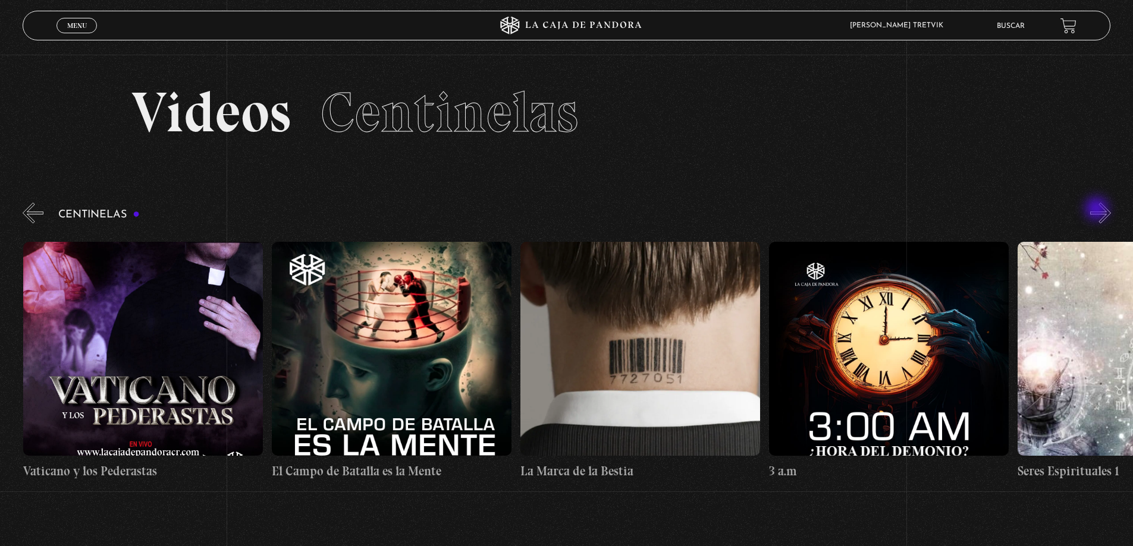
click at [1097, 210] on div "Centinelas" at bounding box center [578, 345] width 1110 height 290
click at [1105, 213] on button "»" at bounding box center [1100, 213] width 21 height 21
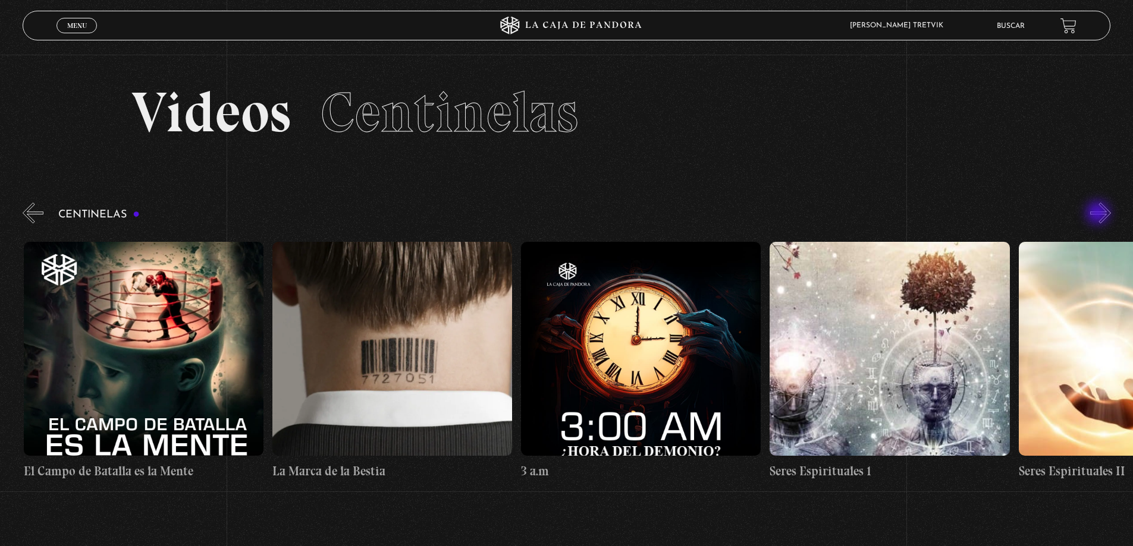
click at [1099, 214] on button "»" at bounding box center [1100, 213] width 21 height 21
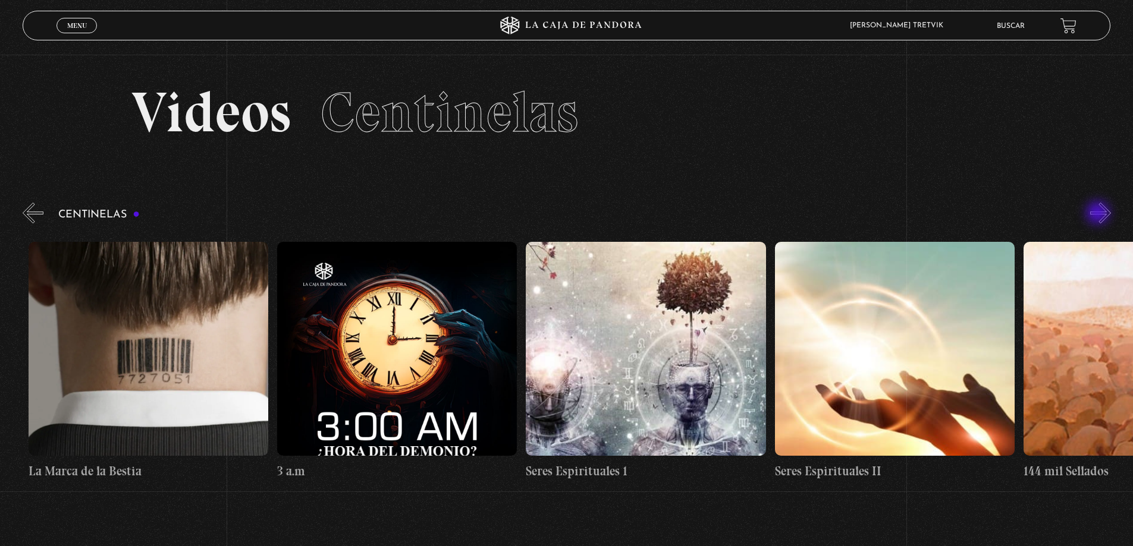
click at [1099, 214] on button "»" at bounding box center [1100, 213] width 21 height 21
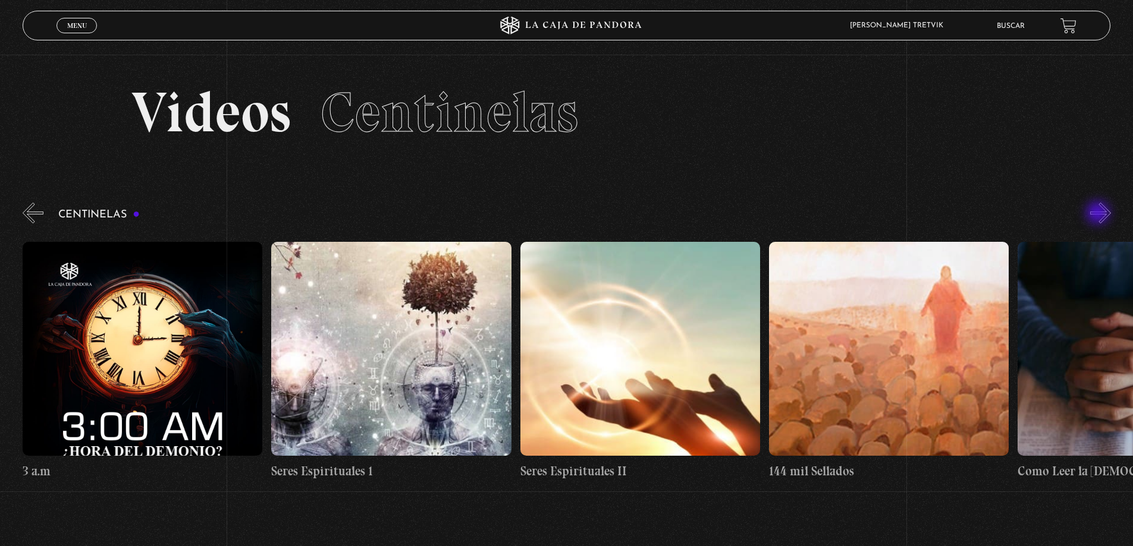
click at [1099, 214] on button "»" at bounding box center [1100, 213] width 21 height 21
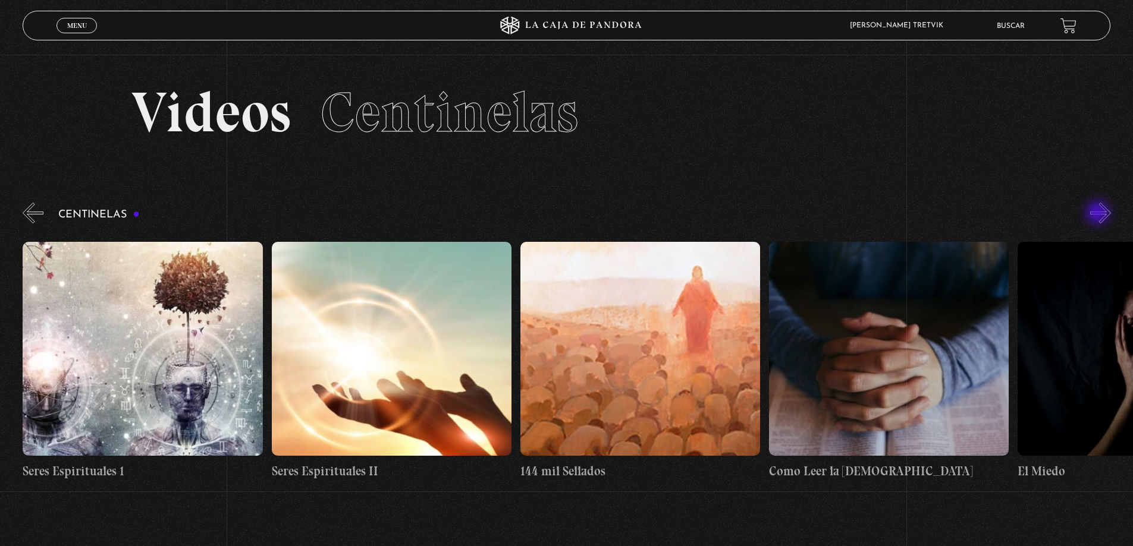
click at [1099, 214] on button "»" at bounding box center [1100, 213] width 21 height 21
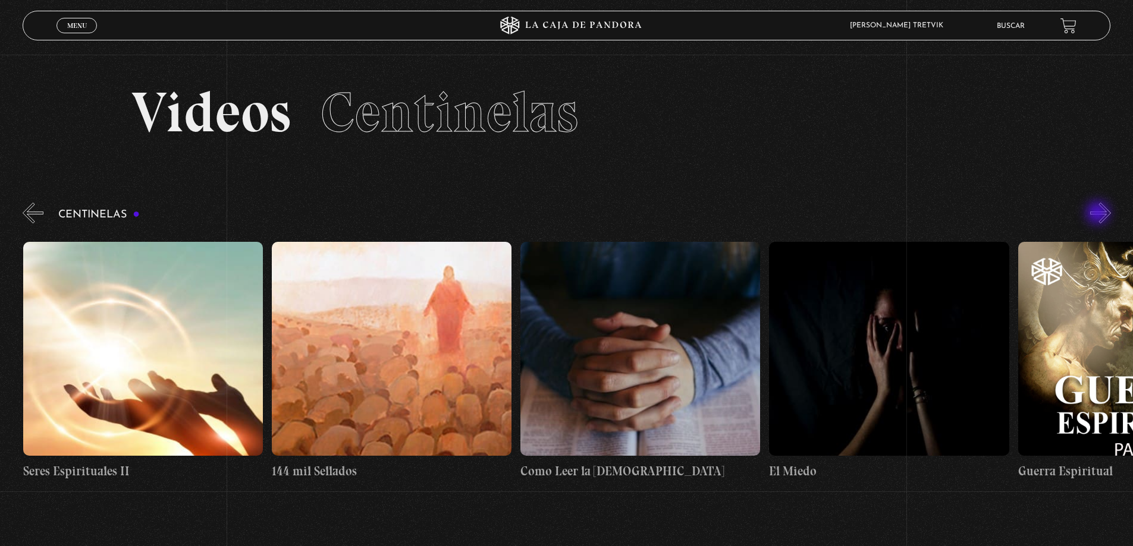
click at [1099, 214] on button "»" at bounding box center [1100, 213] width 21 height 21
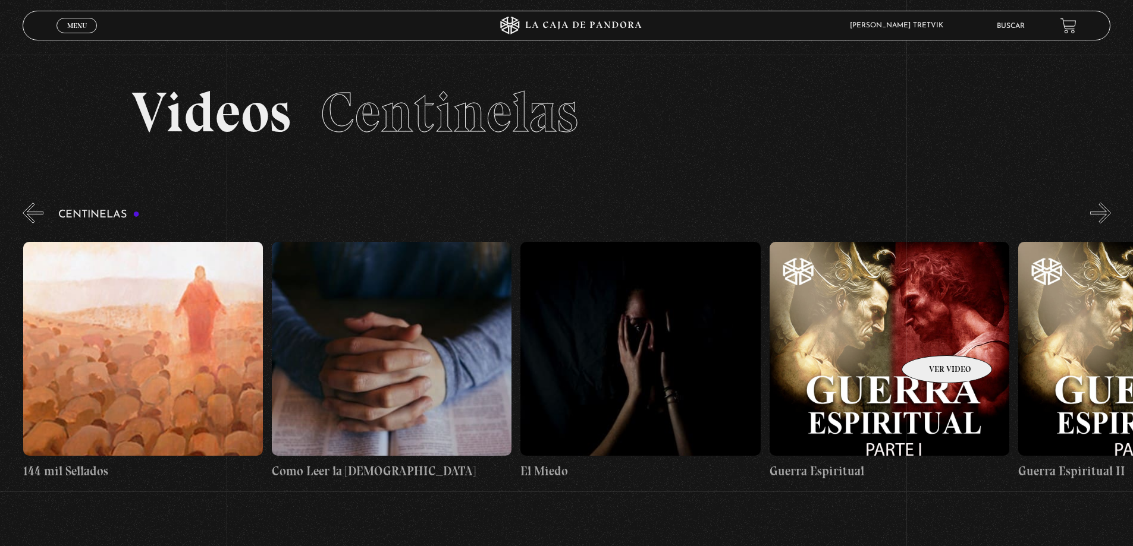
scroll to position [0, 23621]
click at [931, 338] on figure at bounding box center [889, 349] width 240 height 214
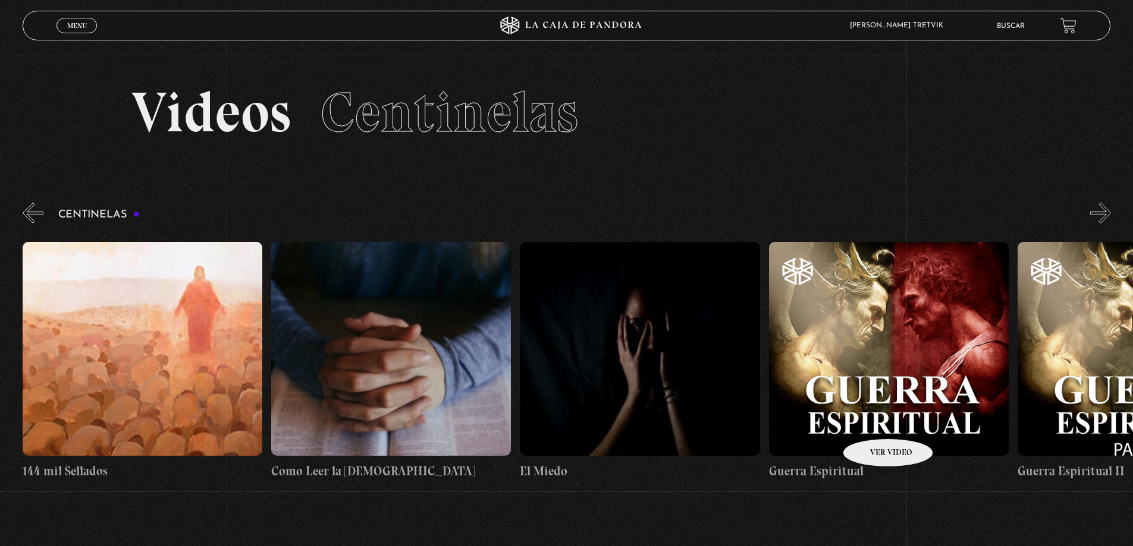
click at [872, 420] on figure at bounding box center [889, 349] width 240 height 214
